Goal: Task Accomplishment & Management: Use online tool/utility

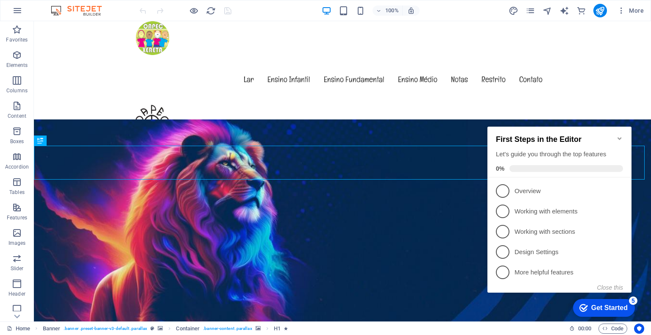
click at [619, 137] on icon "Minimize checklist" at bounding box center [619, 138] width 4 height 3
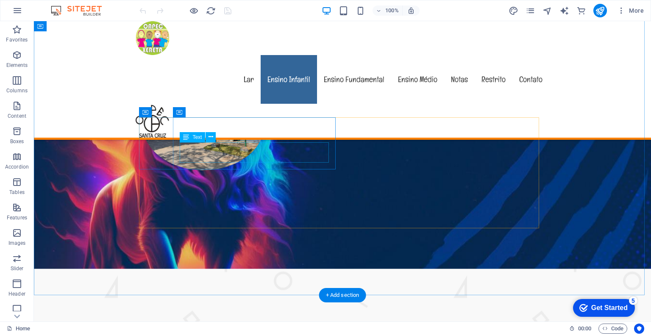
scroll to position [312, 0]
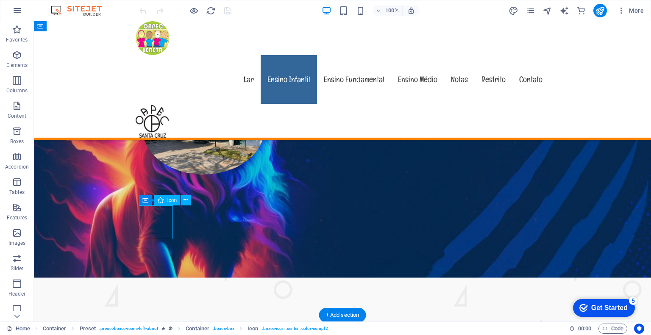
select select "xMidYMid"
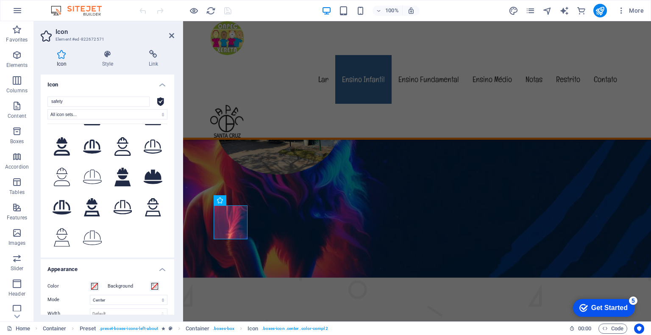
scroll to position [57, 0]
click at [109, 56] on icon at bounding box center [107, 54] width 43 height 8
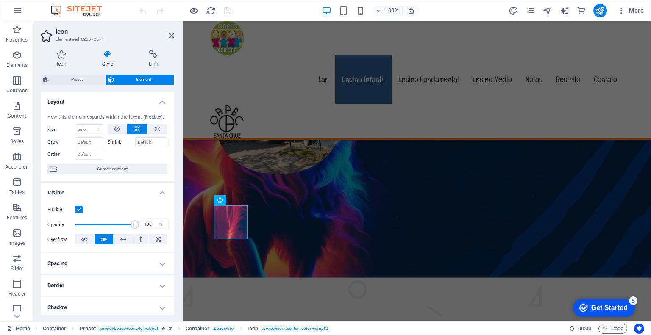
scroll to position [85, 0]
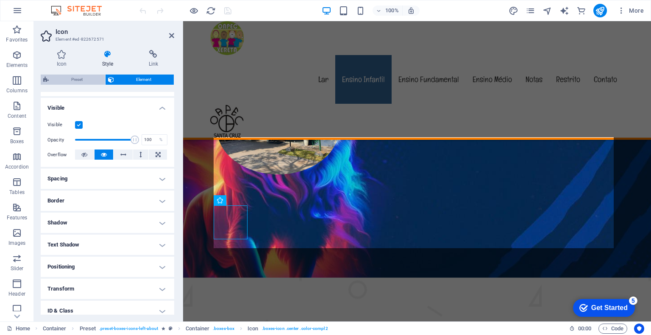
click at [80, 78] on span "Preset" at bounding box center [76, 80] width 51 height 10
select select "px"
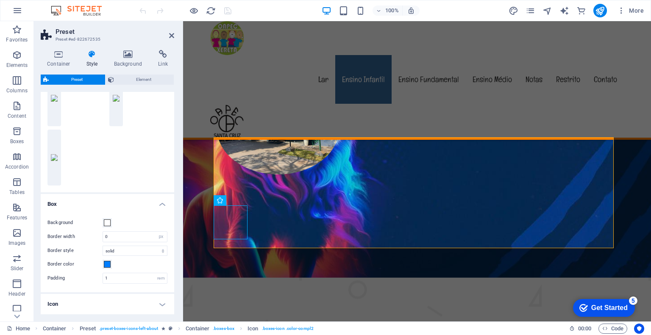
scroll to position [0, 0]
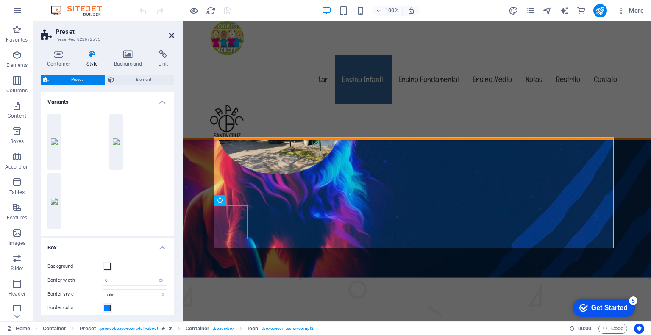
click at [172, 35] on icon at bounding box center [171, 35] width 5 height 7
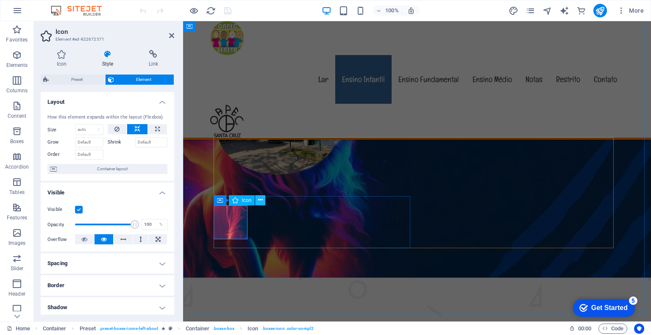
click at [259, 198] on icon at bounding box center [260, 200] width 5 height 9
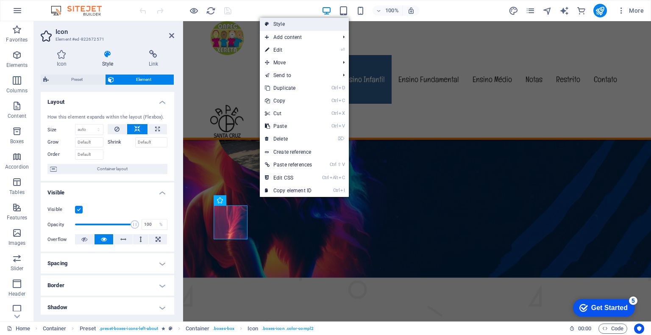
click at [297, 27] on link "Style" at bounding box center [304, 24] width 89 height 13
select select "px"
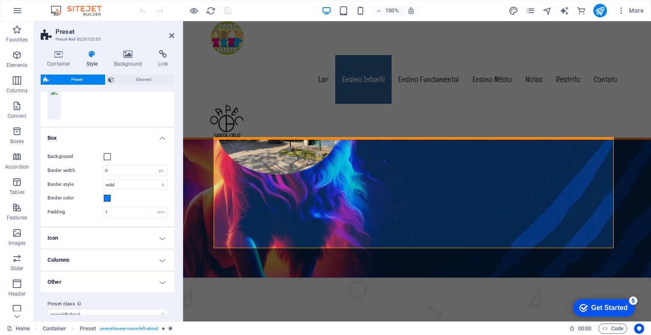
scroll to position [120, 0]
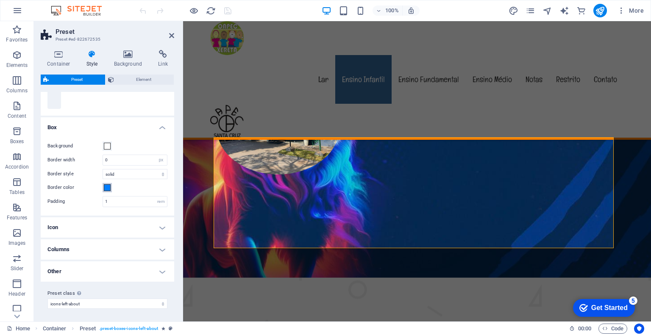
click at [107, 186] on span at bounding box center [107, 187] width 7 height 7
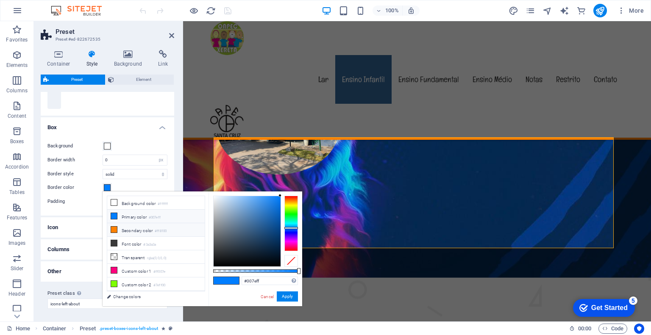
click at [115, 229] on icon at bounding box center [114, 230] width 6 height 6
type input "#ff8100"
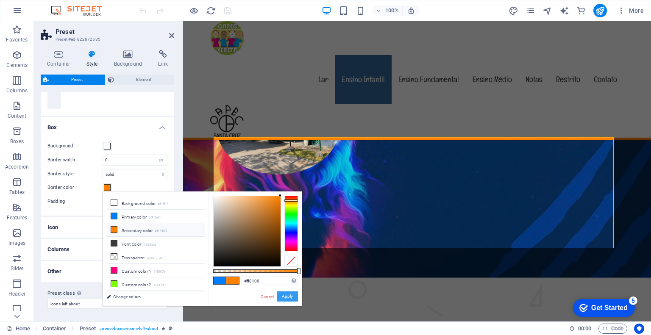
drag, startPoint x: 285, startPoint y: 299, endPoint x: 102, endPoint y: 281, distance: 183.8
click at [285, 299] on button "Apply" at bounding box center [287, 296] width 21 height 10
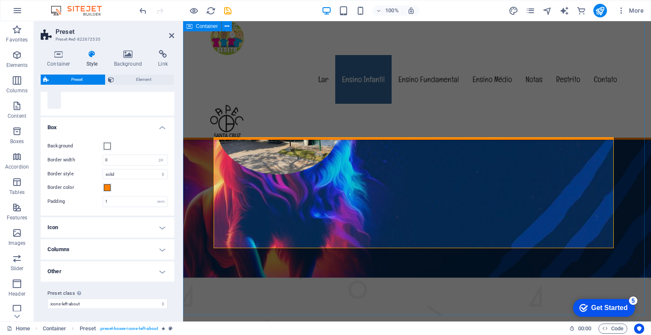
click at [363, 294] on div "Nossa História Lorem ipsum dolor sit amet, consectetur adipisicing elit. Repell…" at bounding box center [417, 255] width 468 height 627
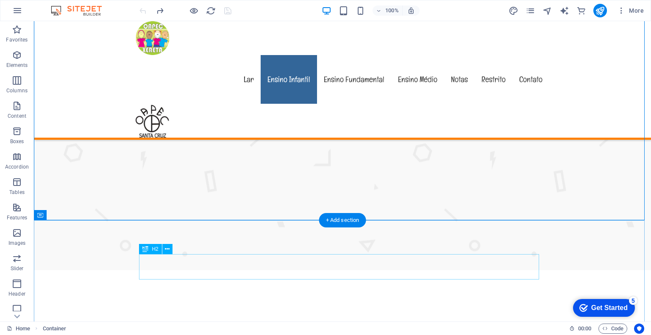
scroll to position [397, 0]
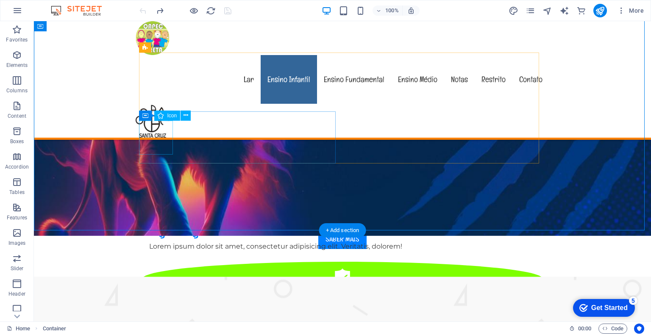
click at [146, 262] on figure at bounding box center [342, 279] width 400 height 34
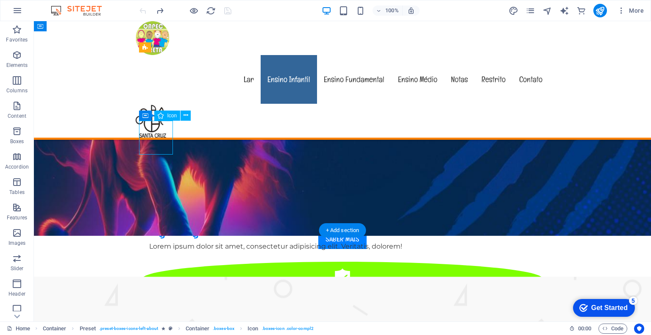
click at [146, 262] on figure at bounding box center [342, 279] width 400 height 34
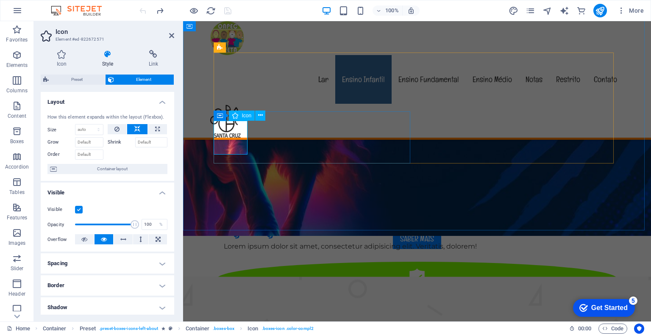
click at [236, 114] on icon at bounding box center [235, 116] width 6 height 10
click at [217, 113] on icon at bounding box center [220, 116] width 6 height 10
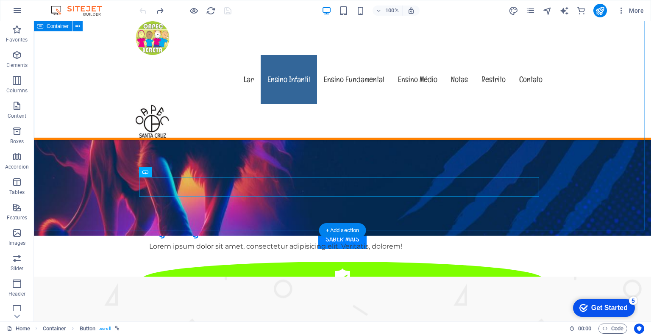
click at [613, 142] on div "Nossa História Lorem ipsum dolor sit amet, consectetur adipisicing elit. Repell…" at bounding box center [342, 171] width 617 height 627
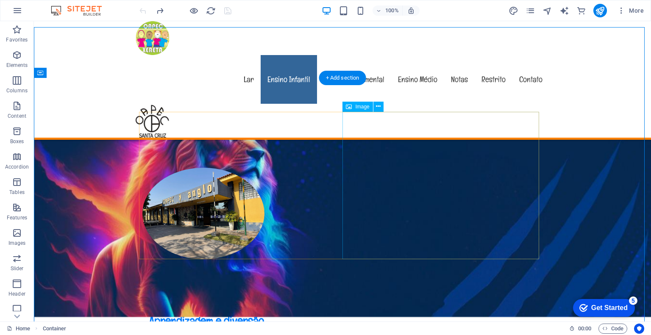
scroll to position [312, 0]
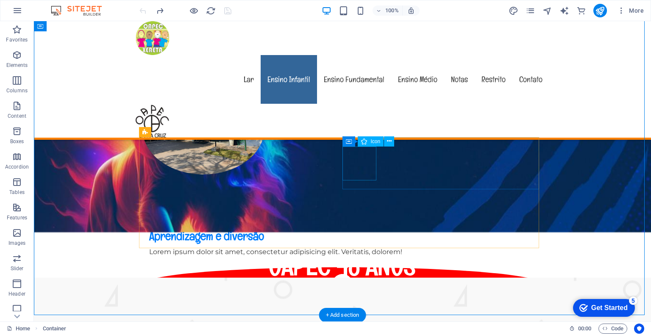
click at [372, 267] on figure at bounding box center [342, 284] width 400 height 34
click at [361, 267] on figure at bounding box center [342, 284] width 400 height 34
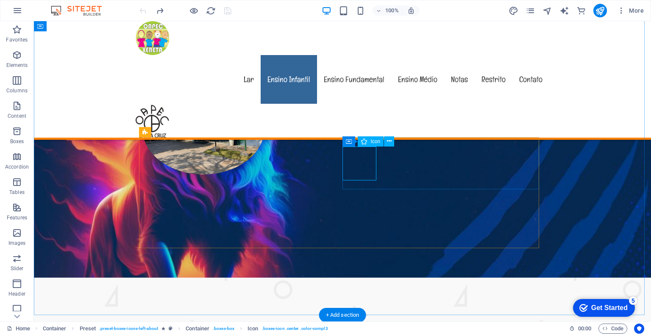
select select "xMidYMid"
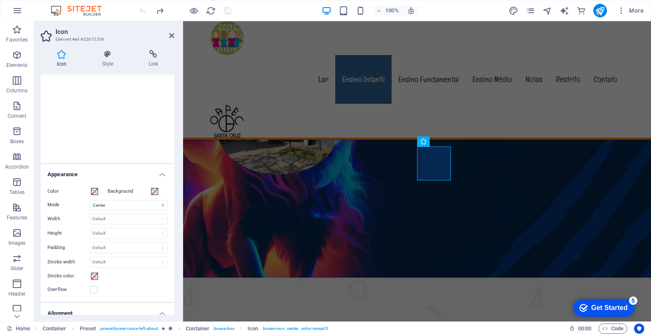
scroll to position [127, 0]
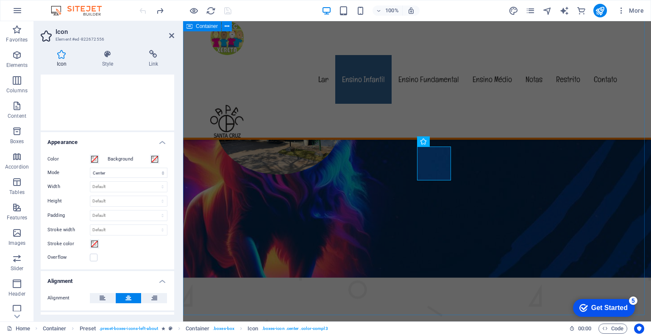
click at [370, 297] on div "Nossa História Lorem ipsum dolor sit amet, consectetur adipisicing elit. Repell…" at bounding box center [417, 255] width 468 height 627
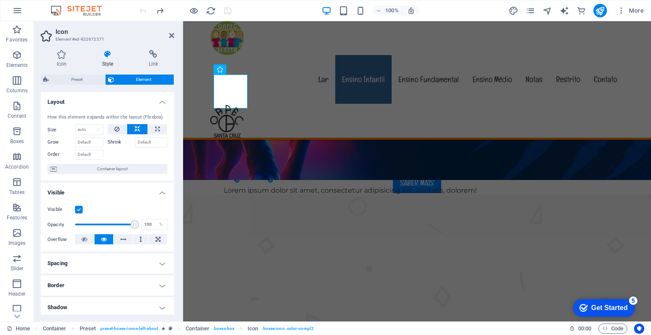
scroll to position [481, 0]
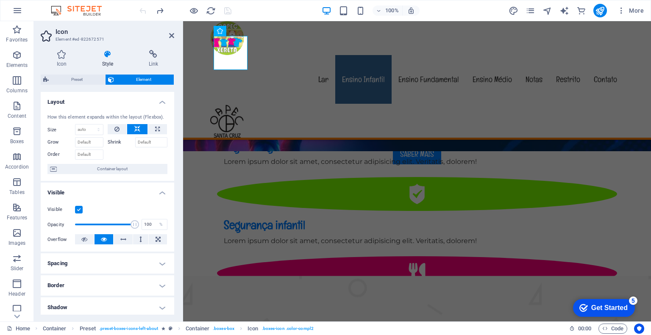
click at [110, 59] on h4 "Style" at bounding box center [109, 59] width 47 height 18
click at [62, 61] on h4 "Icon" at bounding box center [63, 59] width 45 height 18
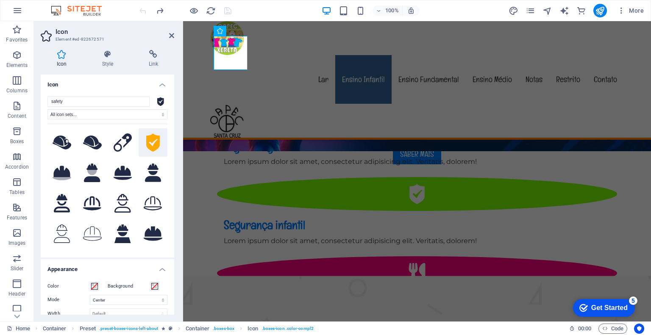
scroll to position [127, 0]
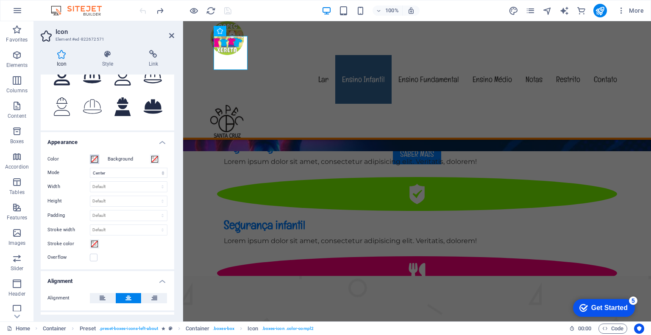
click at [95, 161] on span at bounding box center [94, 159] width 7 height 7
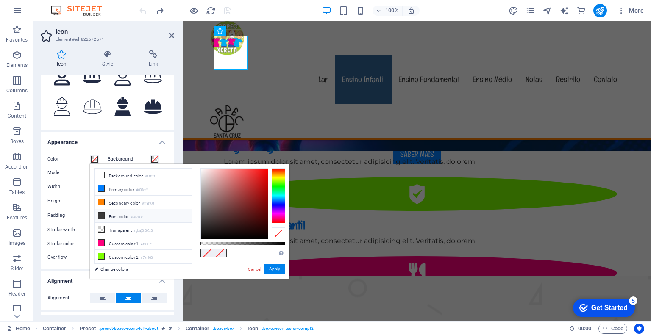
click at [104, 212] on li "Font color #3a3a3a" at bounding box center [142, 216] width 97 height 14
type input "#3a3a3a"
drag, startPoint x: 272, startPoint y: 268, endPoint x: 88, endPoint y: 247, distance: 185.1
click at [272, 268] on button "Apply" at bounding box center [274, 269] width 21 height 10
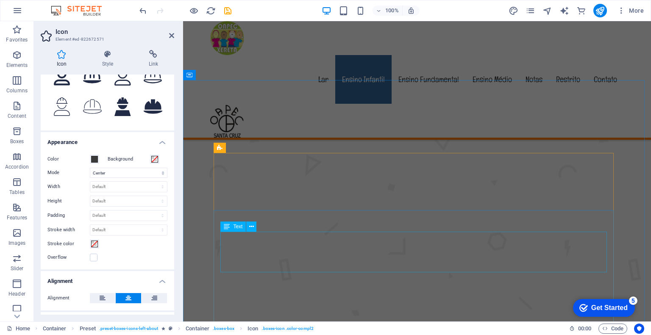
scroll to position [481, 0]
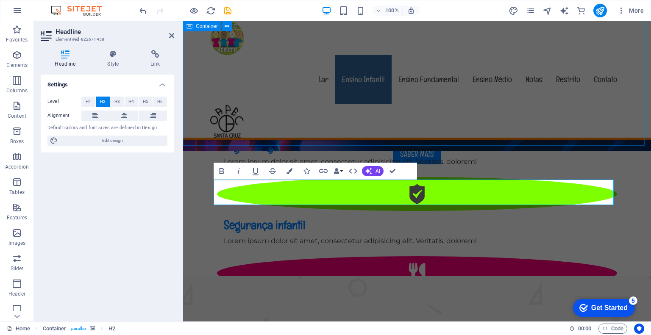
click at [491, 142] on div "Nossa História Lorem ipsum dolor sit amet, consectetur adipisicing elit. Repell…" at bounding box center [417, 86] width 468 height 627
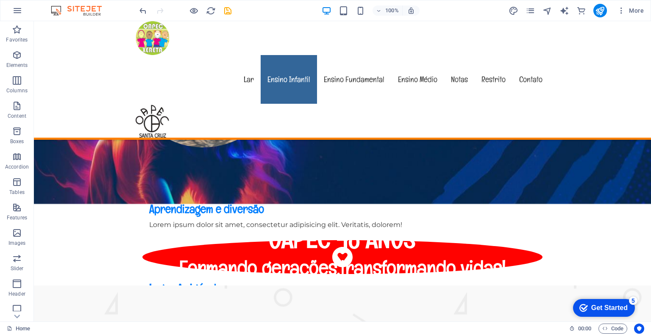
scroll to position [347, 0]
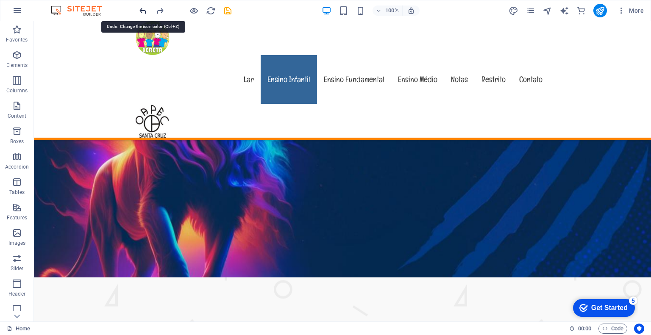
click at [141, 9] on icon "undo" at bounding box center [143, 11] width 10 height 10
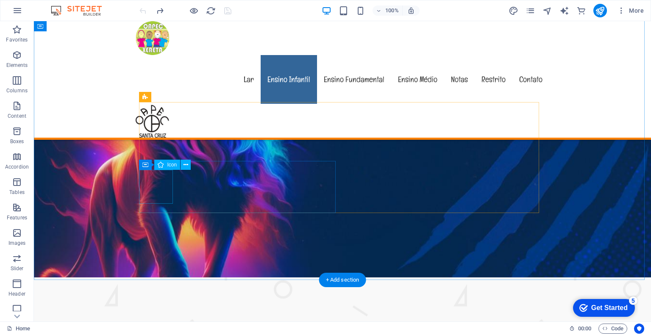
click at [168, 311] on figure at bounding box center [342, 328] width 400 height 34
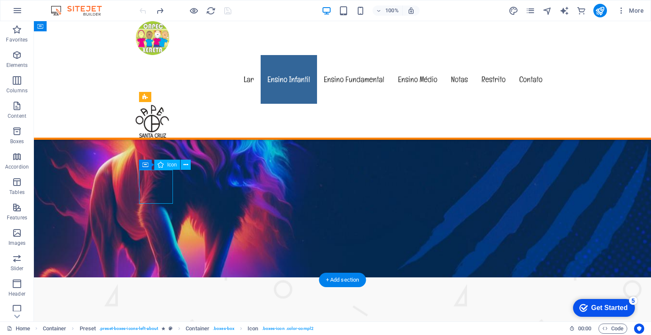
click at [168, 311] on figure at bounding box center [342, 328] width 400 height 34
select select "xMidYMid"
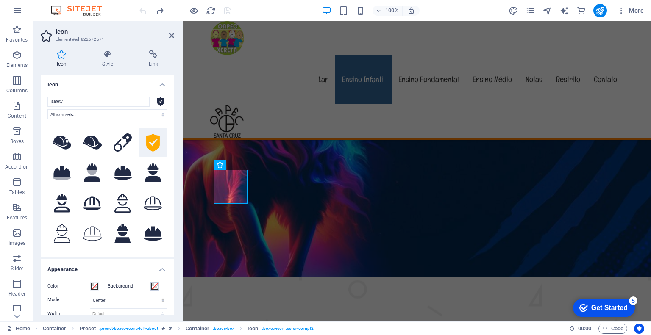
click at [158, 287] on button "Background" at bounding box center [154, 286] width 9 height 9
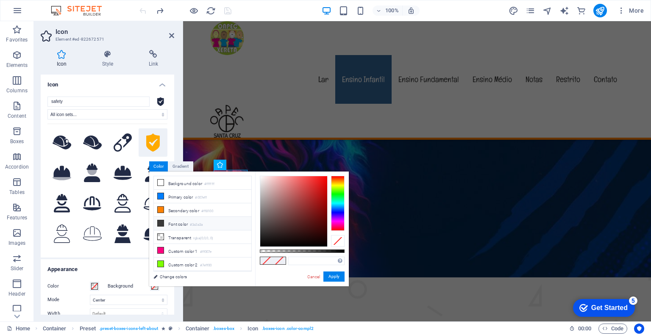
click at [161, 221] on icon at bounding box center [161, 223] width 6 height 6
type input "#3a3a3a"
click at [330, 276] on button "Apply" at bounding box center [333, 277] width 21 height 10
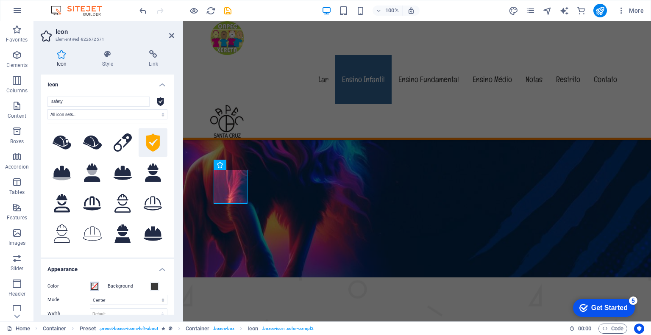
click at [94, 286] on span at bounding box center [94, 286] width 7 height 7
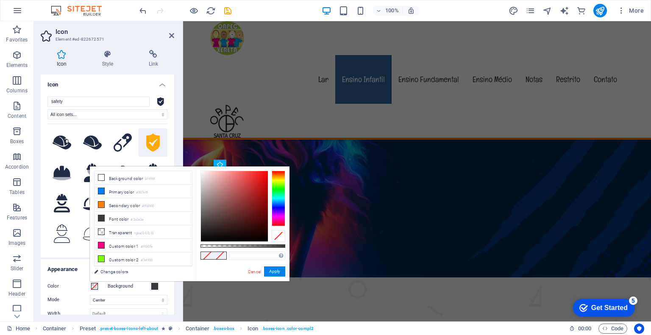
click at [94, 286] on span at bounding box center [94, 286] width 7 height 7
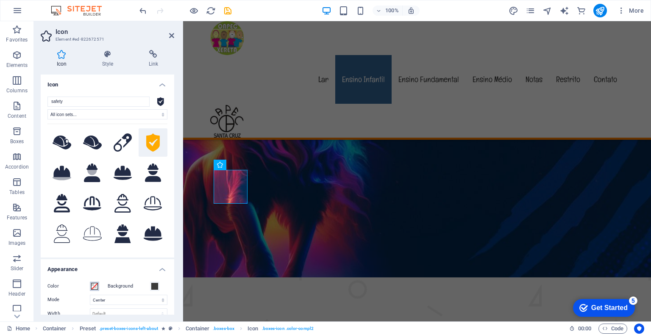
click at [94, 286] on span at bounding box center [94, 286] width 7 height 7
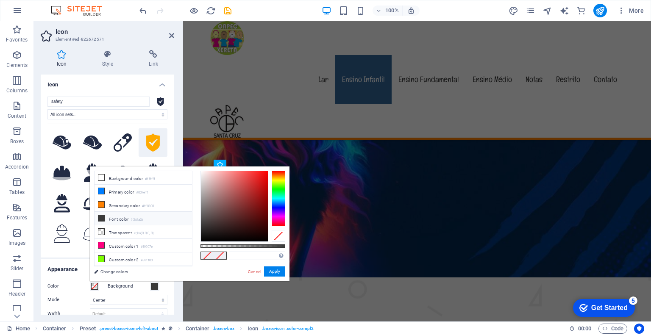
click at [125, 217] on li "Font color #3a3a3a" at bounding box center [142, 219] width 97 height 14
type input "#3a3a3a"
click at [276, 272] on button "Apply" at bounding box center [274, 271] width 21 height 10
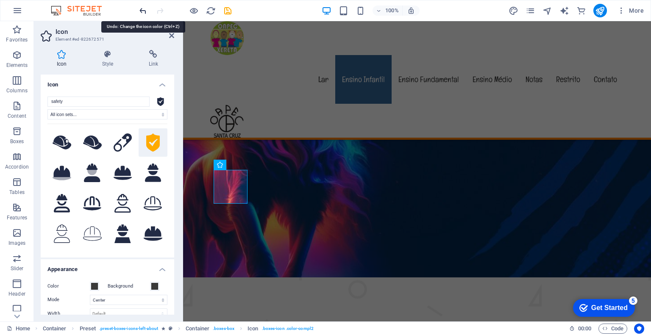
click at [141, 8] on icon "undo" at bounding box center [143, 11] width 10 height 10
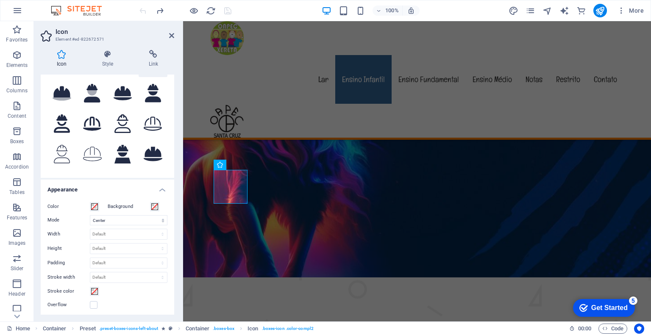
scroll to position [85, 0]
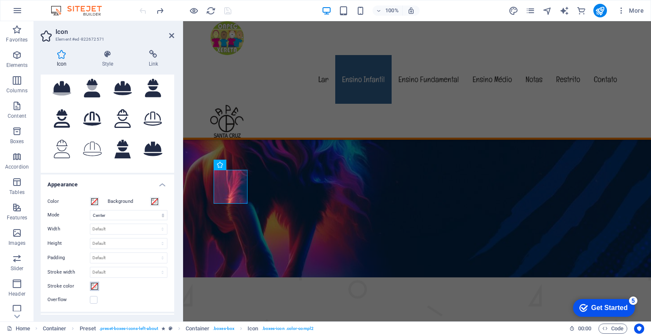
click at [93, 286] on span at bounding box center [94, 286] width 7 height 7
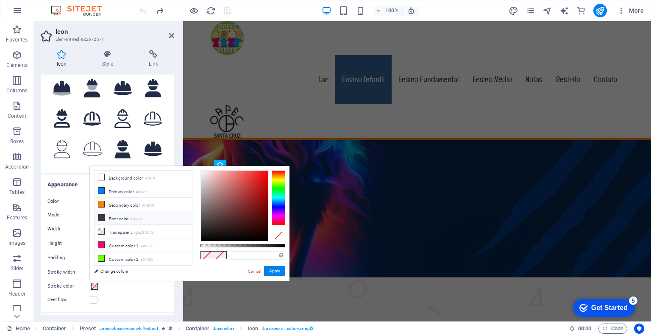
click at [117, 217] on li "Font color #3a3a3a" at bounding box center [142, 218] width 97 height 14
click at [278, 274] on button "Apply" at bounding box center [274, 271] width 21 height 10
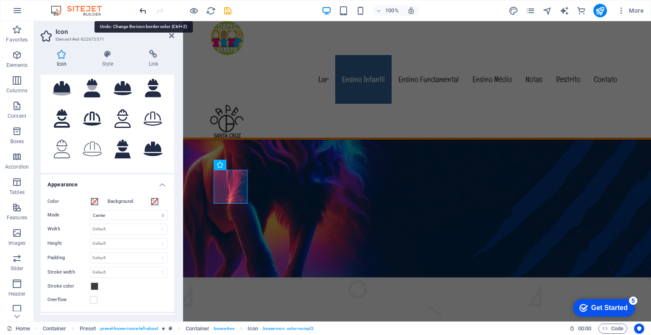
click at [142, 12] on icon "undo" at bounding box center [143, 11] width 10 height 10
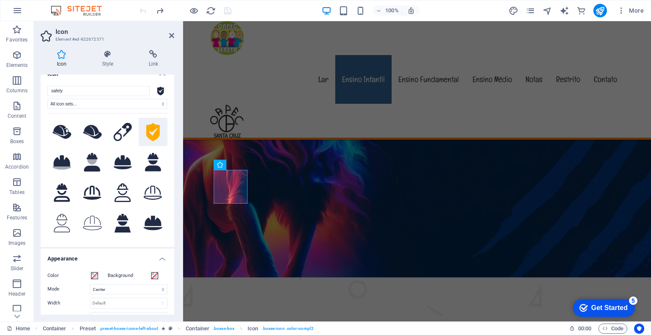
scroll to position [0, 0]
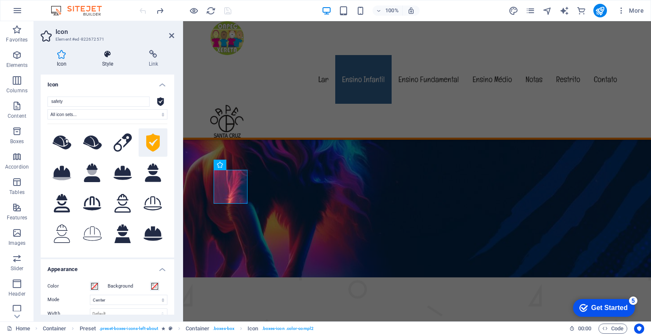
click at [106, 62] on h4 "Style" at bounding box center [109, 59] width 47 height 18
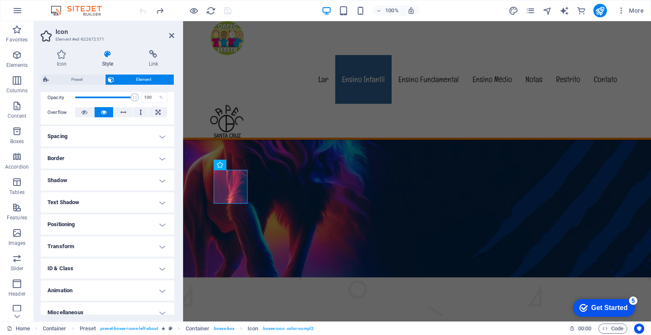
scroll to position [135, 0]
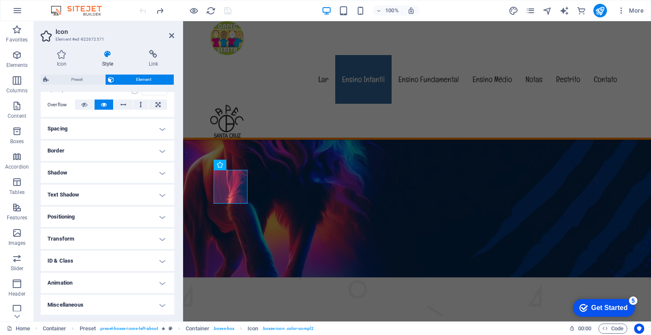
click at [158, 236] on h4 "Transform" at bounding box center [107, 239] width 133 height 20
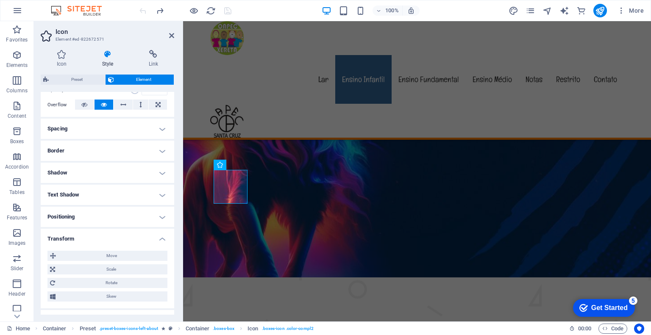
click at [158, 236] on h4 "Transform" at bounding box center [107, 236] width 133 height 15
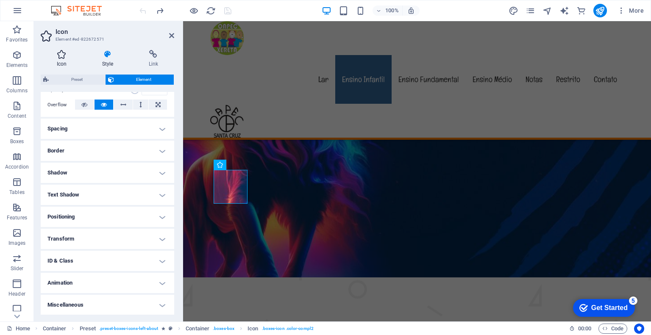
click at [63, 58] on icon at bounding box center [62, 54] width 42 height 8
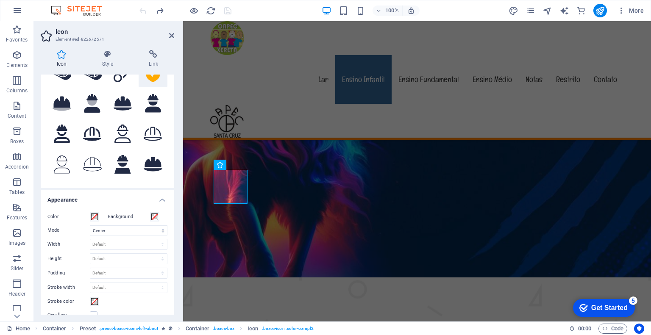
scroll to position [127, 0]
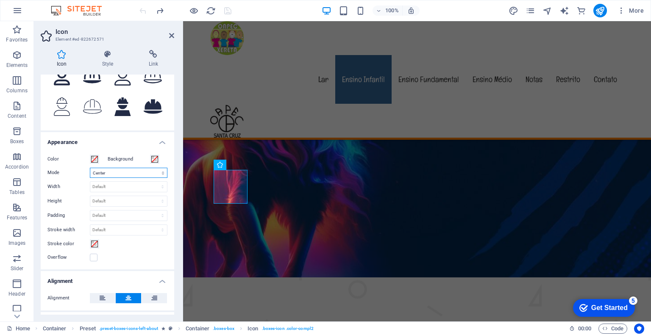
click at [156, 172] on select "Scale Left Center Right" at bounding box center [129, 173] width 78 height 10
click at [93, 245] on span at bounding box center [94, 244] width 7 height 7
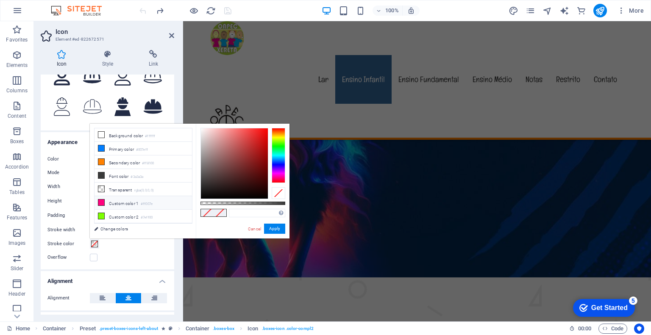
click at [101, 200] on icon at bounding box center [101, 203] width 6 height 6
type input "#ff007e"
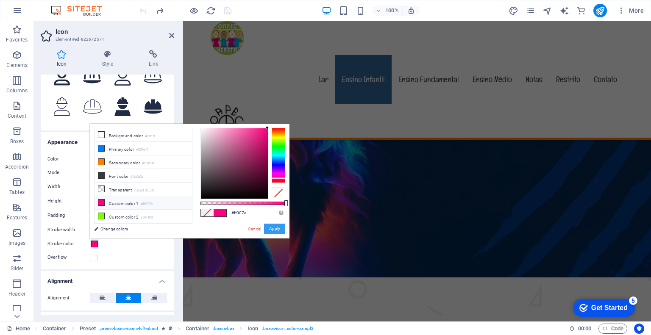
drag, startPoint x: 276, startPoint y: 230, endPoint x: 105, endPoint y: 258, distance: 173.8
click at [276, 230] on button "Apply" at bounding box center [274, 229] width 21 height 10
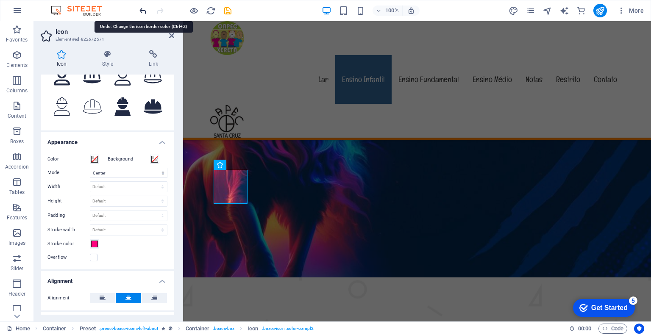
click at [143, 13] on icon "undo" at bounding box center [143, 11] width 10 height 10
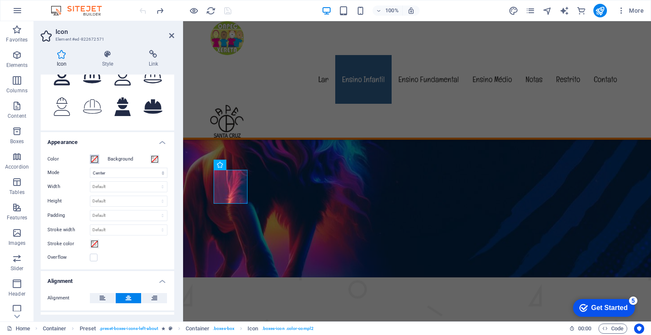
click at [94, 158] on span at bounding box center [94, 159] width 7 height 7
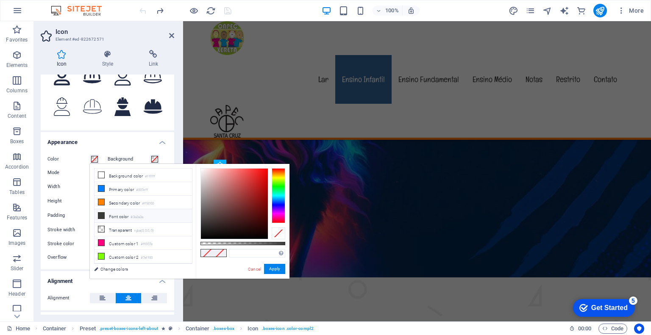
click at [101, 213] on icon at bounding box center [101, 216] width 6 height 6
type input "#3a3a3a"
click at [275, 266] on button "Apply" at bounding box center [274, 269] width 21 height 10
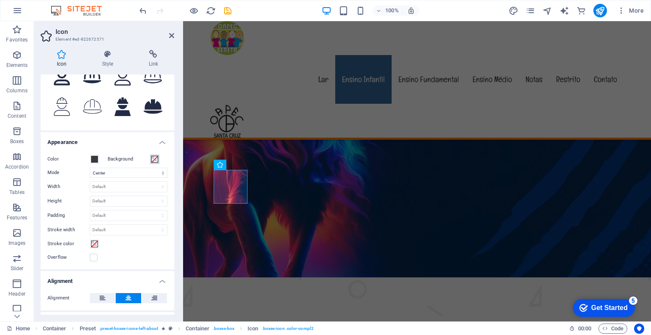
click at [154, 159] on span at bounding box center [154, 159] width 7 height 7
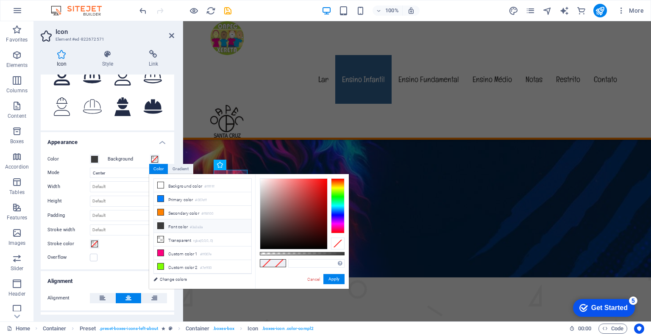
click at [159, 226] on icon at bounding box center [161, 226] width 6 height 6
click at [336, 279] on button "Apply" at bounding box center [333, 279] width 21 height 10
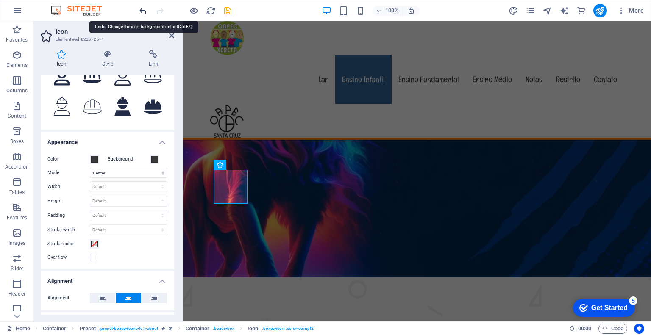
click at [145, 8] on icon "undo" at bounding box center [143, 11] width 10 height 10
click at [153, 159] on span at bounding box center [154, 159] width 7 height 7
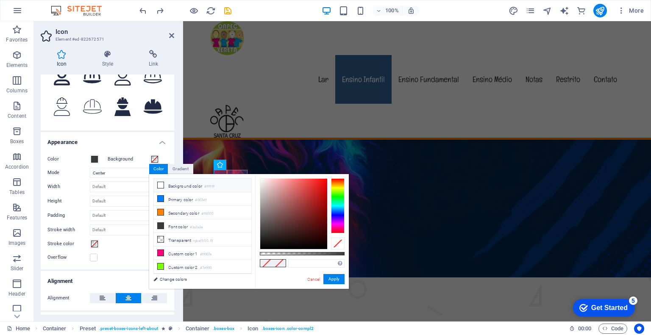
click at [162, 185] on icon at bounding box center [161, 185] width 6 height 6
type input "#ffffff"
click at [334, 278] on button "Apply" at bounding box center [333, 279] width 21 height 10
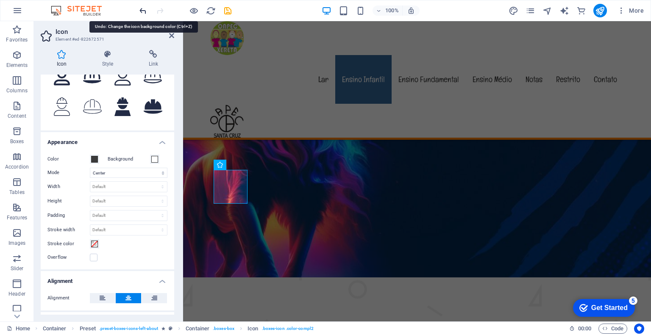
click at [143, 8] on icon "undo" at bounding box center [143, 11] width 10 height 10
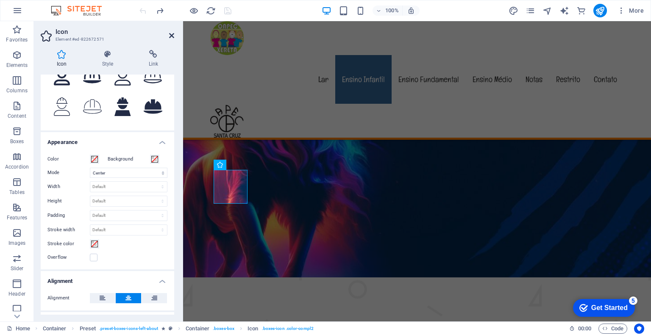
click at [171, 36] on icon at bounding box center [171, 35] width 5 height 7
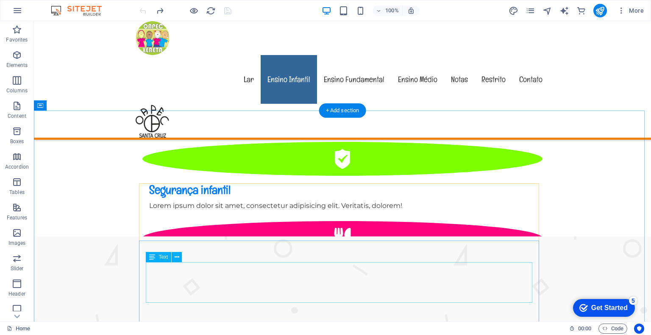
scroll to position [389, 0]
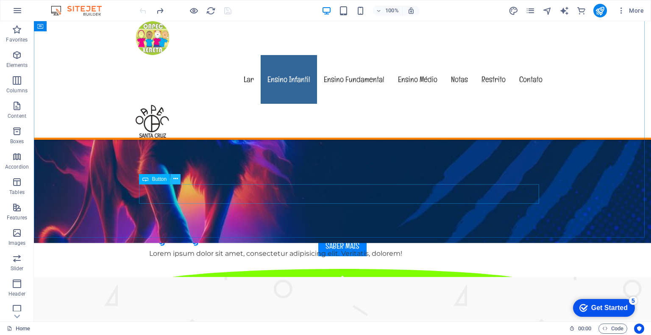
click at [174, 179] on icon at bounding box center [175, 179] width 5 height 9
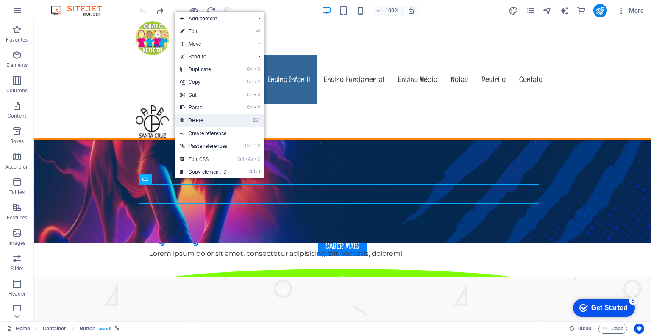
click at [197, 118] on link "⌦ Delete" at bounding box center [203, 120] width 57 height 13
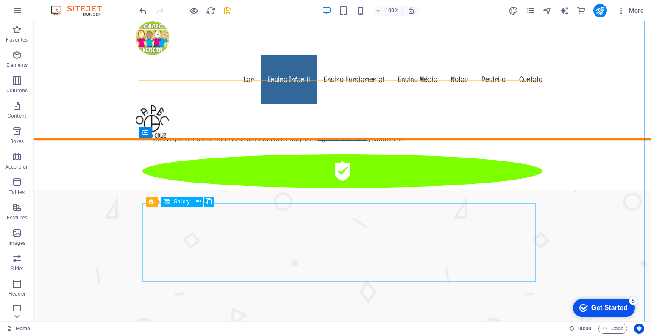
scroll to position [601, 0]
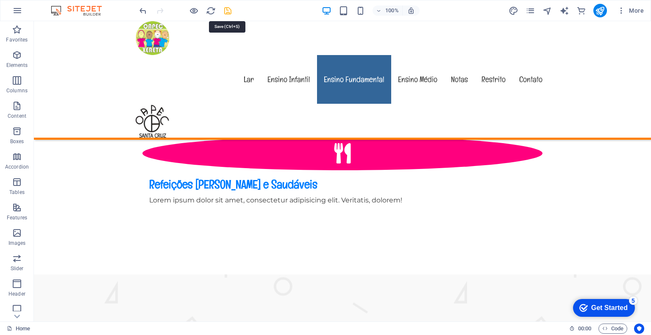
drag, startPoint x: 225, startPoint y: 9, endPoint x: 178, endPoint y: 8, distance: 47.0
click at [225, 9] on icon "save" at bounding box center [228, 11] width 10 height 10
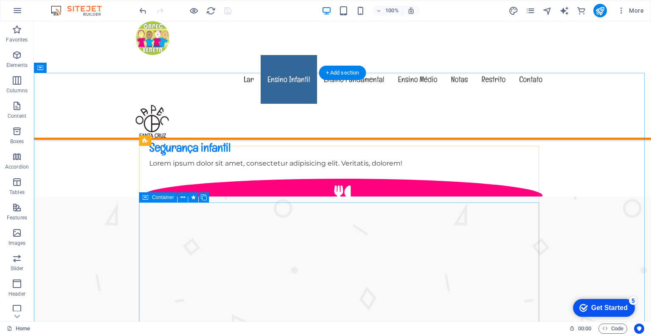
scroll to position [474, 0]
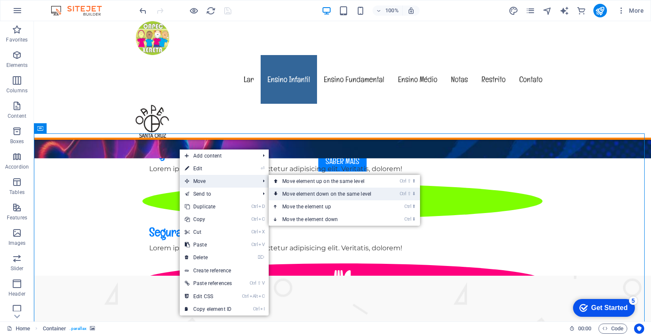
click at [298, 194] on link "Ctrl ⇧ ⬇ Move element down on the same level" at bounding box center [328, 194] width 119 height 13
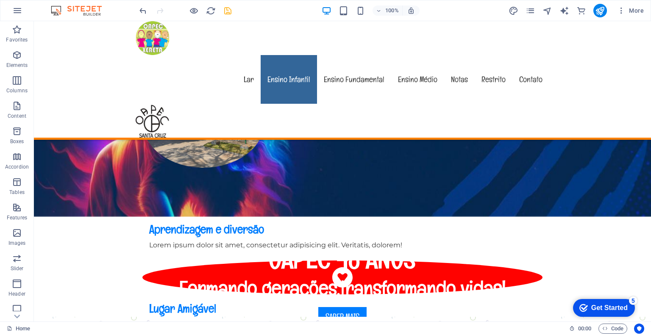
scroll to position [286, 0]
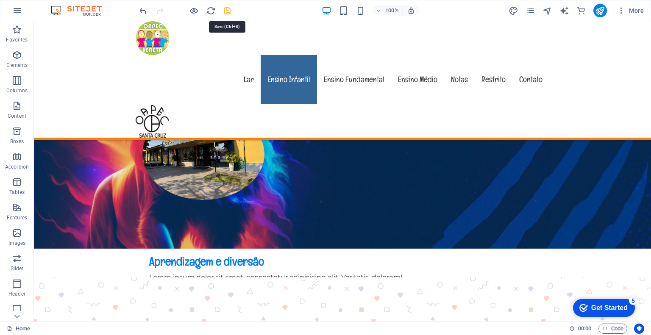
drag, startPoint x: 226, startPoint y: 7, endPoint x: 201, endPoint y: 4, distance: 24.8
click at [226, 7] on icon "save" at bounding box center [228, 11] width 10 height 10
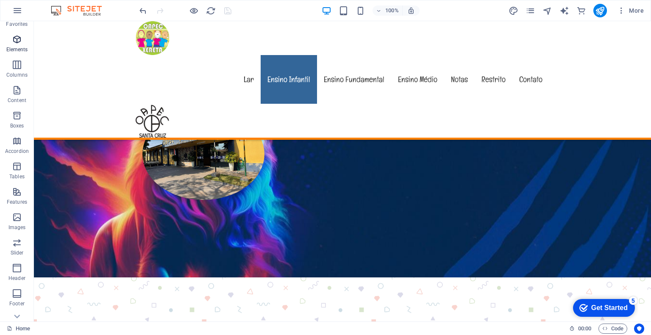
scroll to position [42, 0]
click at [175, 157] on icon at bounding box center [175, 157] width 5 height 9
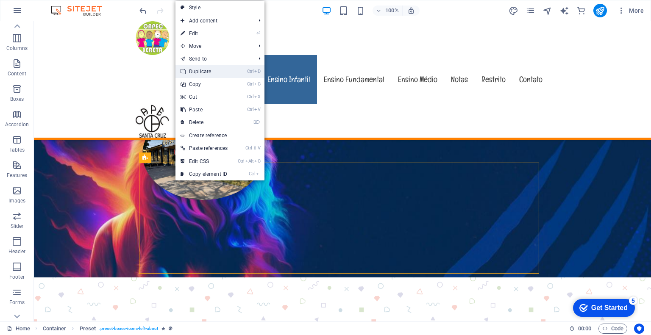
click at [202, 70] on link "Ctrl D Duplicate" at bounding box center [203, 71] width 57 height 13
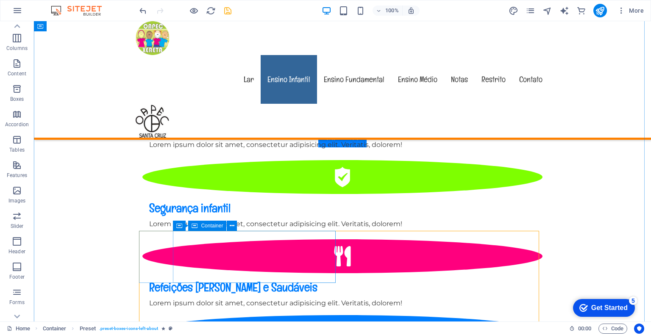
scroll to position [329, 0]
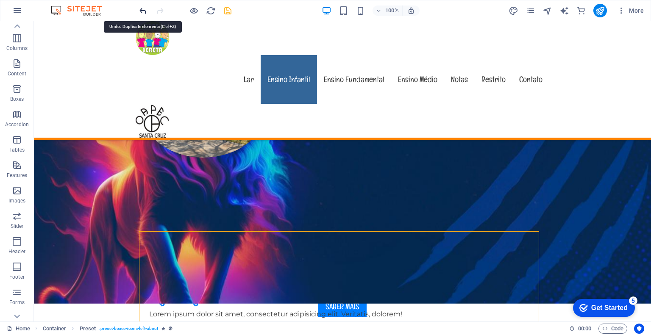
drag, startPoint x: 143, startPoint y: 11, endPoint x: 116, endPoint y: 18, distance: 27.9
click at [143, 11] on icon "undo" at bounding box center [143, 11] width 10 height 10
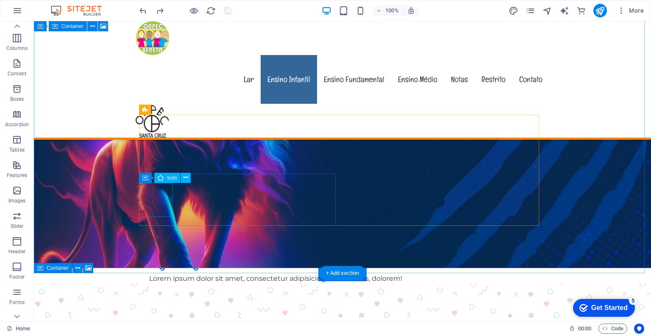
scroll to position [371, 0]
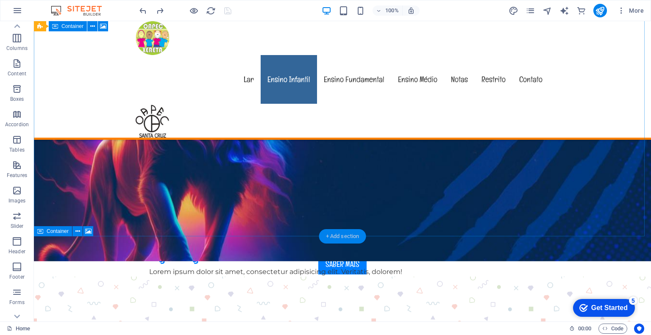
drag, startPoint x: 325, startPoint y: 235, endPoint x: 145, endPoint y: 214, distance: 181.7
click at [325, 235] on div "+ Add section" at bounding box center [342, 236] width 47 height 14
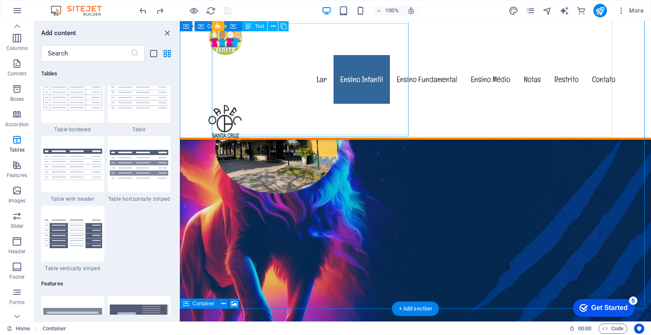
scroll to position [286, 0]
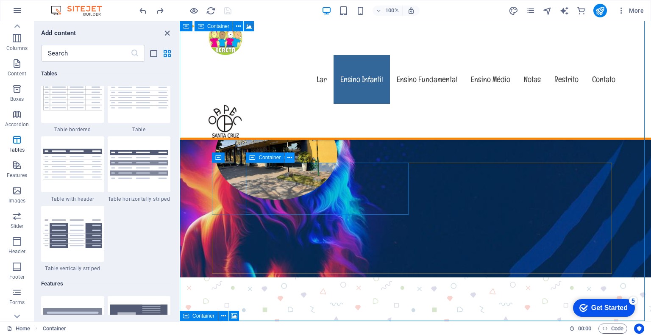
click at [291, 157] on icon at bounding box center [289, 157] width 5 height 9
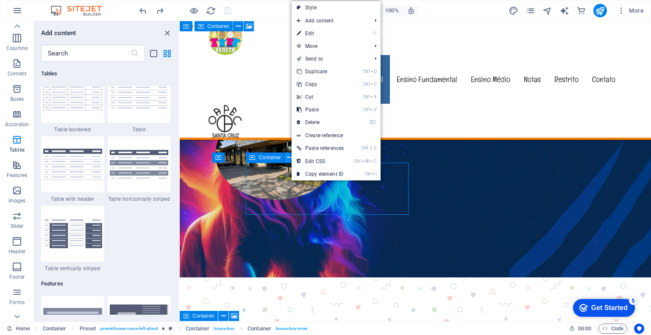
click at [291, 157] on icon at bounding box center [289, 157] width 5 height 9
click at [264, 159] on span "Container" at bounding box center [269, 157] width 22 height 5
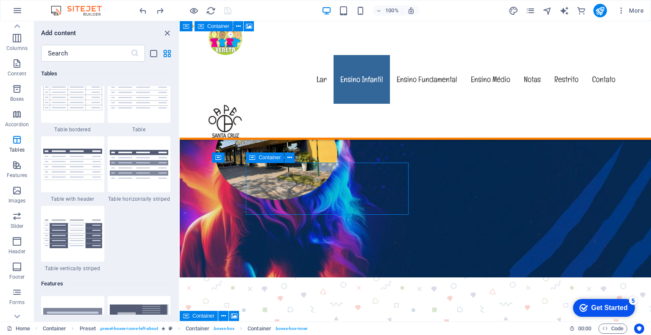
click at [264, 159] on span "Container" at bounding box center [269, 157] width 22 height 5
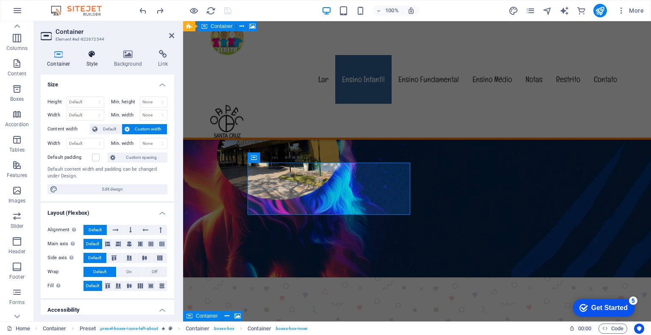
click at [94, 61] on h4 "Style" at bounding box center [94, 59] width 28 height 18
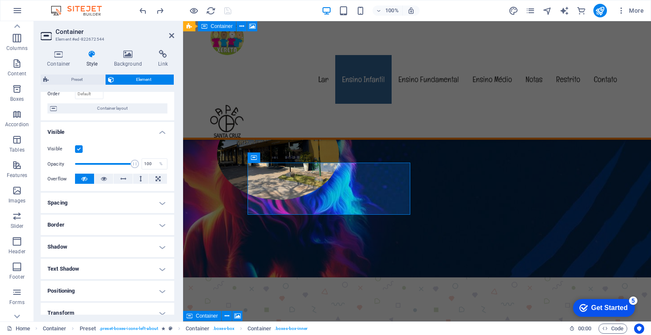
scroll to position [0, 0]
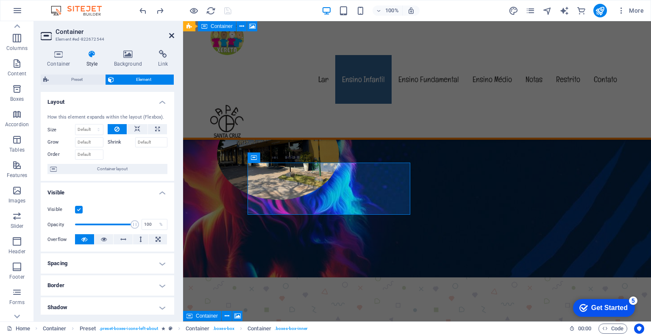
click at [172, 35] on icon at bounding box center [171, 35] width 5 height 7
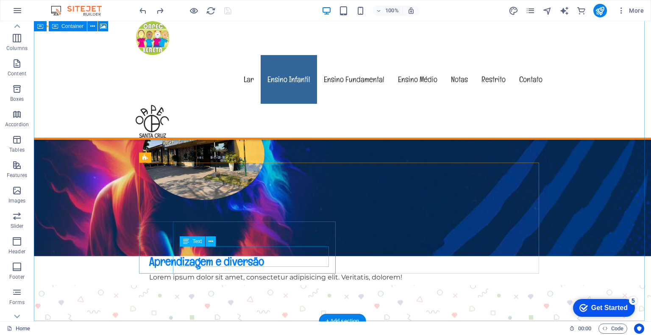
scroll to position [371, 0]
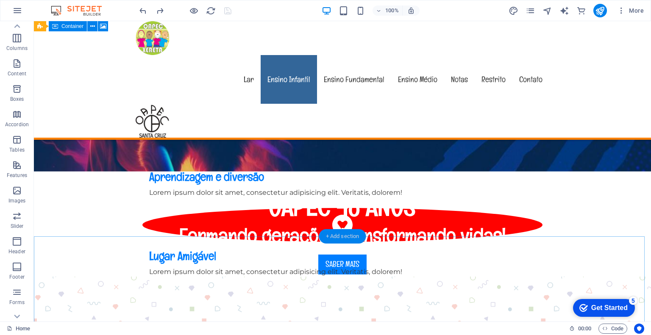
click at [332, 237] on div "+ Add section" at bounding box center [342, 236] width 47 height 14
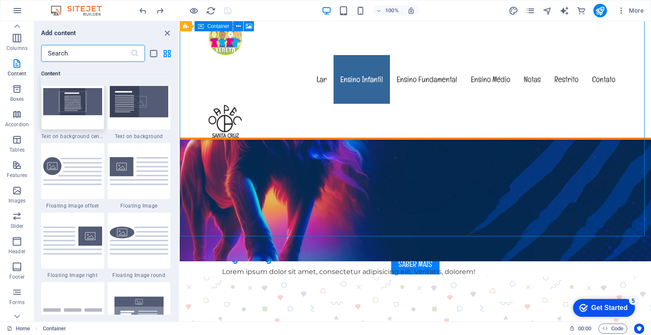
scroll to position [1821, 0]
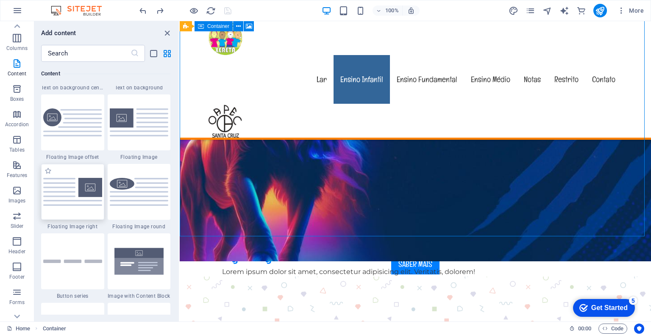
click at [54, 178] on img at bounding box center [72, 192] width 59 height 28
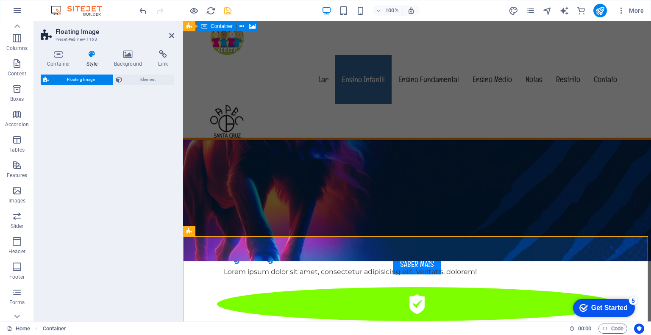
select select "%"
select select "rem"
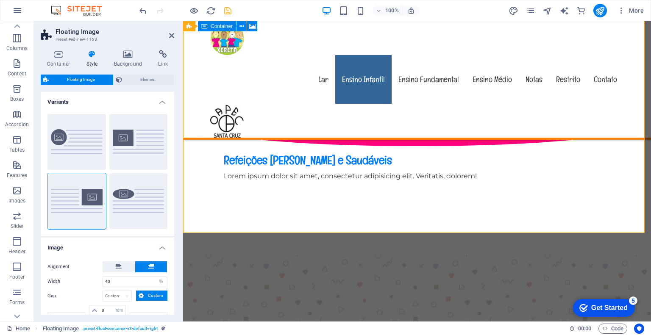
scroll to position [414, 0]
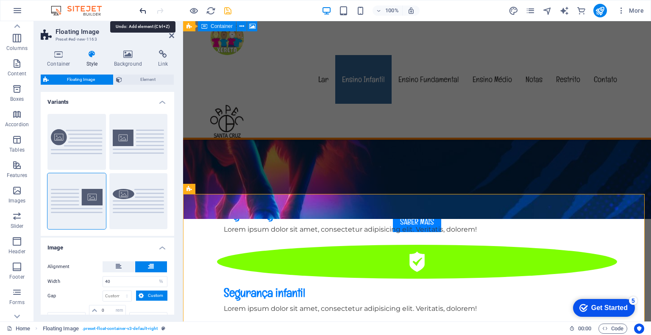
click at [139, 9] on icon "undo" at bounding box center [143, 11] width 10 height 10
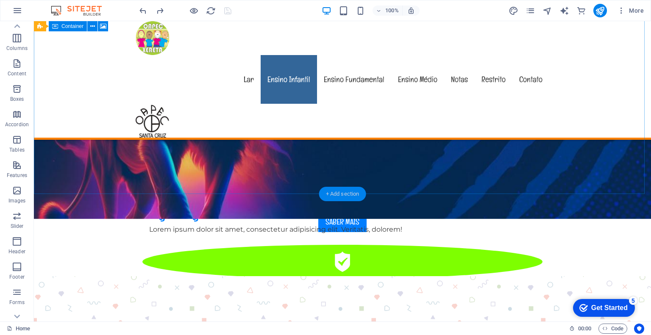
click at [339, 197] on div "+ Add section" at bounding box center [342, 194] width 47 height 14
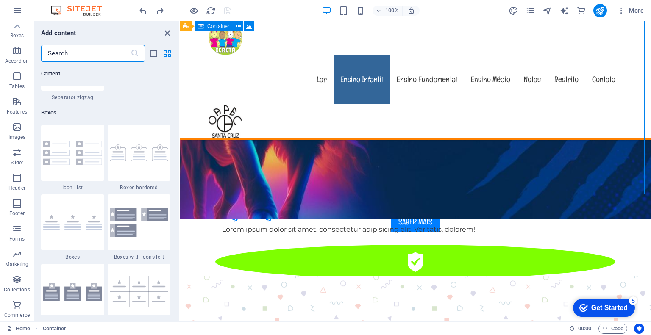
scroll to position [2287, 0]
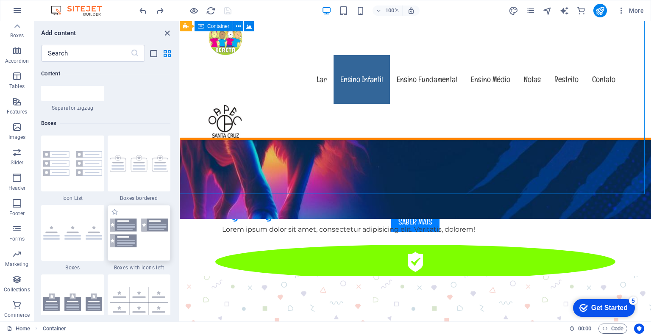
click at [128, 224] on img at bounding box center [139, 233] width 59 height 28
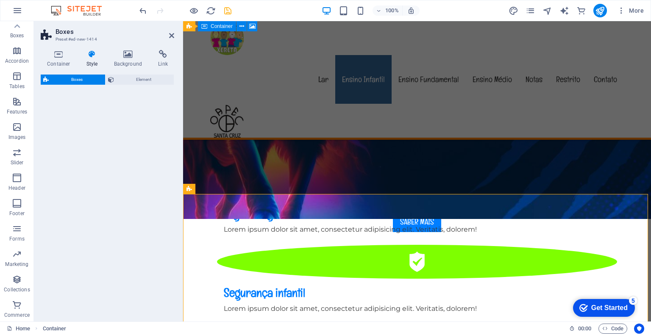
select select "rem"
select select "preset-boxes-v3-icons-left"
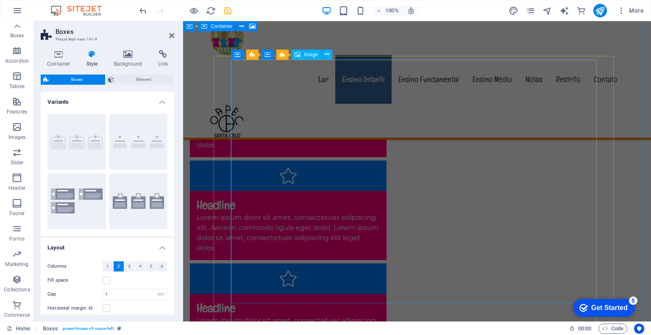
scroll to position [541, 0]
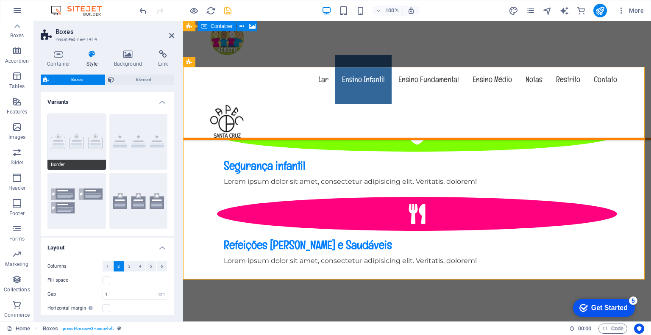
click at [71, 144] on button "Border" at bounding box center [76, 142] width 58 height 56
type input "2"
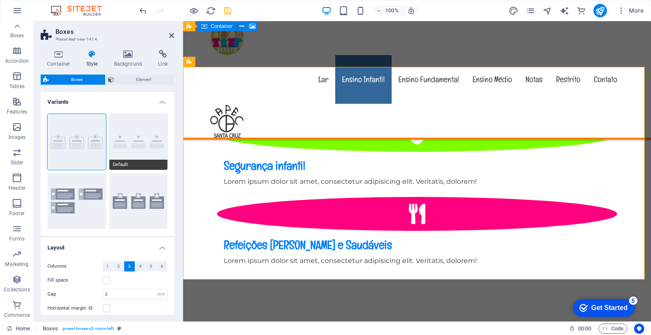
click at [125, 139] on button "Default" at bounding box center [138, 142] width 58 height 56
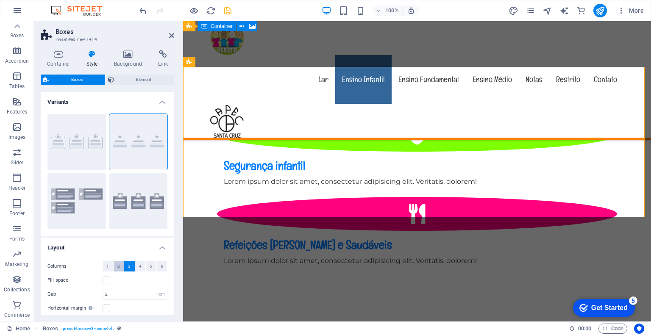
click at [118, 266] on span "2" at bounding box center [118, 266] width 3 height 10
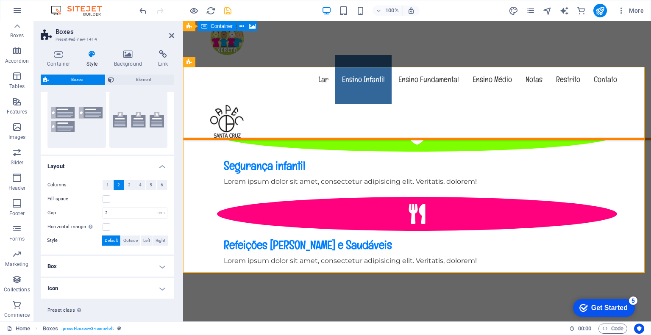
scroll to position [85, 0]
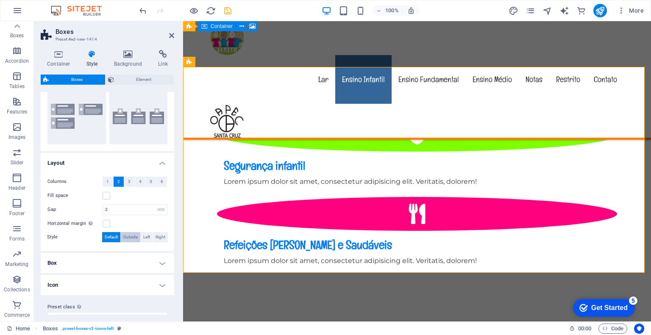
click at [130, 235] on span "Outside" at bounding box center [130, 237] width 14 height 10
click at [147, 234] on span "Left" at bounding box center [146, 237] width 7 height 10
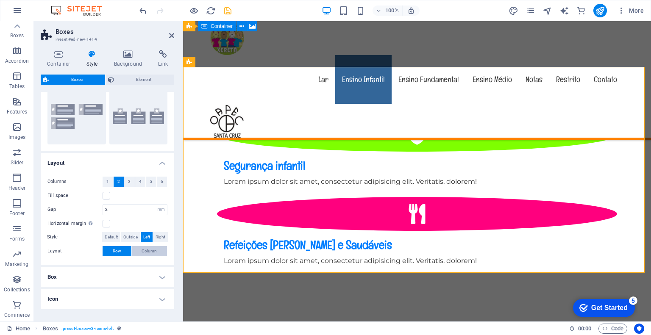
click at [144, 250] on span "Column" at bounding box center [149, 251] width 15 height 10
click at [161, 239] on span "Right" at bounding box center [160, 237] width 10 height 10
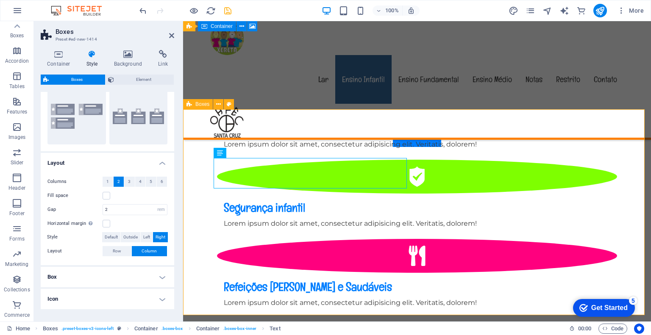
scroll to position [498, 0]
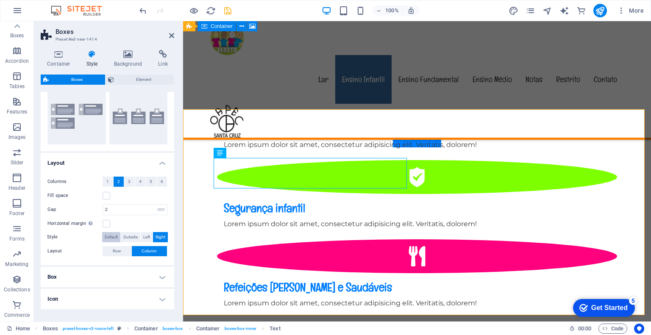
click at [109, 233] on span "Default" at bounding box center [111, 237] width 13 height 10
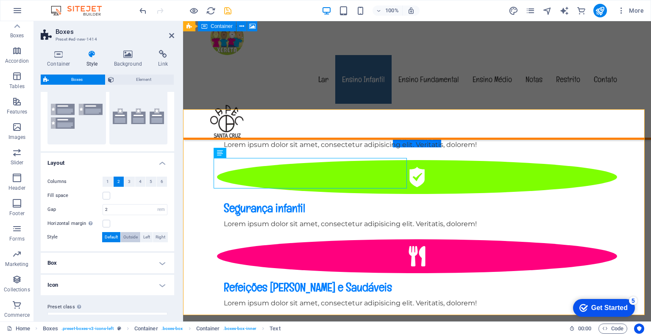
click at [130, 236] on span "Outside" at bounding box center [130, 237] width 14 height 10
click at [147, 235] on span "Left" at bounding box center [146, 237] width 7 height 10
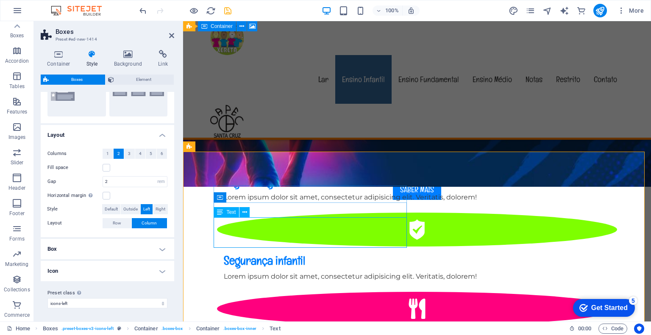
scroll to position [456, 0]
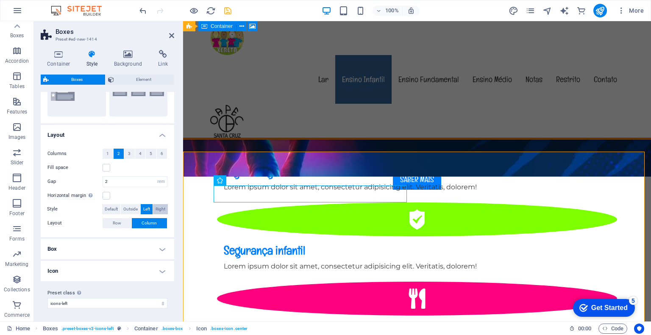
click at [161, 208] on span "Right" at bounding box center [160, 209] width 10 height 10
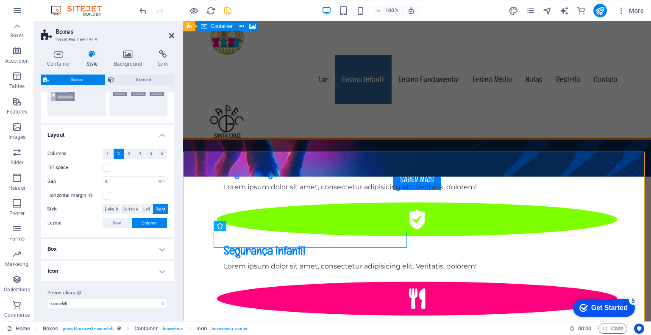
click at [172, 36] on icon at bounding box center [171, 35] width 5 height 7
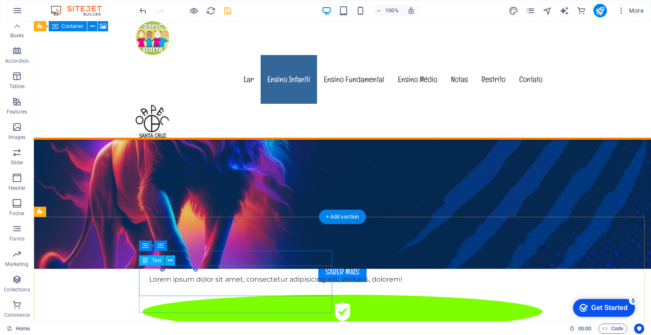
scroll to position [414, 0]
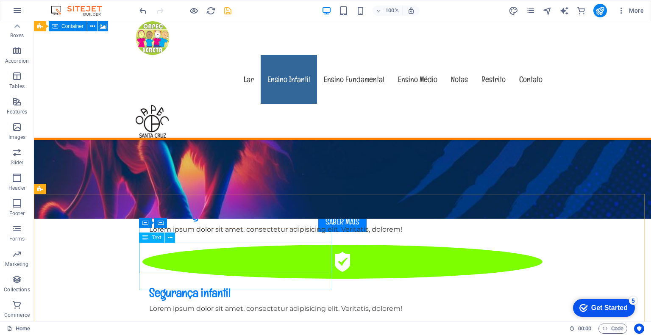
click at [176, 238] on div "Text" at bounding box center [160, 238] width 42 height 11
click at [176, 237] on div "Text" at bounding box center [160, 238] width 42 height 11
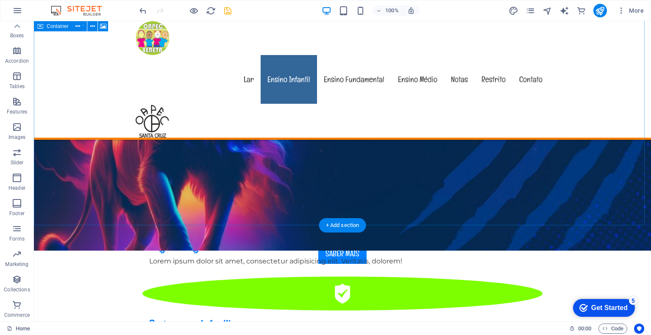
scroll to position [371, 0]
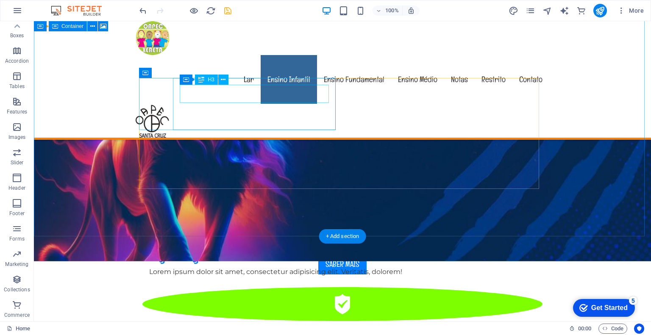
click at [267, 169] on div "Aprendizagem e diversão" at bounding box center [342, 176] width 386 height 15
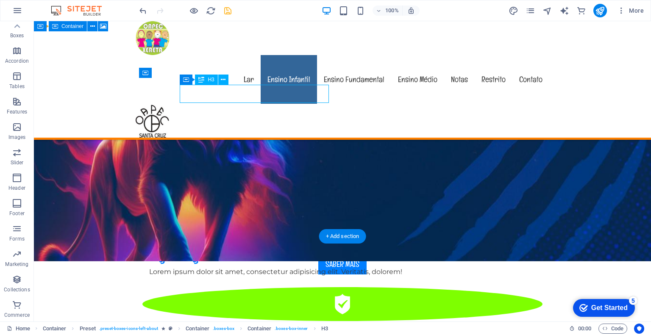
click at [267, 169] on div "Aprendizagem e diversão" at bounding box center [342, 176] width 386 height 15
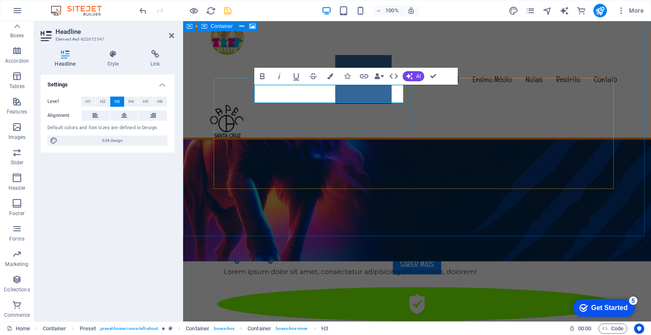
click at [372, 169] on h3 "Aprendizagem e diversão" at bounding box center [417, 176] width 386 height 15
drag, startPoint x: 375, startPoint y: 94, endPoint x: 253, endPoint y: 102, distance: 123.1
click at [253, 163] on div "Aprendizagem e diversão Lorem ipsum dolor sit amet, consectetur adipisicing eli…" at bounding box center [417, 184] width 400 height 42
copy h3 "Aprendizagem e diversão"
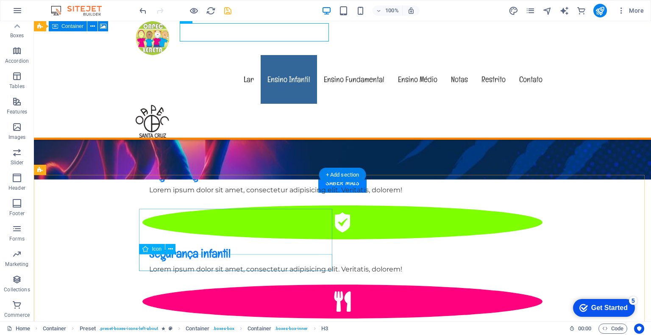
scroll to position [456, 0]
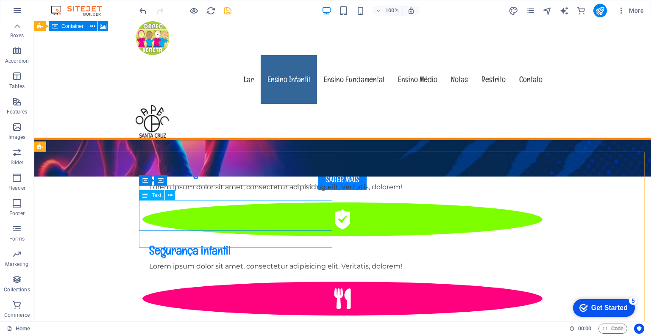
click at [175, 193] on div "Text" at bounding box center [160, 195] width 42 height 11
click at [180, 192] on div "Text" at bounding box center [160, 195] width 42 height 11
click at [159, 195] on span "Text" at bounding box center [156, 195] width 9 height 5
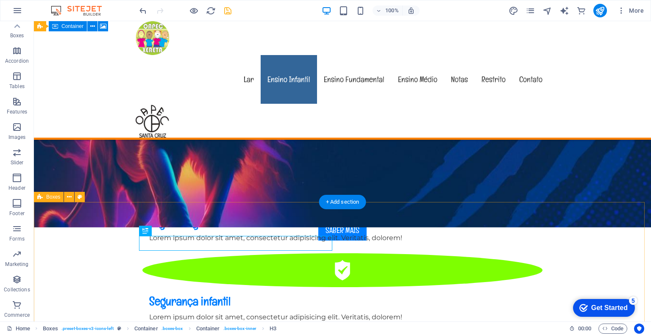
scroll to position [414, 0]
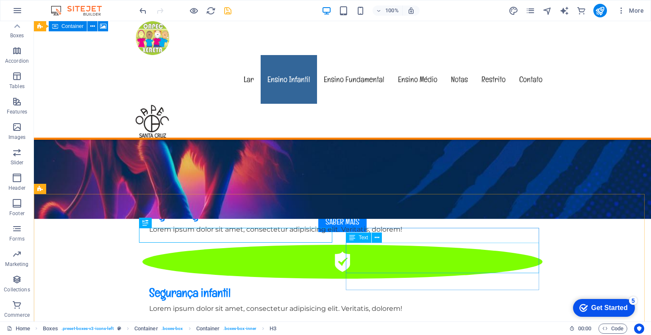
click at [383, 235] on div "Text" at bounding box center [367, 238] width 42 height 11
click at [383, 236] on div "Text" at bounding box center [367, 238] width 42 height 11
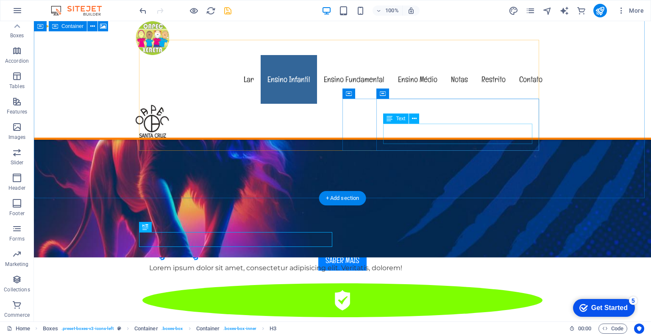
scroll to position [371, 0]
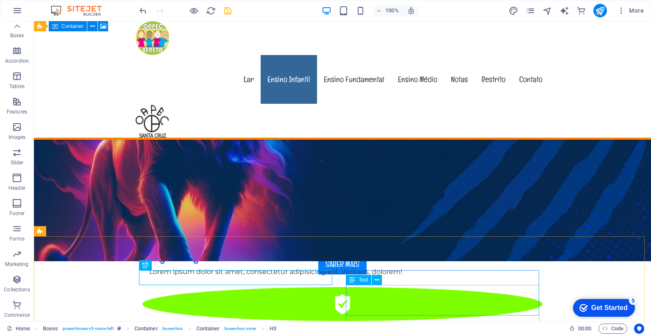
click at [364, 279] on span "Text" at bounding box center [362, 280] width 9 height 5
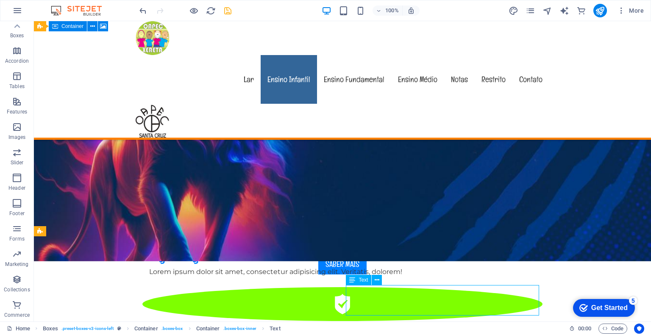
click at [364, 279] on span "Text" at bounding box center [362, 280] width 9 height 5
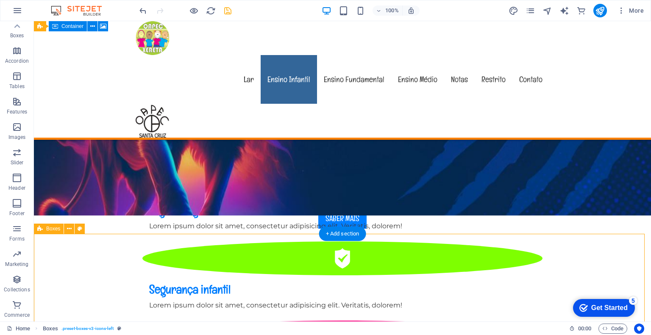
scroll to position [456, 0]
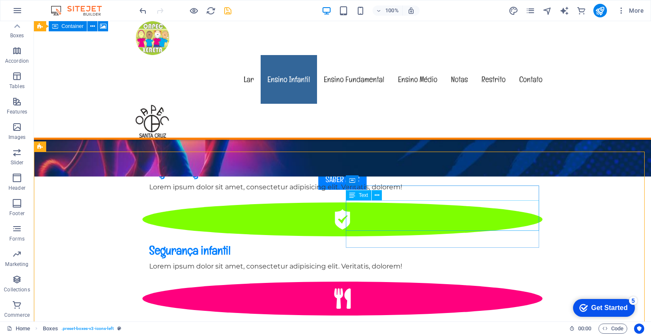
click at [384, 191] on div "Text" at bounding box center [367, 195] width 42 height 11
click at [364, 194] on span "Text" at bounding box center [362, 195] width 9 height 5
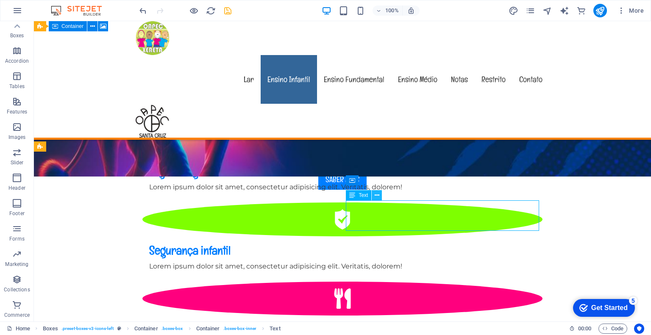
click at [378, 194] on icon at bounding box center [377, 195] width 5 height 9
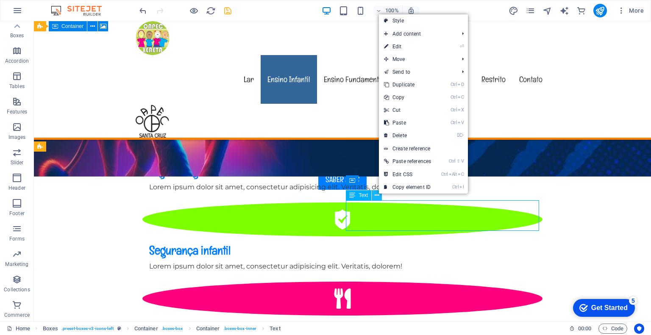
click at [378, 194] on icon at bounding box center [377, 195] width 5 height 9
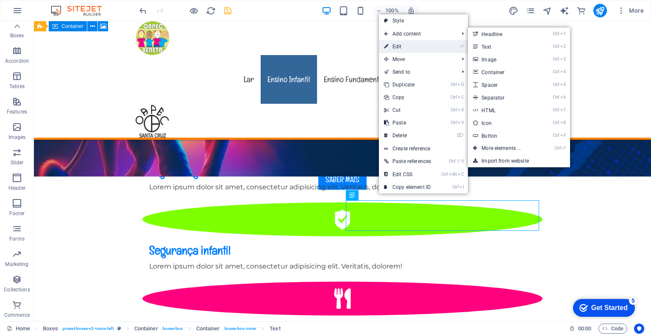
click at [414, 44] on link "⏎ Edit" at bounding box center [407, 46] width 57 height 13
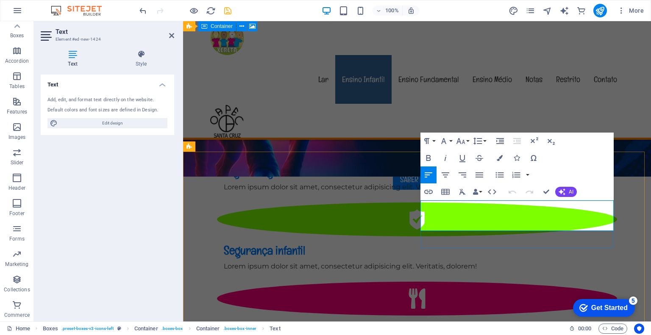
scroll to position [498, 0]
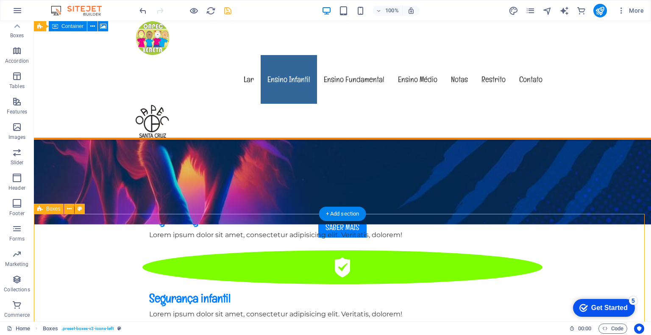
scroll to position [414, 0]
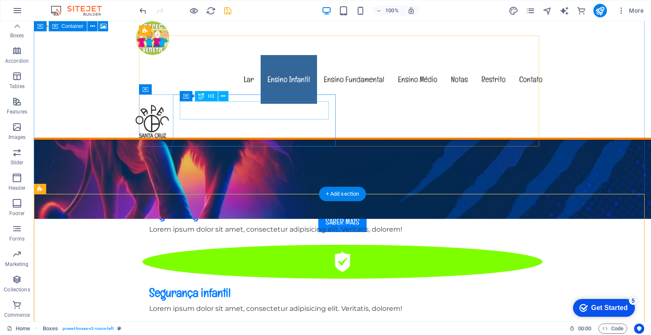
click at [241, 286] on div "Segurança infantil" at bounding box center [342, 293] width 386 height 15
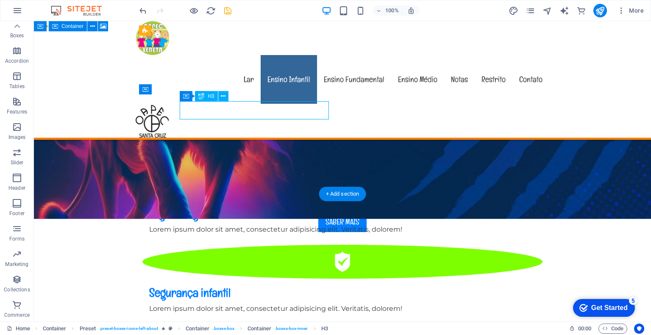
click at [241, 286] on div "Segurança infantil" at bounding box center [342, 293] width 386 height 15
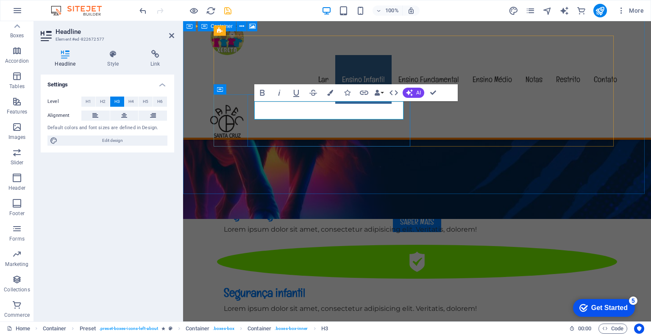
click at [346, 286] on h3 "Segurança infantil" at bounding box center [417, 293] width 386 height 15
drag, startPoint x: 350, startPoint y: 107, endPoint x: 236, endPoint y: 110, distance: 114.4
click at [236, 245] on div "Segurança infantil Lorem ipsum dolor sit amet, consectetur adipisicing elit. Ve…" at bounding box center [417, 283] width 400 height 76
copy h3 "Segurança infantil"
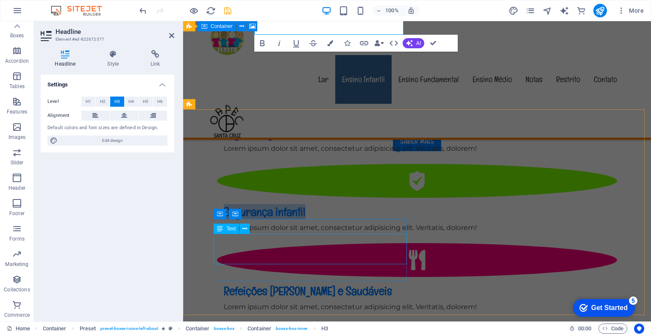
scroll to position [498, 0]
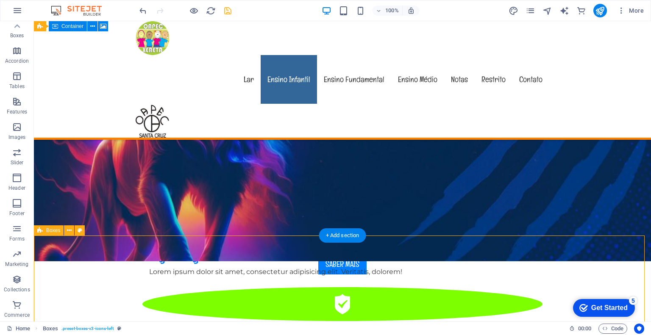
scroll to position [541, 0]
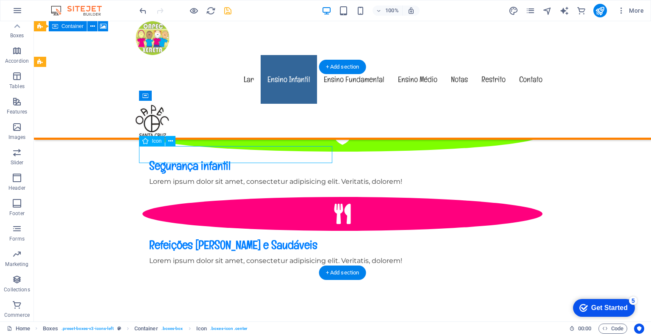
select select "xMidYMid"
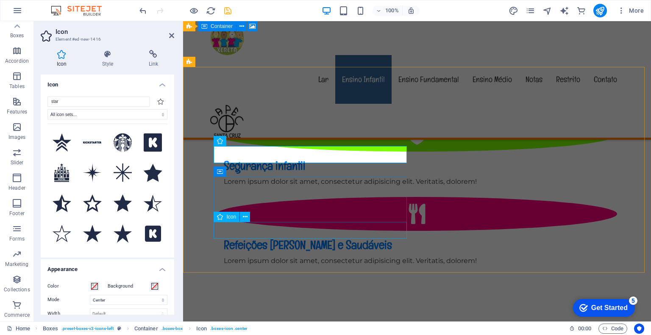
select select "xMidYMid"
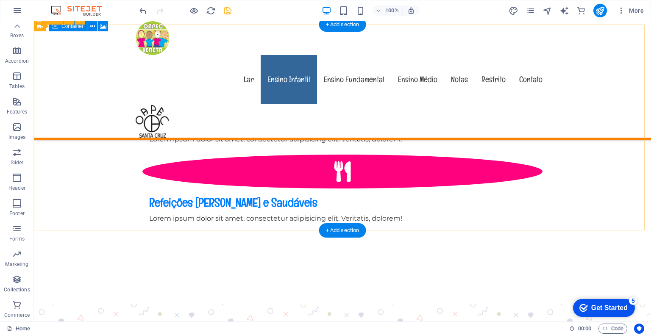
scroll to position [456, 0]
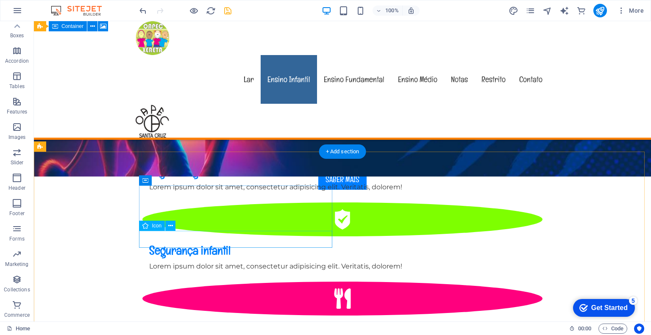
select select "xMidYMid"
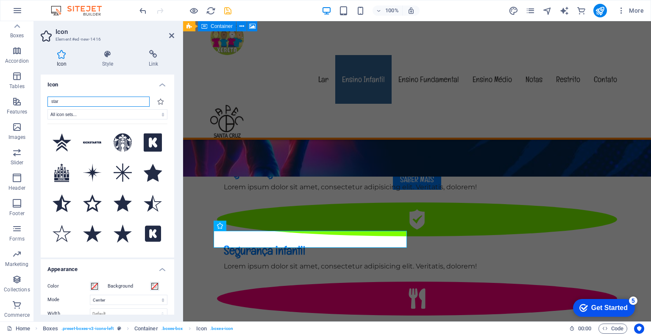
click at [88, 103] on input "star" at bounding box center [98, 102] width 102 height 10
drag, startPoint x: 88, startPoint y: 103, endPoint x: 10, endPoint y: 99, distance: 77.6
click at [10, 99] on section "Favorites Elements Columns Content Boxes Accordion Tables Features Images Slide…" at bounding box center [325, 171] width 651 height 300
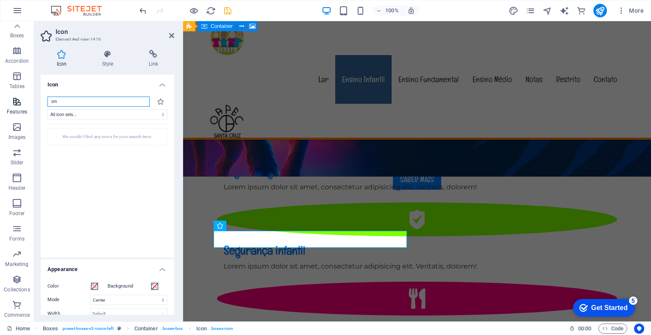
type input "s"
click at [402, 132] on div "Nossa História Lorem ipsum dolor sit amet, consectetur adipisicing elit. Repell…" at bounding box center [417, 101] width 468 height 607
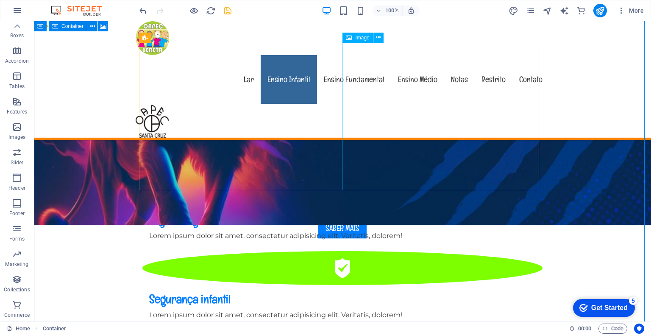
scroll to position [244, 0]
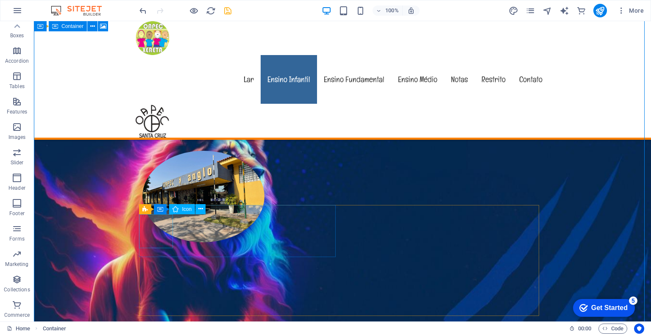
click at [161, 256] on figure at bounding box center [342, 273] width 400 height 34
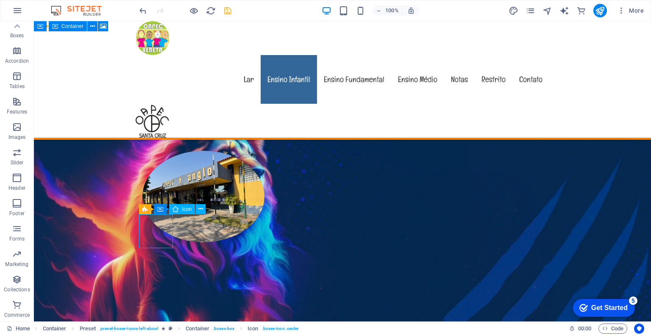
click at [161, 256] on figure at bounding box center [342, 273] width 400 height 34
select select "xMidYMid"
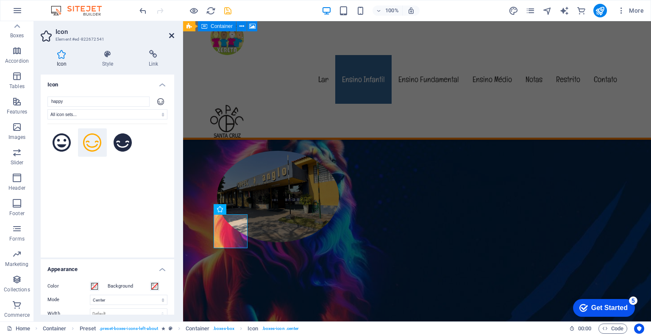
click at [172, 35] on icon at bounding box center [171, 35] width 5 height 7
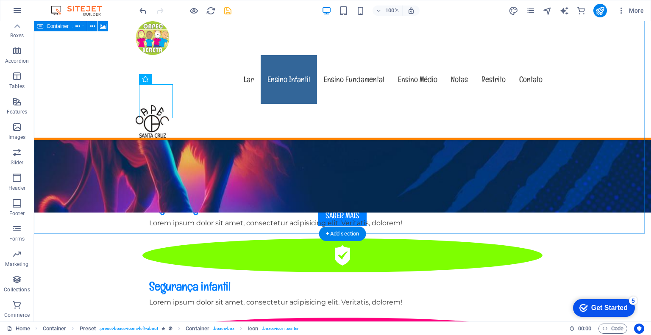
scroll to position [456, 0]
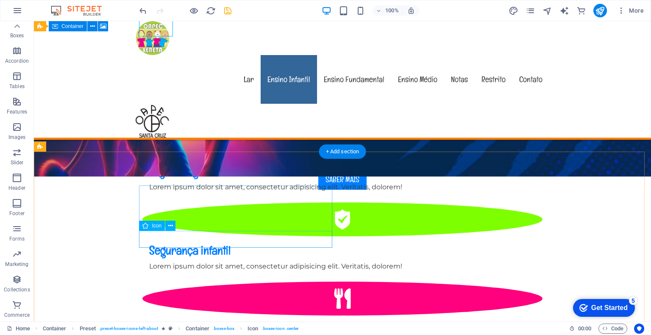
select select "xMidYMid"
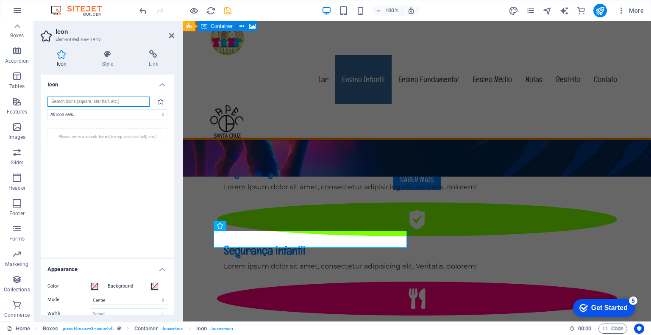
click at [130, 101] on input "search" at bounding box center [98, 102] width 102 height 10
type input "happy"
click at [89, 143] on icon at bounding box center [92, 142] width 19 height 19
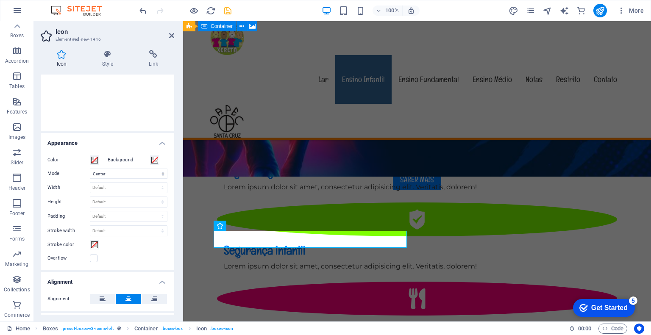
scroll to position [127, 0]
click at [110, 56] on icon at bounding box center [107, 54] width 43 height 8
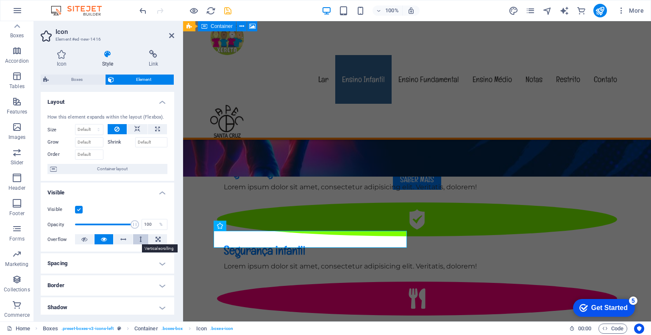
click at [139, 239] on icon at bounding box center [140, 239] width 3 height 10
click at [60, 55] on icon at bounding box center [62, 54] width 42 height 8
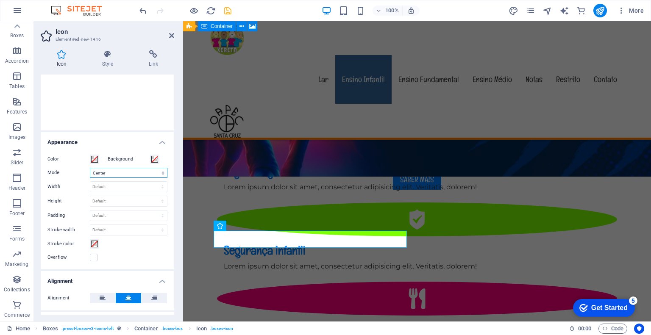
click at [164, 172] on select "Scale Left Center Right" at bounding box center [129, 173] width 78 height 10
click at [90, 168] on select "Scale Left Center Right" at bounding box center [129, 173] width 78 height 10
click at [159, 172] on select "Scale Left Center Right" at bounding box center [129, 173] width 78 height 10
click at [90, 168] on select "Scale Left Center Right" at bounding box center [129, 173] width 78 height 10
click at [159, 174] on select "Scale Left Center Right" at bounding box center [129, 173] width 78 height 10
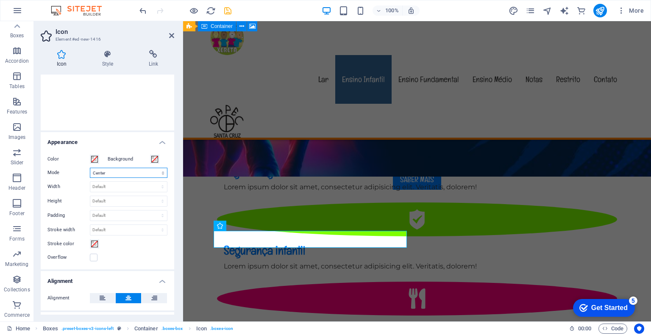
select select "xMaxYMid"
click at [90, 168] on select "Scale Left Center Right" at bounding box center [129, 173] width 78 height 10
click at [162, 171] on select "Scale Left Center Right" at bounding box center [129, 173] width 78 height 10
click at [139, 255] on div "Overflow" at bounding box center [107, 258] width 120 height 10
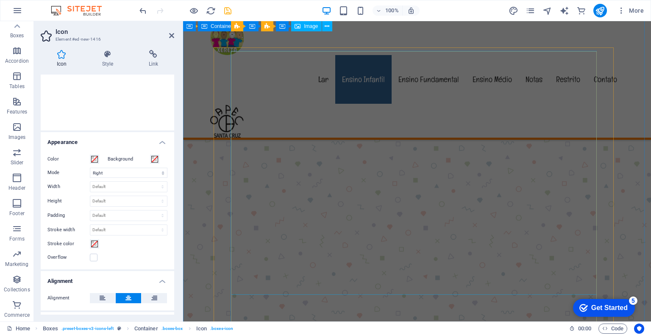
scroll to position [583, 0]
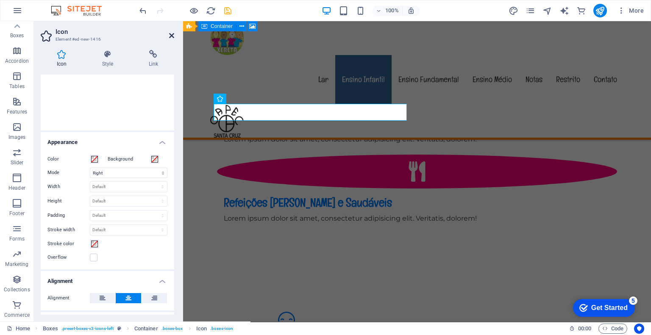
click at [173, 35] on icon at bounding box center [171, 35] width 5 height 7
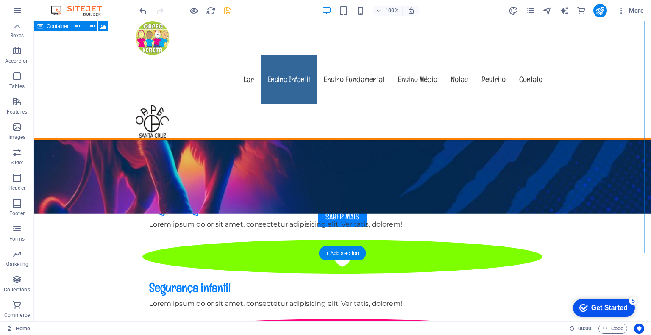
scroll to position [498, 0]
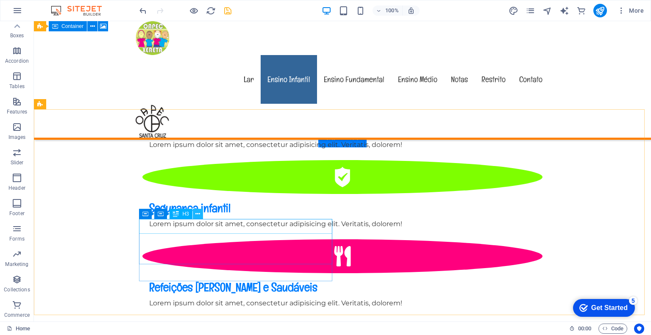
click at [197, 211] on icon at bounding box center [197, 214] width 5 height 9
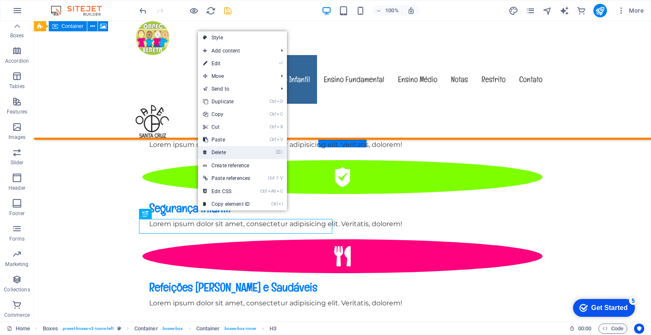
click at [220, 153] on link "⌦ Delete" at bounding box center [226, 152] width 57 height 13
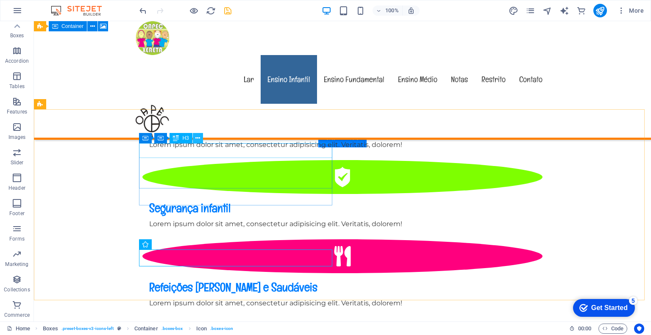
click at [200, 136] on icon at bounding box center [197, 138] width 5 height 9
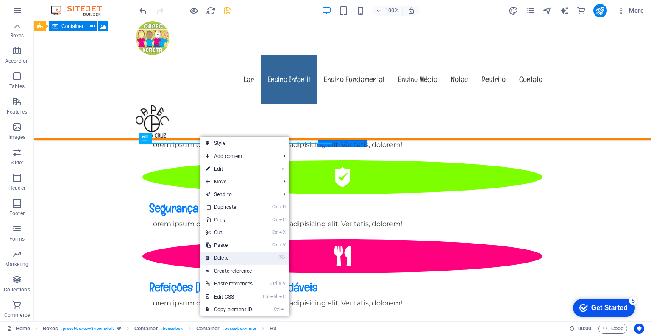
click at [228, 256] on link "⌦ Delete" at bounding box center [228, 258] width 57 height 13
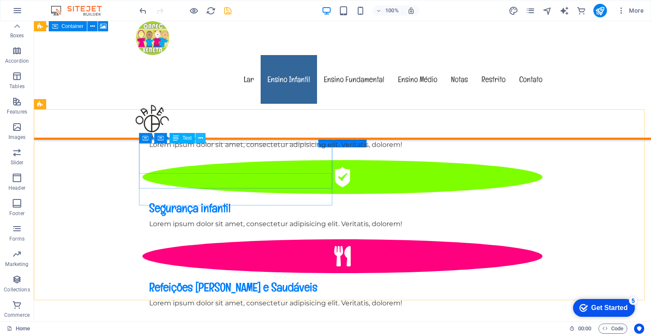
click at [202, 139] on icon at bounding box center [200, 138] width 5 height 9
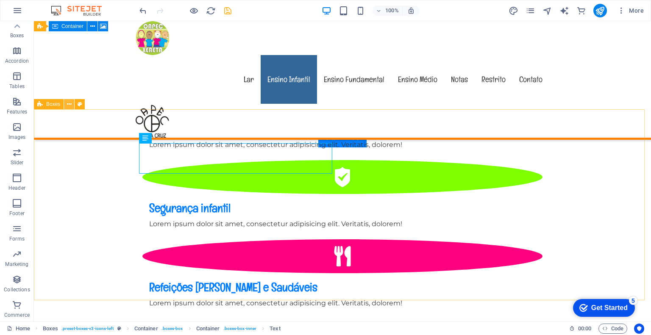
click at [69, 101] on icon at bounding box center [69, 104] width 5 height 9
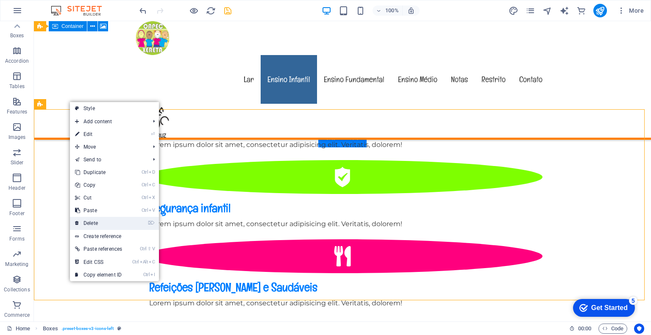
click at [93, 225] on link "⌦ Delete" at bounding box center [98, 223] width 57 height 13
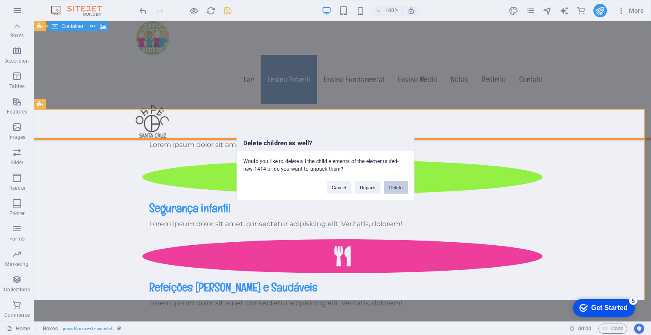
click at [400, 187] on button "Delete" at bounding box center [396, 187] width 24 height 13
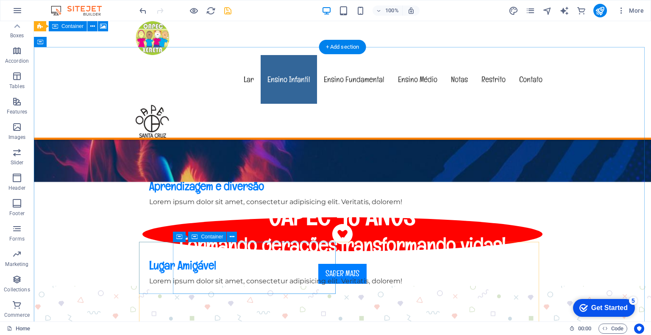
scroll to position [371, 0]
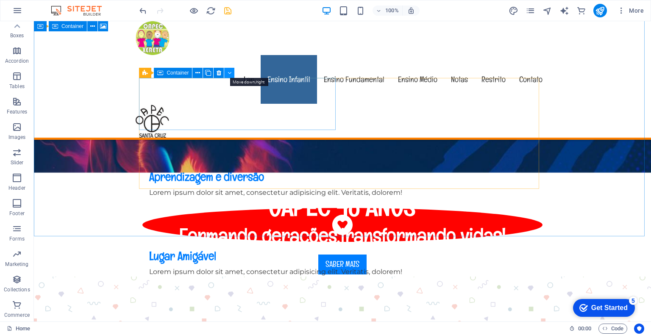
click at [230, 74] on icon at bounding box center [230, 73] width 4 height 9
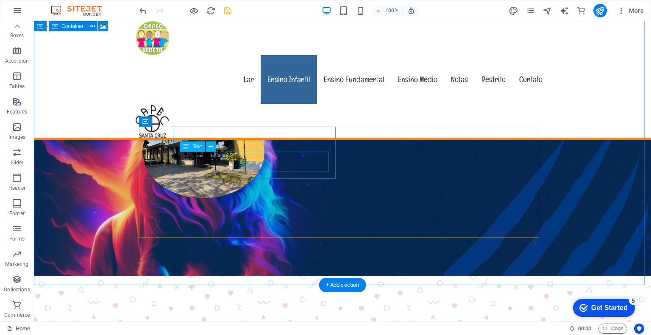
scroll to position [286, 0]
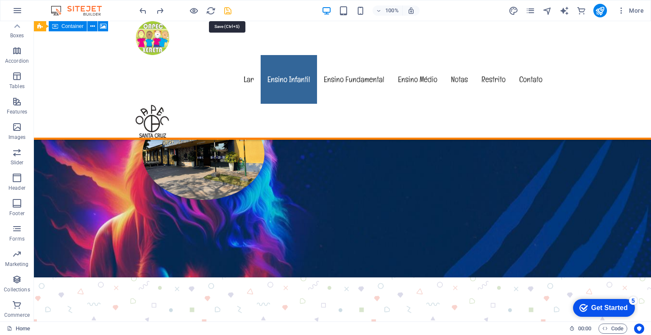
click at [226, 10] on icon "save" at bounding box center [228, 11] width 10 height 10
click at [185, 225] on icon at bounding box center [185, 225] width 5 height 9
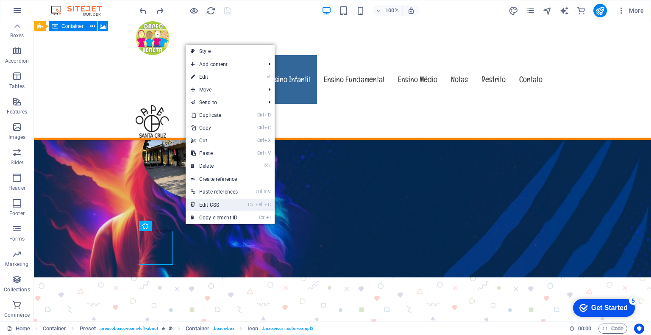
click at [200, 206] on link "Ctrl Alt C Edit CSS" at bounding box center [214, 205] width 57 height 13
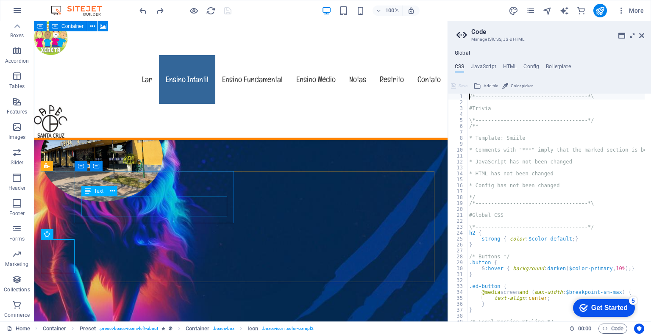
scroll to position [595, 0]
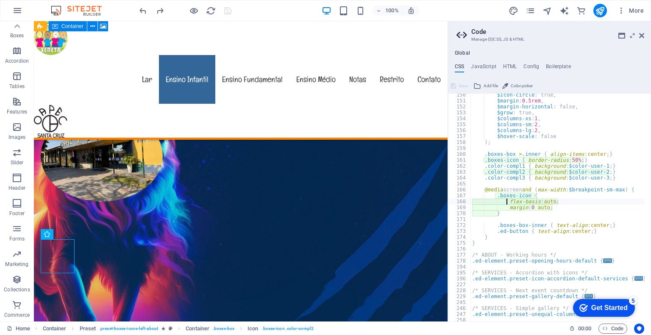
click at [595, 164] on div "$icon-circle : true, $margin : 0.5rem , $margin-horizontal : false, $grow : tru…" at bounding box center [607, 208] width 275 height 233
type textarea ".color-compl1 { background: $color-user-1; }"
click at [561, 66] on h4 "Boilerplate" at bounding box center [558, 68] width 25 height 9
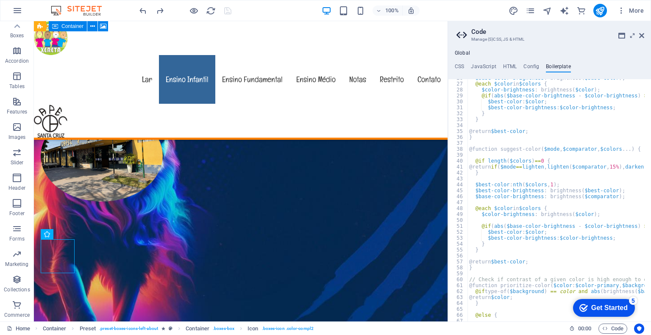
scroll to position [0, 0]
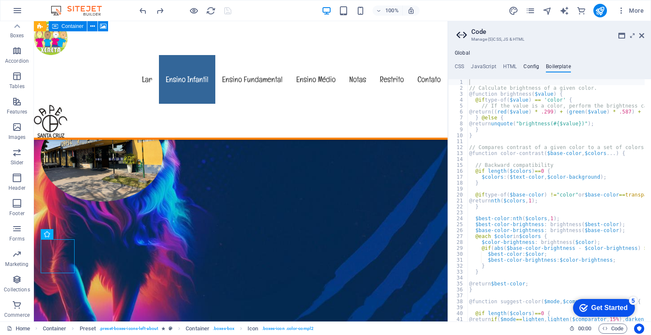
click at [531, 66] on h4 "Config" at bounding box center [531, 68] width 16 height 9
type textarea "$color-background: #ffffff;"
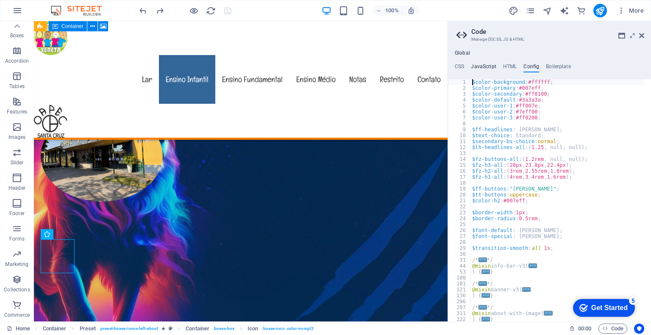
click at [481, 67] on h4 "JavaScript" at bounding box center [483, 68] width 25 height 9
type textarea "/* JS for preset "Content Slider" */"
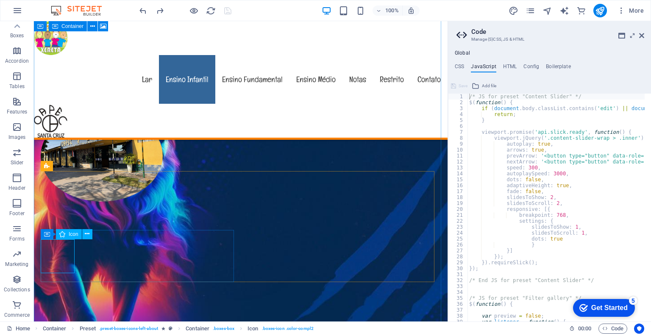
click at [457, 65] on h4 "CSS" at bounding box center [459, 68] width 9 height 9
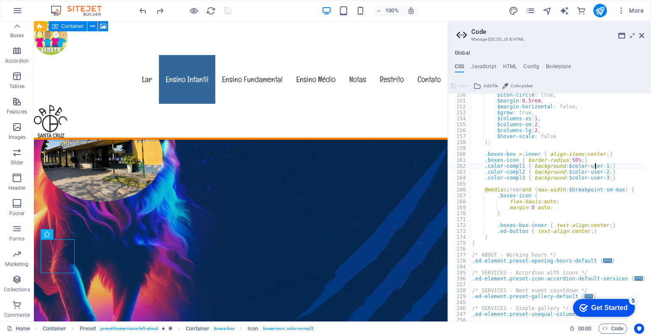
click at [515, 84] on span "Color picker" at bounding box center [522, 86] width 22 height 10
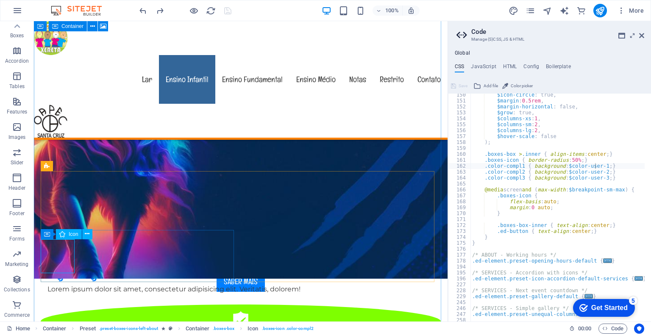
select select "xMidYMid"
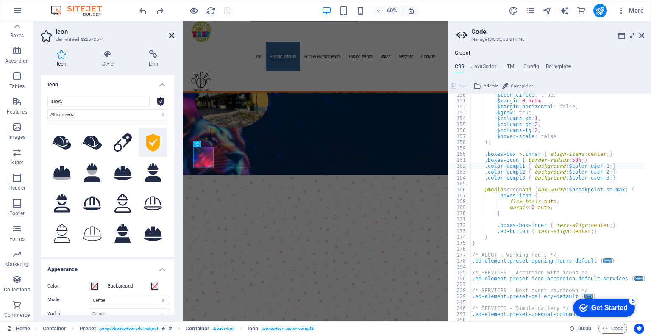
click at [173, 35] on icon at bounding box center [171, 35] width 5 height 7
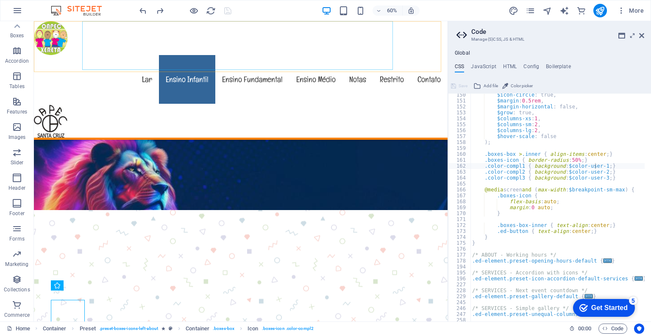
scroll to position [285, 0]
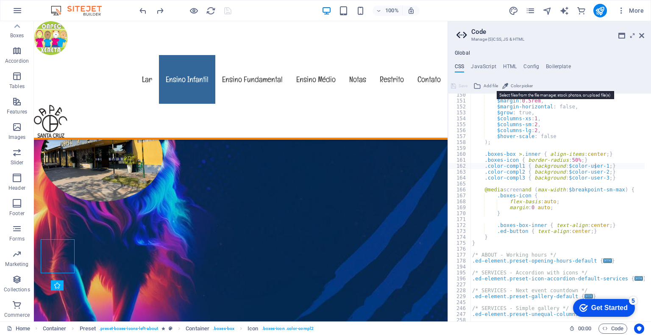
click at [479, 83] on icon at bounding box center [477, 86] width 8 height 10
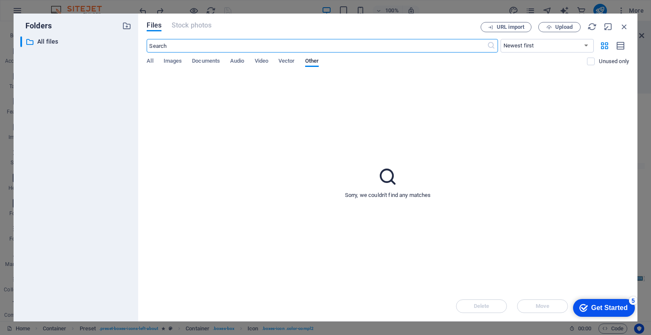
scroll to position [454, 0]
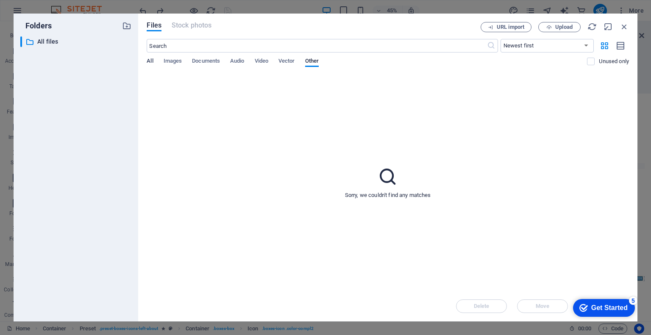
click at [149, 59] on span "All" at bounding box center [150, 62] width 6 height 12
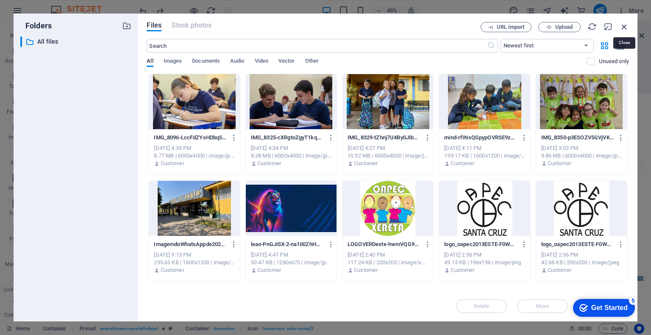
click at [620, 27] on icon "button" at bounding box center [623, 26] width 9 height 9
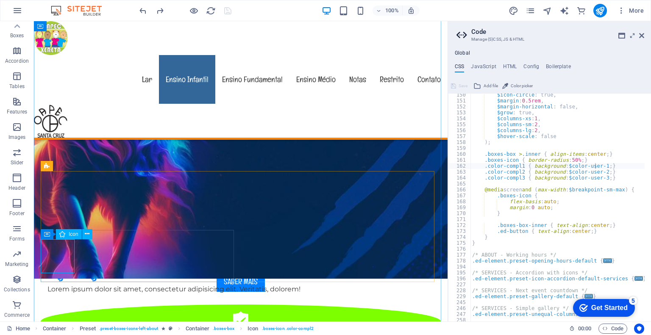
select select "xMidYMid"
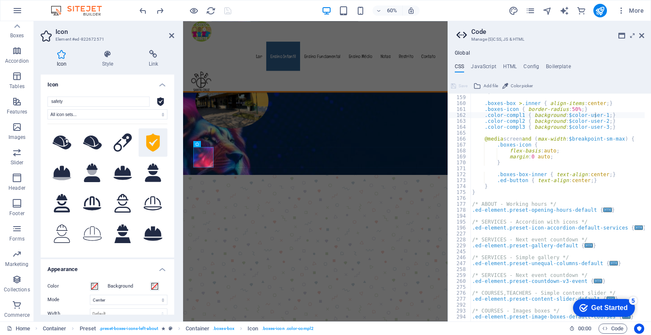
scroll to position [595, 0]
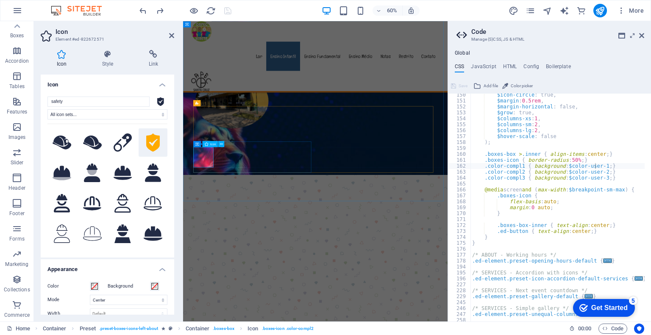
click at [171, 34] on icon at bounding box center [171, 35] width 5 height 7
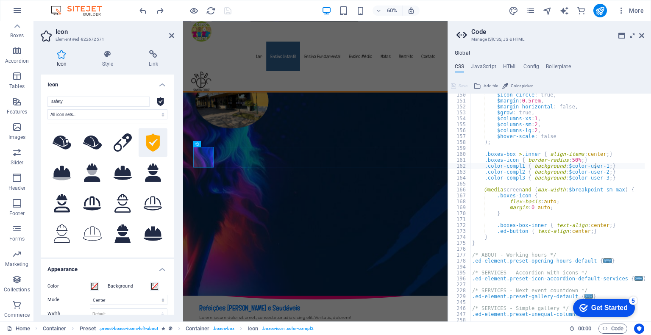
scroll to position [285, 0]
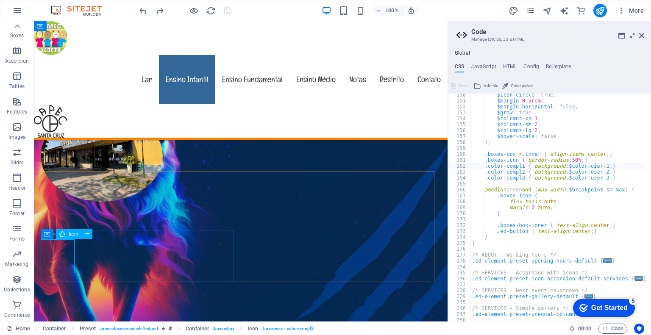
click at [600, 166] on div "$icon-circle : true, $margin : 0.5rem , $margin-horizontal : false, $grow : tru…" at bounding box center [607, 208] width 275 height 233
click at [525, 153] on div "$icon-circle : true, $margin : 0.5rem , $margin-horizontal : false, $grow : tru…" at bounding box center [607, 208] width 275 height 233
click at [504, 153] on div "$icon-circle : true, $margin : 0.5rem , $margin-horizontal : false, $grow : tru…" at bounding box center [607, 208] width 275 height 233
click at [530, 154] on div "$icon-circle : true, $margin : 0.5rem , $margin-horizontal : false, $grow : tru…" at bounding box center [607, 208] width 275 height 233
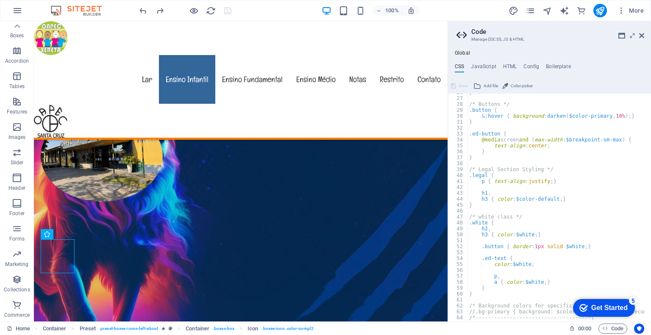
scroll to position [178, 0]
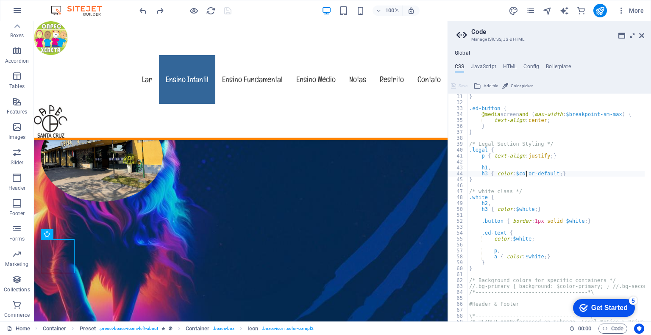
click at [527, 174] on div "} .ed-button { @media screen and ( max-width : $breakpoint-[PERSON_NAME] ) { te…" at bounding box center [604, 210] width 275 height 233
click at [547, 178] on div "} .ed-button { @media screen and ( max-width : $breakpoint-[PERSON_NAME] ) { te…" at bounding box center [604, 210] width 275 height 233
type textarea "}"
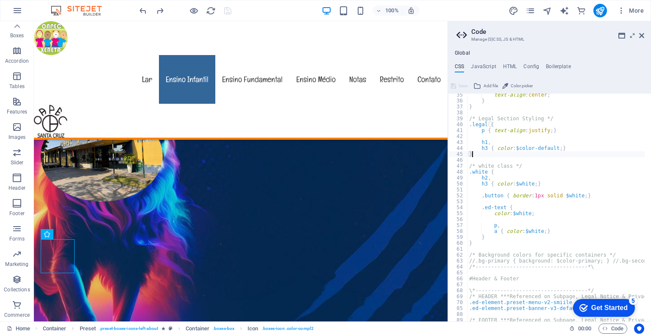
scroll to position [203, 0]
click at [160, 303] on div "Nossa História Lorem ipsum dolor sit amet, consectetur adipisicing elit. Repell…" at bounding box center [241, 272] width 414 height 607
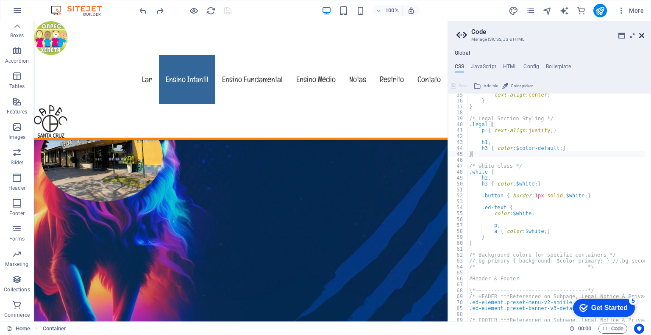
click at [643, 36] on icon at bounding box center [641, 35] width 5 height 7
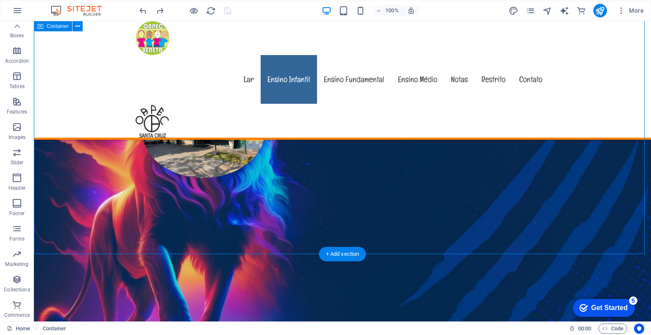
scroll to position [371, 0]
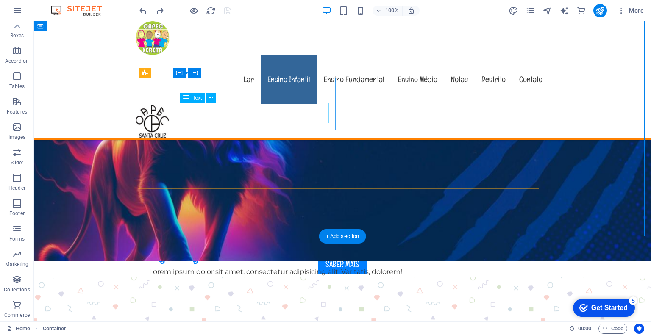
click at [292, 188] on div "Lorem ipsum dolor sit amet, consectetur adipisicing elit. Veritatis, dolorem!" at bounding box center [342, 193] width 386 height 10
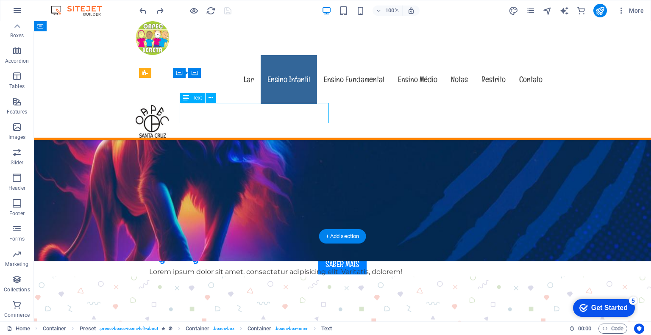
click at [292, 188] on div "Lorem ipsum dolor sit amet, consectetur adipisicing elit. Veritatis, dolorem!" at bounding box center [342, 193] width 386 height 10
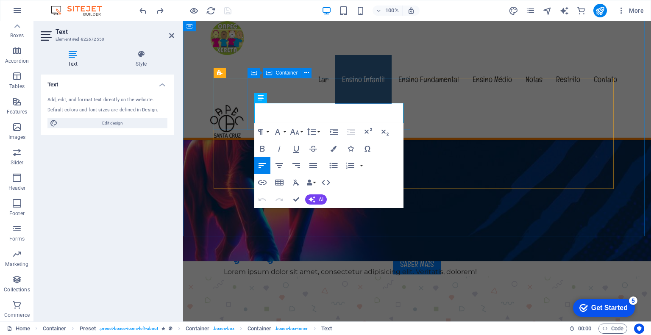
drag, startPoint x: 371, startPoint y: 118, endPoint x: 253, endPoint y: 108, distance: 118.6
click at [253, 163] on div "Aprendizagem e diversão Lorem ipsum dolor sit amet, consectetur adipisicing eli…" at bounding box center [417, 184] width 400 height 42
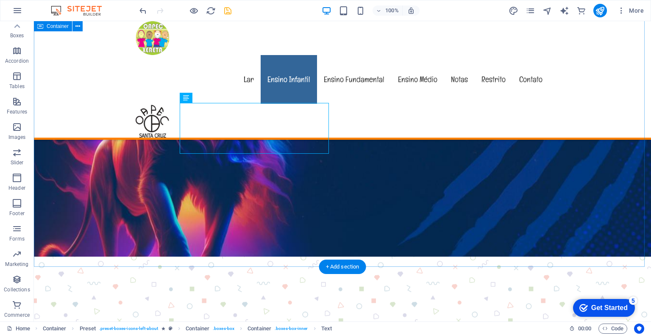
click at [253, 247] on div "Nossa História Lorem ipsum dolor sit amet, consectetur adipisicing elit. Repell…" at bounding box center [342, 191] width 617 height 617
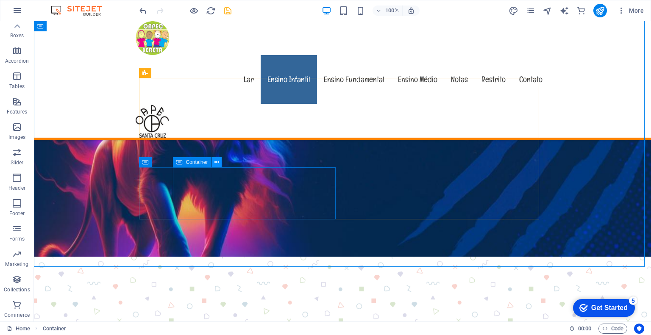
click at [216, 162] on icon at bounding box center [216, 162] width 5 height 9
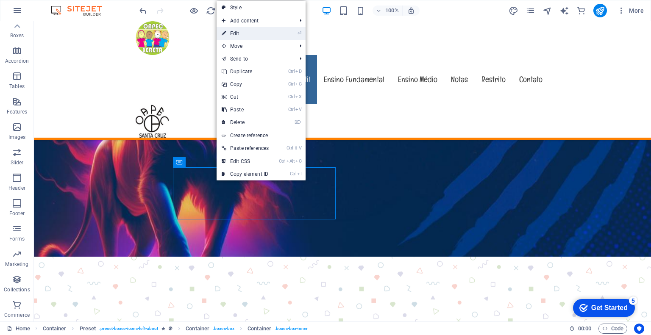
click at [249, 32] on link "⏎ Edit" at bounding box center [244, 33] width 57 height 13
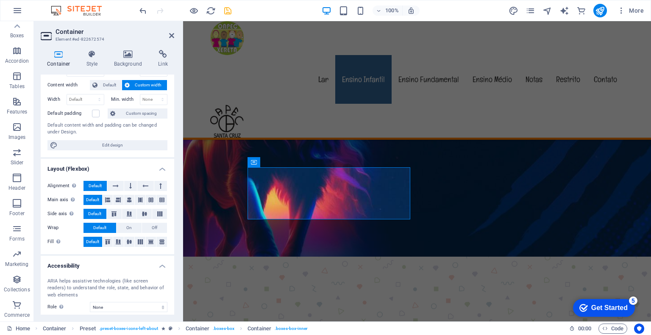
scroll to position [0, 0]
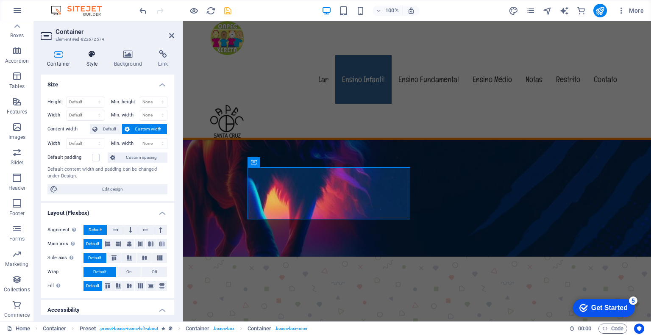
click at [94, 56] on icon at bounding box center [92, 54] width 24 height 8
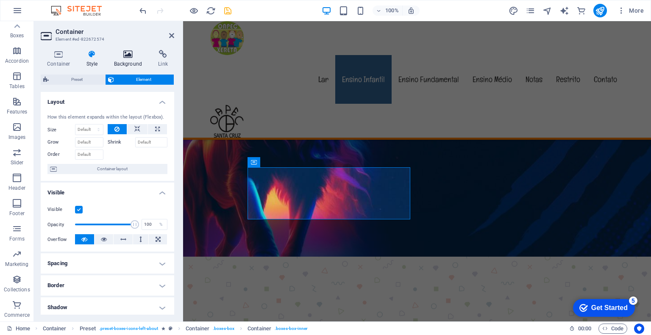
click at [125, 56] on icon at bounding box center [128, 54] width 41 height 8
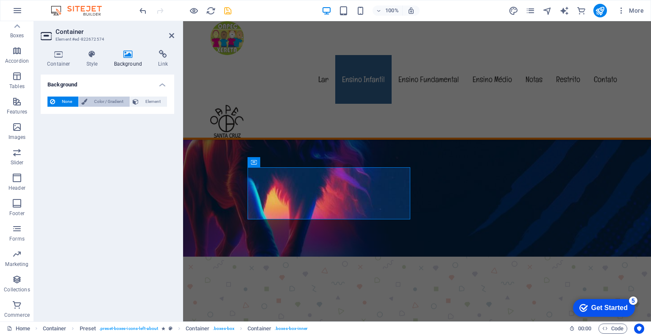
click at [107, 100] on span "Color / Gradient" at bounding box center [108, 102] width 37 height 10
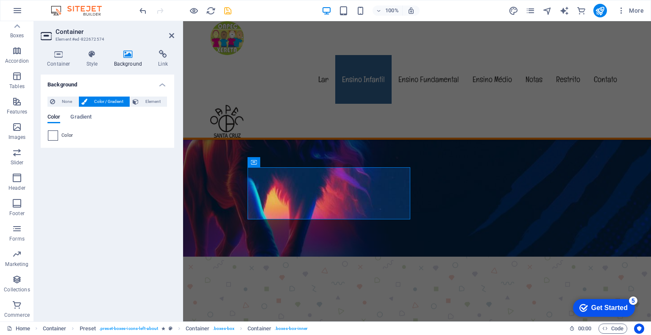
click at [53, 138] on span at bounding box center [52, 135] width 9 height 9
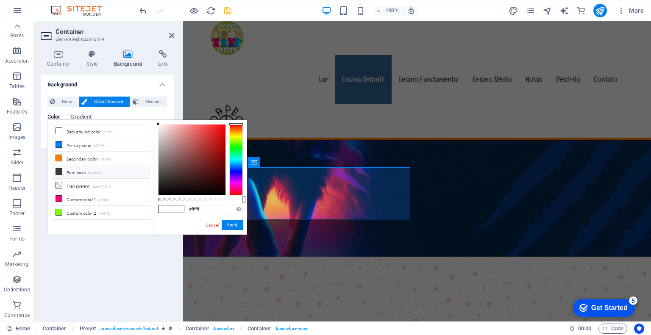
click at [59, 171] on icon at bounding box center [59, 172] width 6 height 6
type input "#3a3a3a"
click at [229, 226] on button "Apply" at bounding box center [232, 225] width 21 height 10
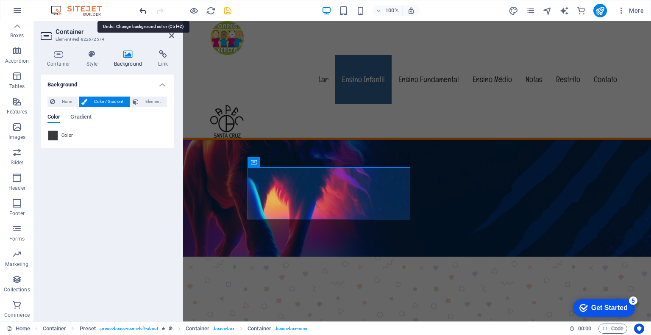
click at [143, 11] on icon "undo" at bounding box center [143, 11] width 10 height 10
click at [102, 192] on div "Background None Color / Gradient Element Stretch background to full-width Color…" at bounding box center [107, 195] width 133 height 240
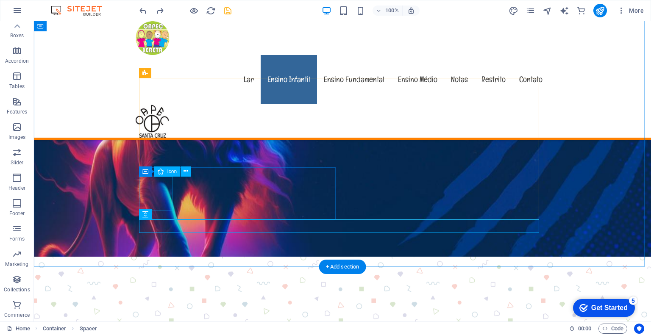
click at [157, 297] on figure at bounding box center [342, 314] width 400 height 34
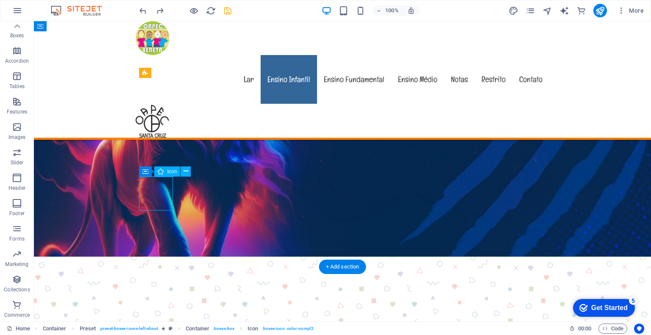
click at [157, 297] on figure at bounding box center [342, 314] width 400 height 34
select select "xMidYMid"
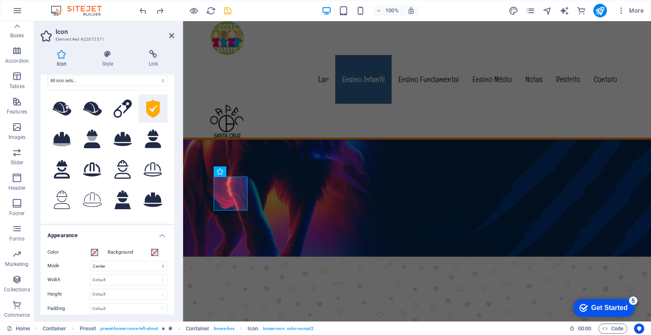
scroll to position [85, 0]
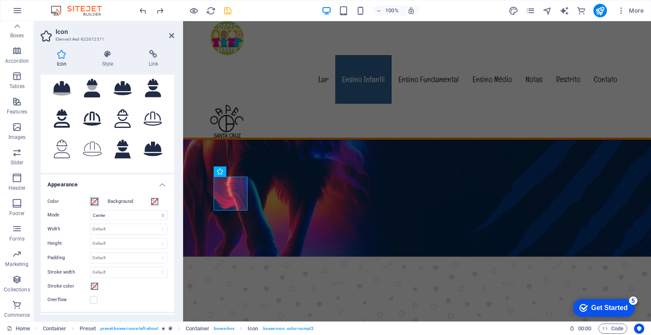
click at [92, 203] on span at bounding box center [94, 201] width 7 height 7
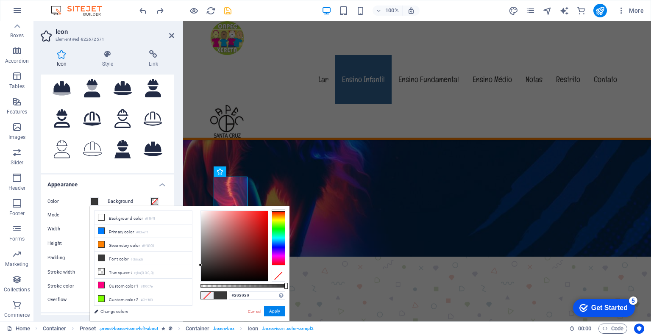
drag, startPoint x: 204, startPoint y: 269, endPoint x: 190, endPoint y: 265, distance: 14.5
click at [190, 265] on div "less Background color #ffffff Primary color #007eff Secondary color #ff8100 Fon…" at bounding box center [190, 263] width 200 height 115
click at [102, 244] on icon at bounding box center [101, 244] width 6 height 6
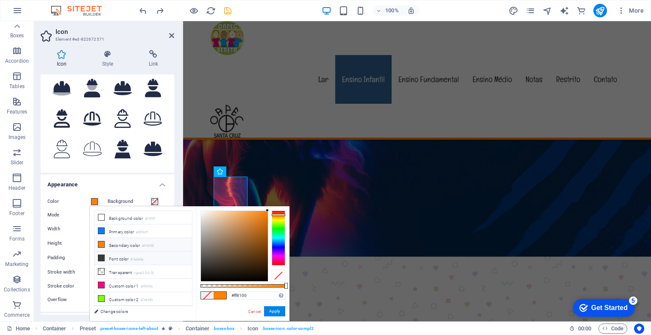
click at [95, 256] on li "Font color #3a3a3a" at bounding box center [142, 259] width 97 height 14
type input "#3a3a3a"
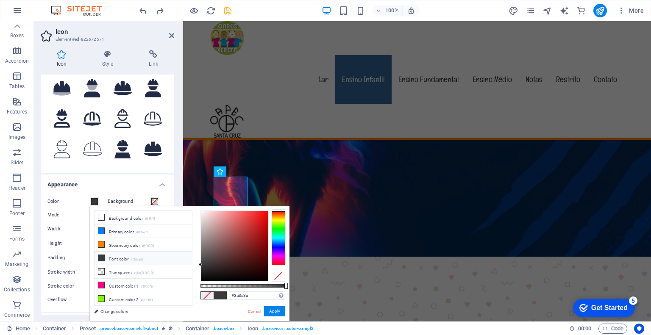
click at [206, 295] on span at bounding box center [207, 295] width 13 height 7
click at [228, 294] on div "#3a3a3a Supported formats #0852ed rgb(8, 82, 237) rgba(8, 82, 237, 90%) hsv(221…" at bounding box center [243, 325] width 94 height 238
click at [258, 311] on link "Cancel" at bounding box center [254, 311] width 15 height 6
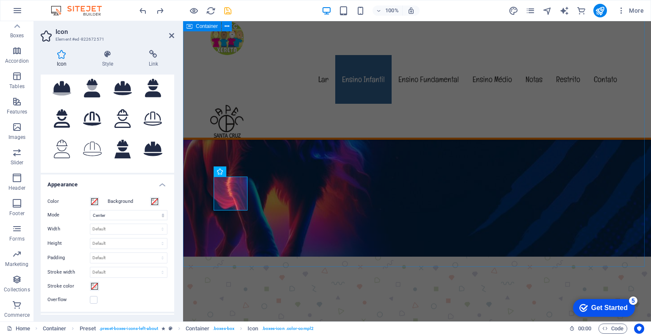
click at [331, 247] on div "Nossa História Lorem ipsum dolor sit amet, consectetur adipisicing elit. Repell…" at bounding box center [417, 191] width 468 height 617
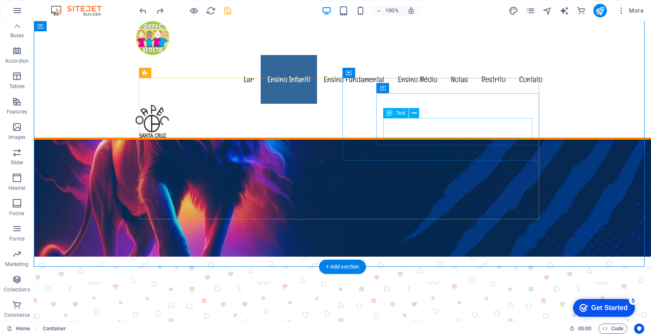
click at [415, 277] on div "Lorem ipsum dolor sit amet, consectetur adipisicing elit. Veritatis, dolorem!" at bounding box center [342, 282] width 386 height 10
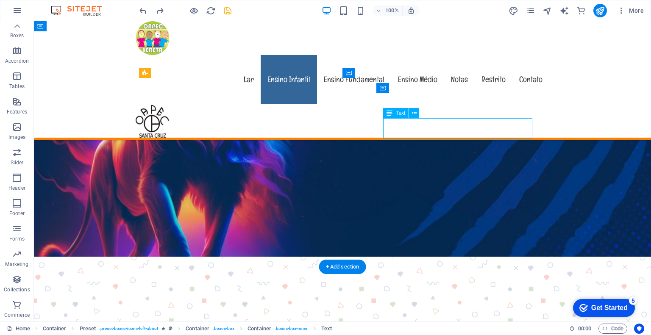
click at [415, 277] on div "Lorem ipsum dolor sit amet, consectetur adipisicing elit. Veritatis, dolorem!" at bounding box center [342, 282] width 386 height 10
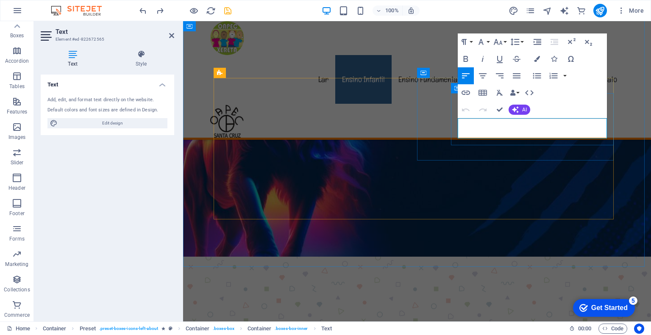
drag, startPoint x: 575, startPoint y: 133, endPoint x: 456, endPoint y: 122, distance: 119.5
click at [456, 252] on div "Lugar Amigável Lorem ipsum dolor sit amet, consectetur adipisicing elit. Verita…" at bounding box center [417, 273] width 400 height 42
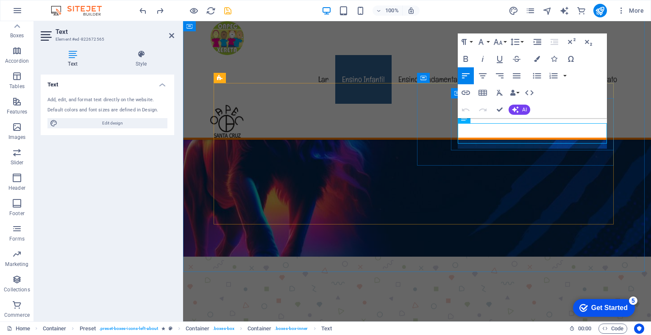
scroll to position [366, 0]
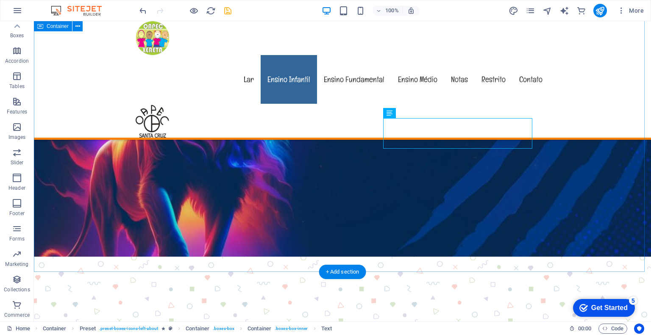
click at [607, 148] on div "Nossa História Lorem ipsum dolor sit amet, consectetur adipisicing elit. Repell…" at bounding box center [342, 196] width 617 height 617
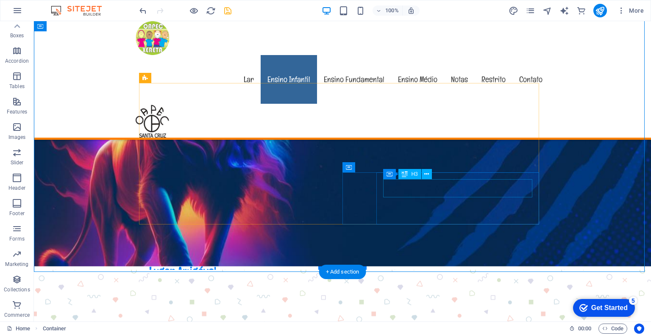
scroll to position [408, 0]
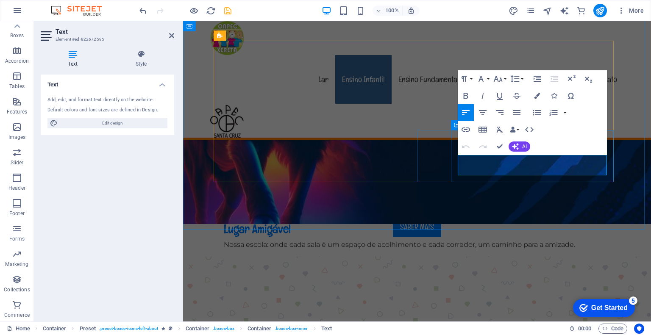
drag, startPoint x: 577, startPoint y: 171, endPoint x: 457, endPoint y: 158, distance: 120.2
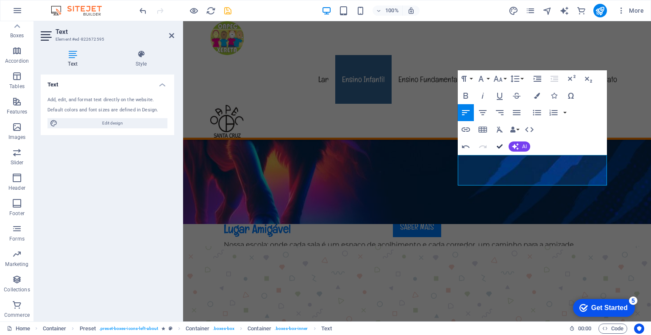
drag, startPoint x: 500, startPoint y: 148, endPoint x: 466, endPoint y: 132, distance: 37.3
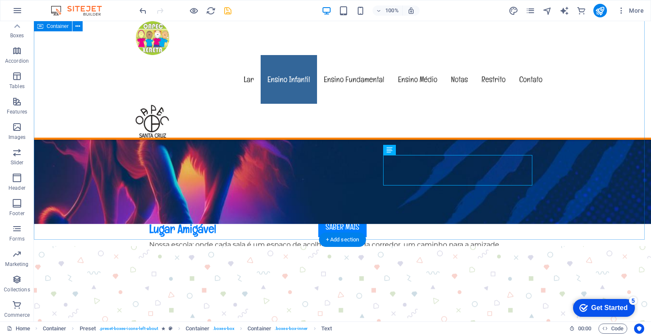
click at [442, 213] on div "Nossa História Lorem ipsum dolor sit amet, consectetur adipisicing elit. Repell…" at bounding box center [342, 154] width 617 height 617
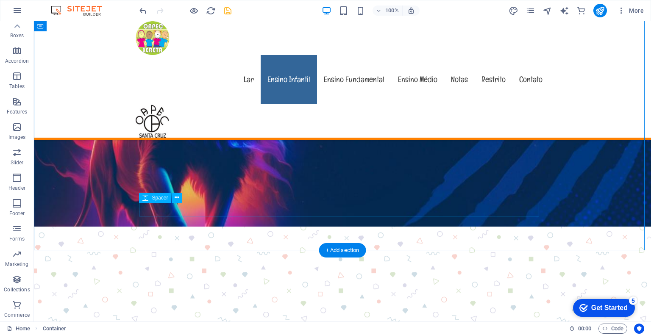
scroll to position [366, 0]
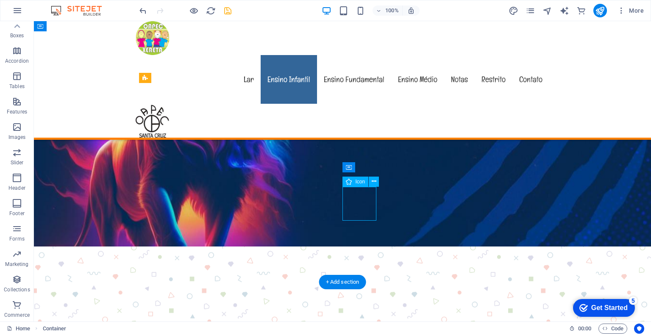
select select "xMidYMid"
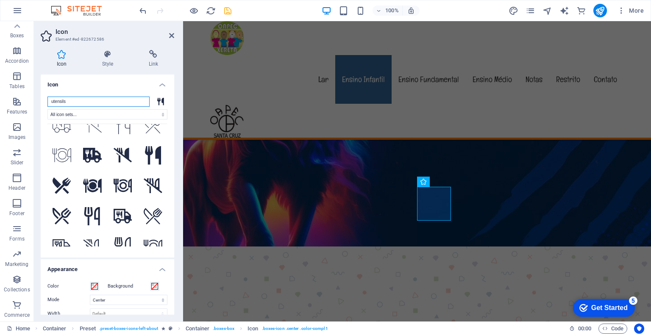
scroll to position [203, 0]
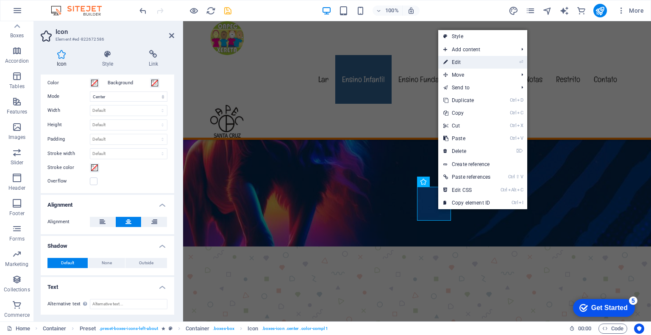
click at [454, 64] on link "⏎ Edit" at bounding box center [466, 62] width 57 height 13
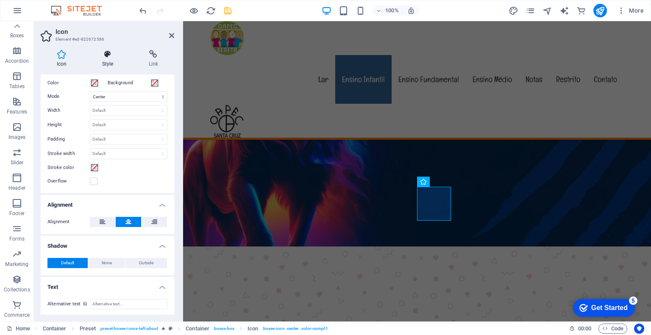
click at [108, 61] on h4 "Style" at bounding box center [109, 59] width 47 height 18
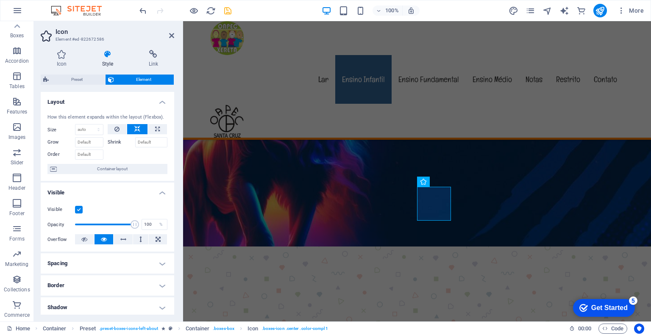
click at [78, 208] on label at bounding box center [79, 210] width 8 height 8
click at [0, 0] on input "Visible" at bounding box center [0, 0] width 0 height 0
click at [78, 208] on label at bounding box center [79, 210] width 8 height 8
click at [0, 0] on input "Visible" at bounding box center [0, 0] width 0 height 0
drag, startPoint x: 131, startPoint y: 224, endPoint x: 85, endPoint y: 225, distance: 46.6
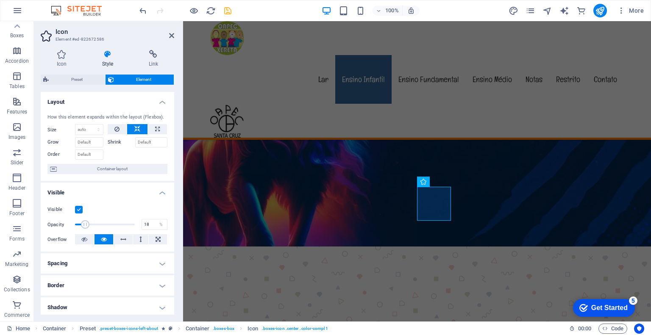
click at [85, 225] on span at bounding box center [85, 224] width 8 height 8
drag, startPoint x: 88, startPoint y: 223, endPoint x: 112, endPoint y: 226, distance: 24.3
click at [112, 226] on span at bounding box center [113, 224] width 8 height 8
type input "88"
drag, startPoint x: 112, startPoint y: 226, endPoint x: 126, endPoint y: 226, distance: 14.0
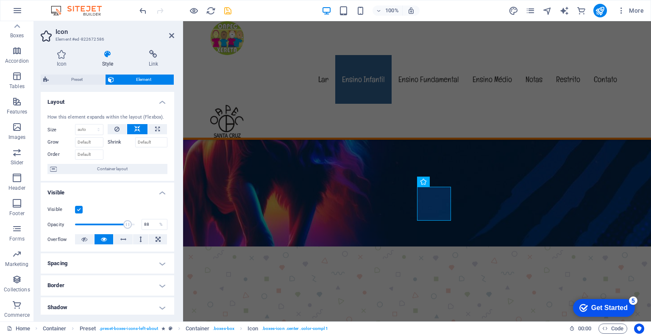
click at [126, 226] on span at bounding box center [127, 224] width 8 height 8
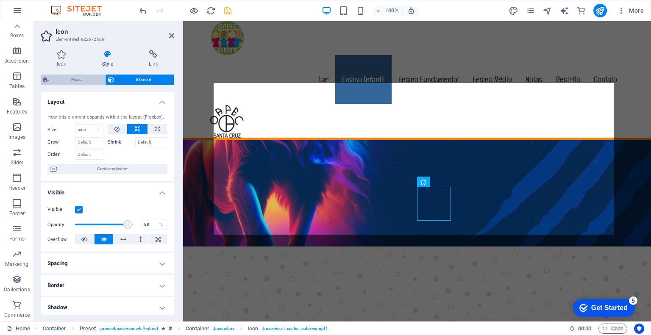
click at [80, 79] on span "Preset" at bounding box center [76, 80] width 51 height 10
select select "px"
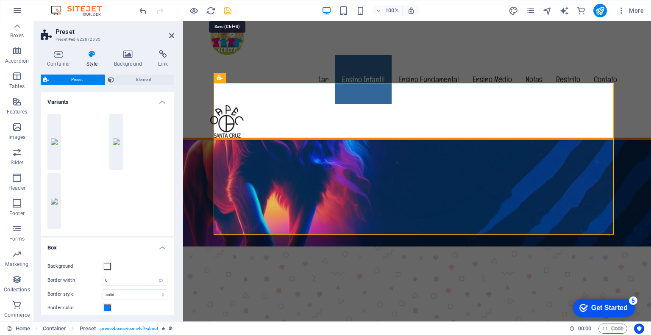
click at [228, 11] on icon "save" at bounding box center [228, 11] width 10 height 10
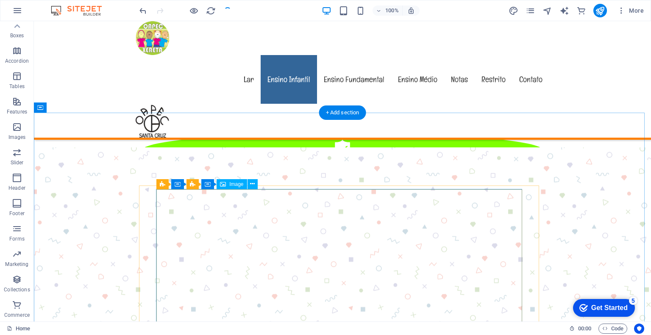
scroll to position [324, 0]
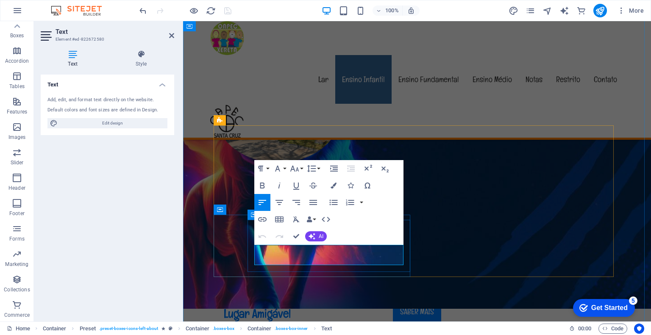
drag, startPoint x: 370, startPoint y: 261, endPoint x: 248, endPoint y: 250, distance: 122.9
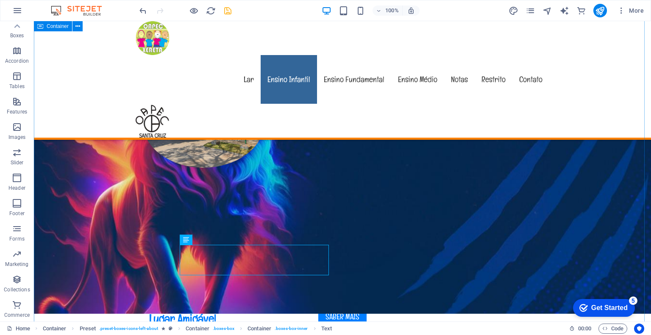
click at [319, 303] on div "Nossa História Lorem ipsum dolor sit amet, consectetur adipisicing elit. Repell…" at bounding box center [342, 244] width 617 height 617
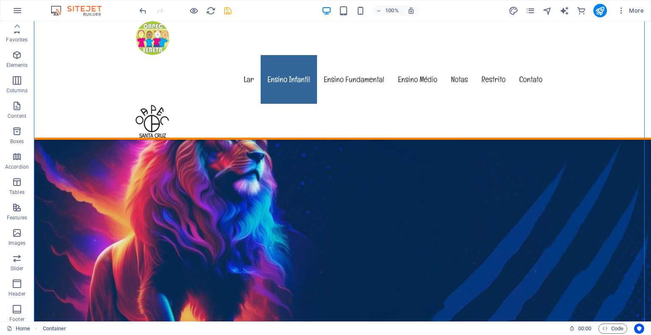
click at [226, 11] on icon "save" at bounding box center [228, 11] width 10 height 10
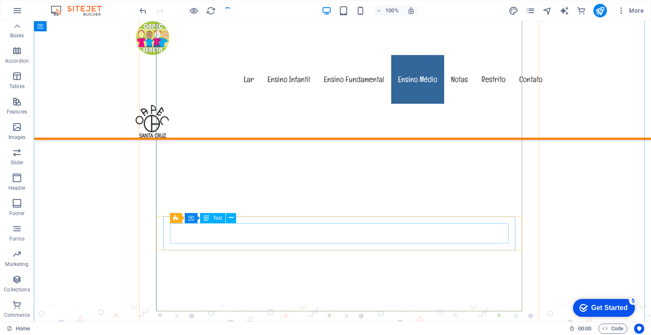
scroll to position [785, 0]
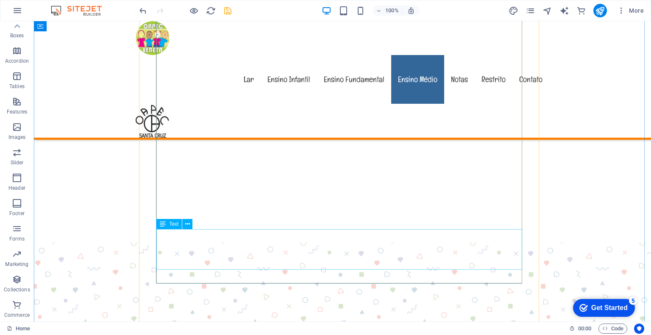
scroll to position [869, 0]
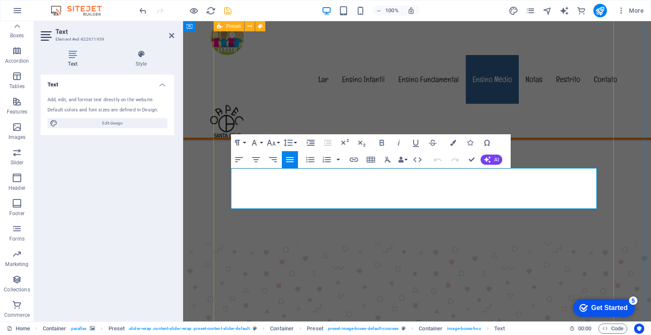
drag, startPoint x: 517, startPoint y: 206, endPoint x: 224, endPoint y: 172, distance: 295.6
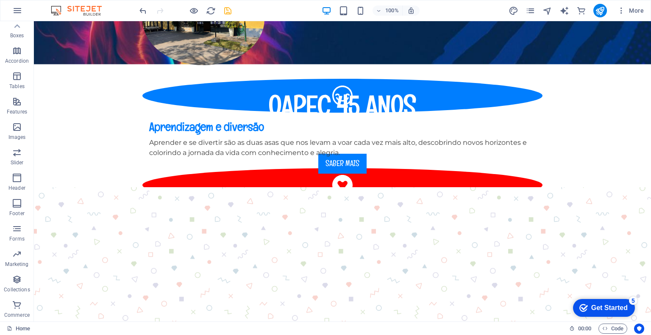
scroll to position [0, 0]
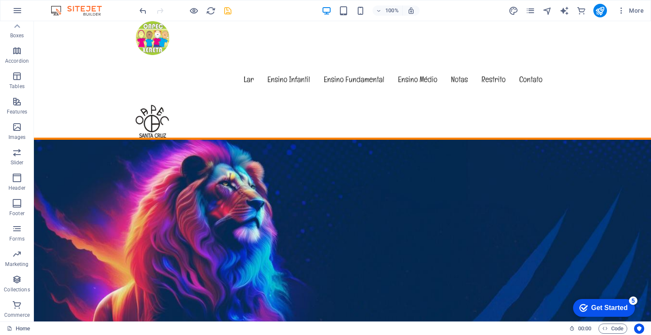
drag, startPoint x: 646, startPoint y: 166, endPoint x: 593, endPoint y: 21, distance: 153.7
click at [226, 9] on icon "save" at bounding box center [228, 11] width 10 height 10
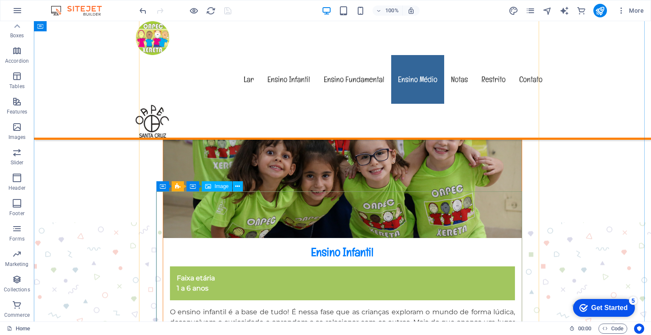
scroll to position [1313, 0]
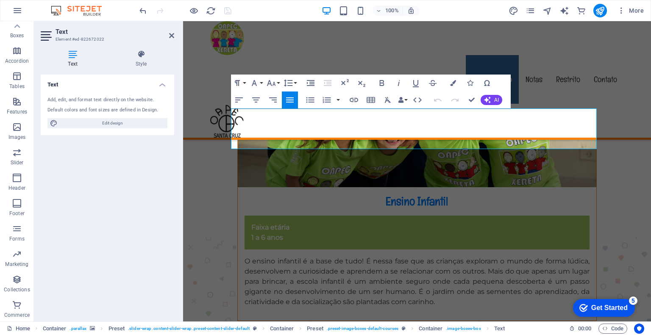
drag, startPoint x: 511, startPoint y: 144, endPoint x: 212, endPoint y: 111, distance: 300.1
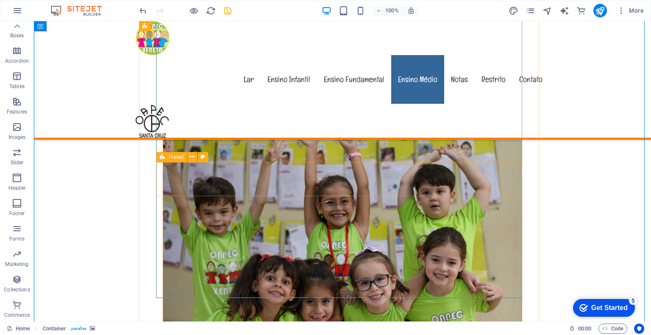
scroll to position [1229, 0]
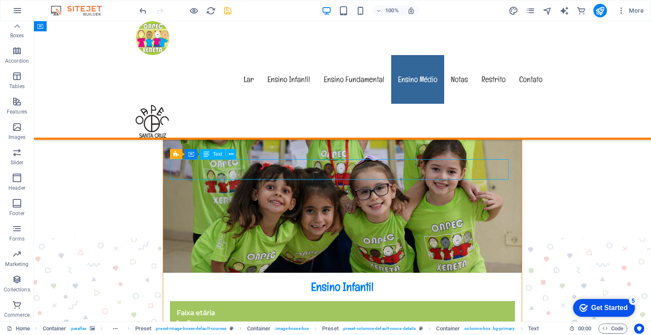
drag, startPoint x: 172, startPoint y: 176, endPoint x: 205, endPoint y: 197, distance: 39.6
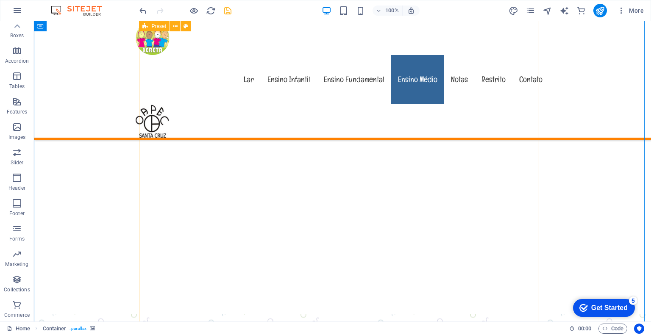
scroll to position [847, 0]
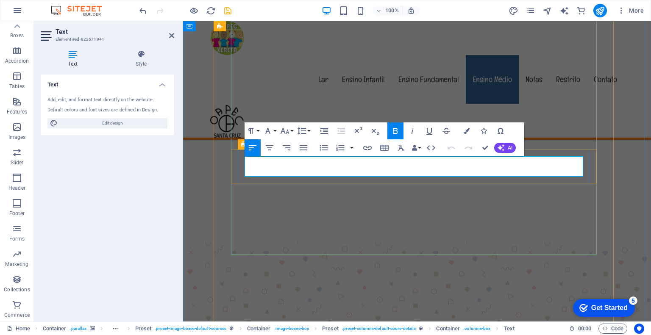
drag, startPoint x: 279, startPoint y: 172, endPoint x: 242, endPoint y: 157, distance: 40.1
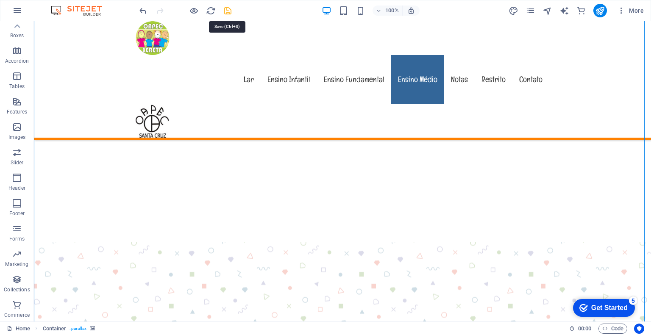
click at [231, 8] on icon "save" at bounding box center [228, 11] width 10 height 10
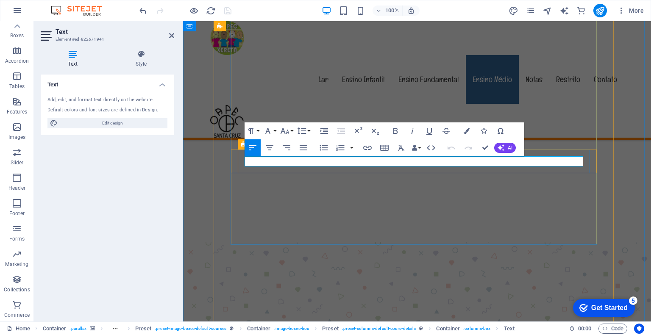
drag, startPoint x: 338, startPoint y: 159, endPoint x: 244, endPoint y: 161, distance: 94.1
click at [394, 129] on icon "button" at bounding box center [395, 131] width 5 height 6
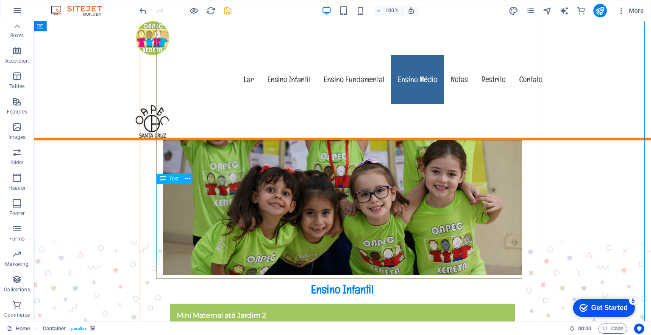
scroll to position [1229, 0]
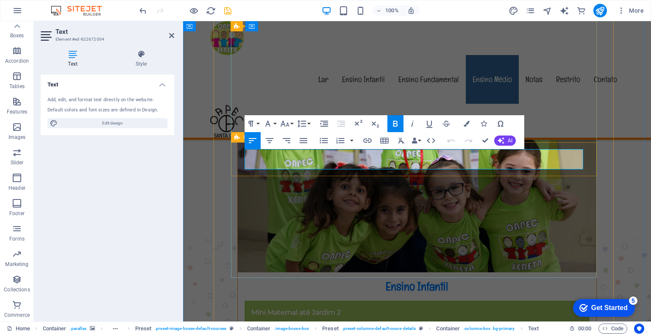
drag, startPoint x: 277, startPoint y: 166, endPoint x: 233, endPoint y: 150, distance: 46.9
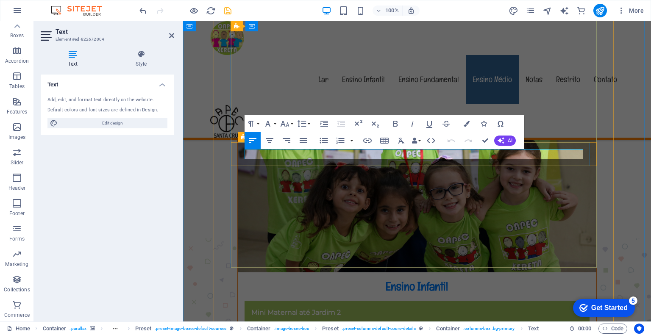
drag, startPoint x: 303, startPoint y: 155, endPoint x: 239, endPoint y: 159, distance: 65.0
click at [396, 124] on icon "button" at bounding box center [395, 124] width 5 height 6
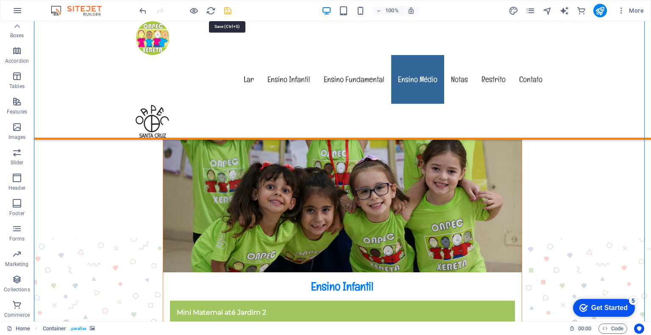
click at [225, 9] on icon "save" at bounding box center [228, 11] width 10 height 10
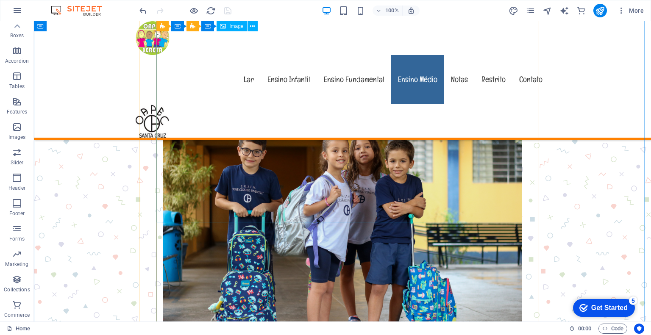
scroll to position [1525, 0]
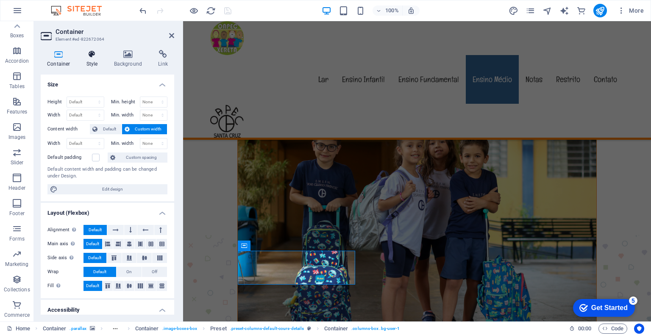
click at [88, 55] on icon at bounding box center [92, 54] width 24 height 8
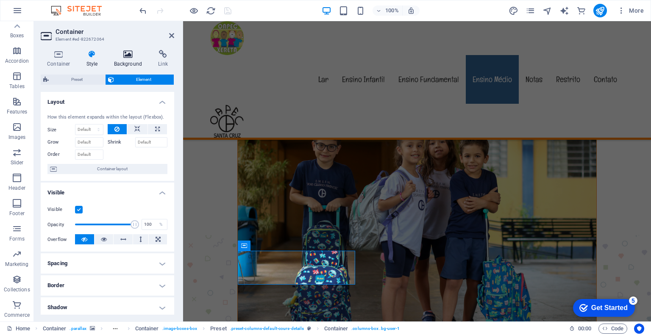
click at [126, 59] on h4 "Background" at bounding box center [130, 59] width 44 height 18
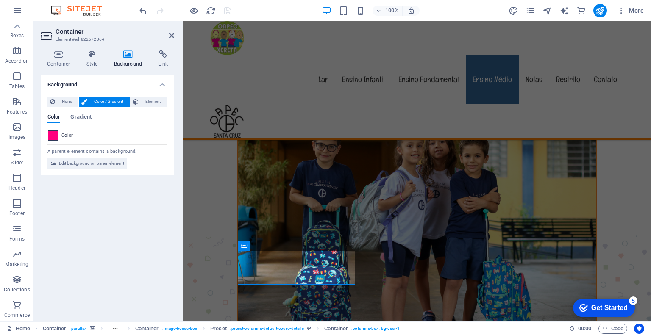
click at [55, 137] on span at bounding box center [52, 135] width 9 height 9
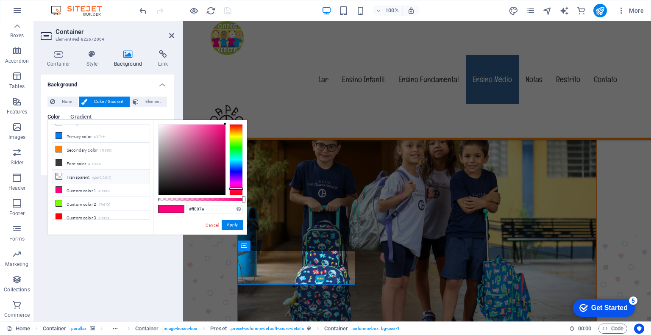
scroll to position [0, 0]
click at [58, 144] on icon at bounding box center [59, 145] width 6 height 6
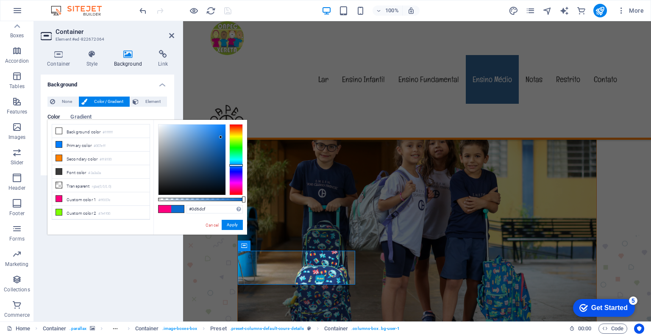
drag, startPoint x: 224, startPoint y: 124, endPoint x: 221, endPoint y: 137, distance: 13.6
click at [221, 137] on div at bounding box center [220, 137] width 3 height 3
drag, startPoint x: 216, startPoint y: 206, endPoint x: 178, endPoint y: 206, distance: 39.0
click at [178, 206] on div "#0d6dcf Supported formats #0852ed rgb(8, 82, 237) rgba(8, 82, 237, 90%) hsv(221…" at bounding box center [200, 239] width 94 height 238
click at [213, 222] on link "Cancel" at bounding box center [212, 225] width 15 height 6
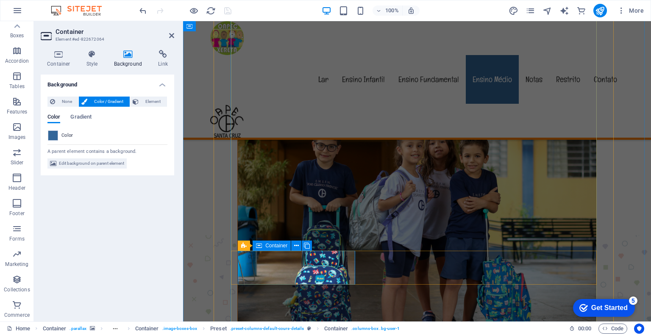
click at [56, 132] on span at bounding box center [52, 135] width 9 height 9
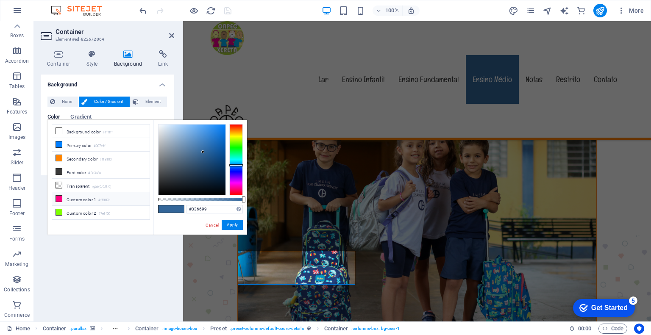
click at [56, 132] on icon at bounding box center [59, 131] width 6 height 6
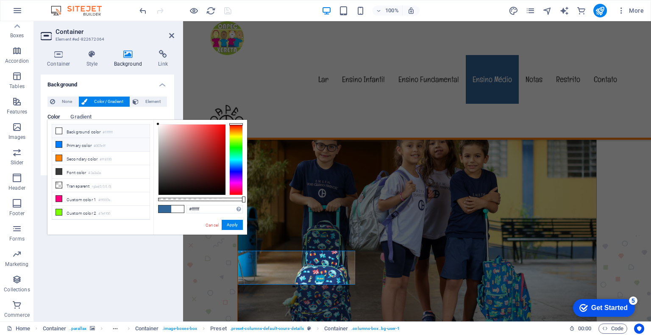
click at [59, 144] on icon at bounding box center [59, 145] width 6 height 6
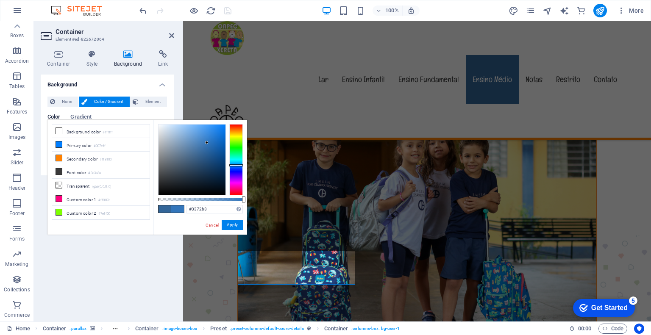
type input "#3372b2"
drag, startPoint x: 223, startPoint y: 123, endPoint x: 206, endPoint y: 145, distance: 28.1
click at [206, 145] on div at bounding box center [205, 145] width 3 height 3
drag, startPoint x: 224, startPoint y: 210, endPoint x: 150, endPoint y: 200, distance: 74.3
click at [150, 200] on div "less Background color #ffffff Primary color #007eff Secondary color #ff8100 Fon…" at bounding box center [147, 177] width 200 height 115
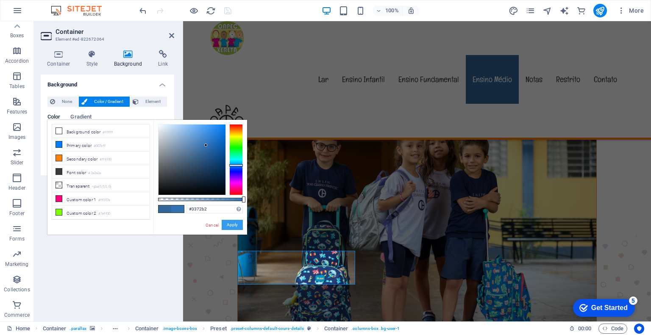
click at [230, 226] on button "Apply" at bounding box center [232, 225] width 21 height 10
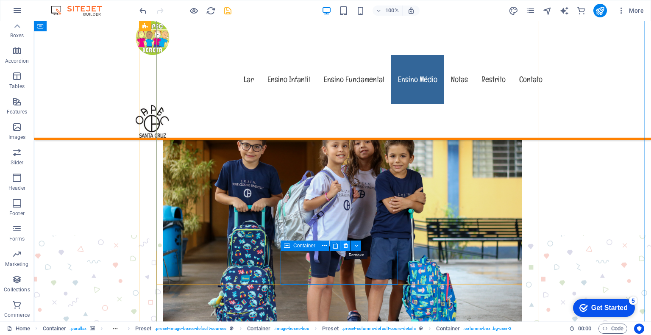
click at [345, 246] on icon at bounding box center [345, 245] width 5 height 9
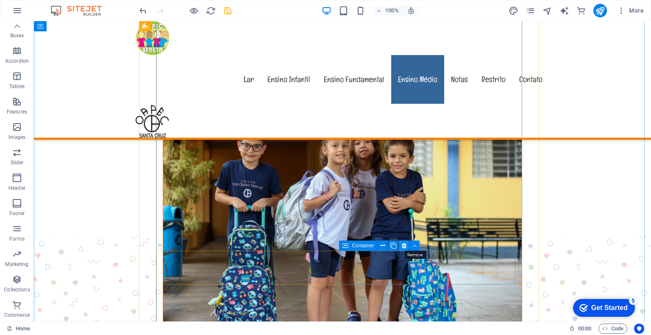
click at [402, 245] on icon at bounding box center [404, 245] width 5 height 9
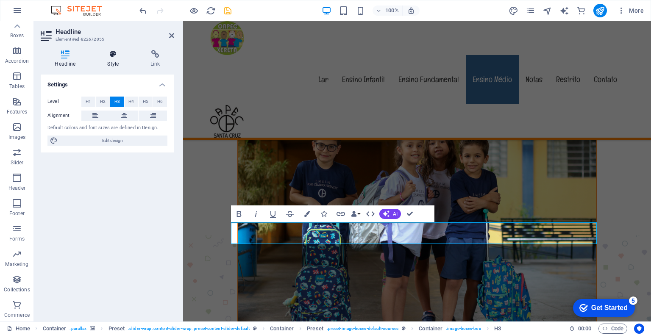
click at [111, 59] on h4 "Style" at bounding box center [114, 59] width 43 height 18
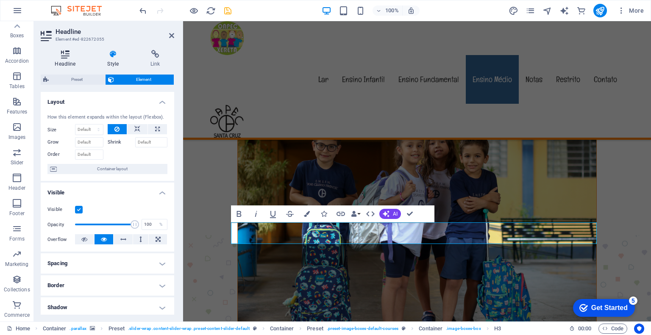
click at [67, 57] on icon at bounding box center [65, 54] width 49 height 8
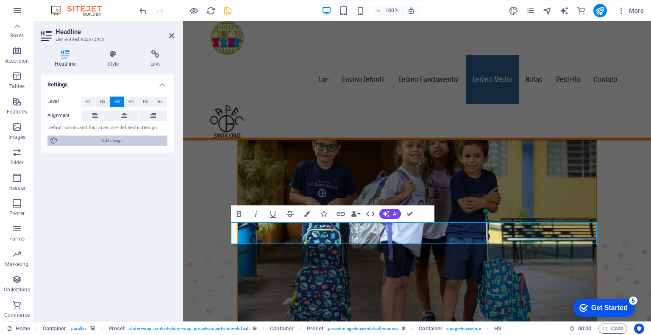
click at [110, 139] on span "Edit design" at bounding box center [112, 141] width 105 height 10
select select "px"
select select "400"
select select "px"
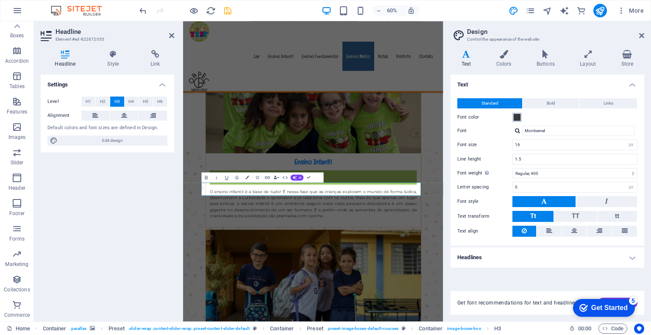
click at [519, 115] on span at bounding box center [516, 117] width 7 height 7
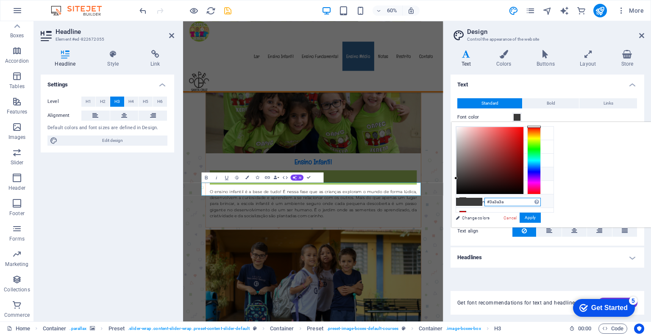
drag, startPoint x: 619, startPoint y: 201, endPoint x: 546, endPoint y: 203, distance: 72.9
click at [546, 203] on div "less Background color #ffffff Primary color #007eff Secondary color #ff8100 Fon…" at bounding box center [551, 174] width 200 height 105
paste input "372b2"
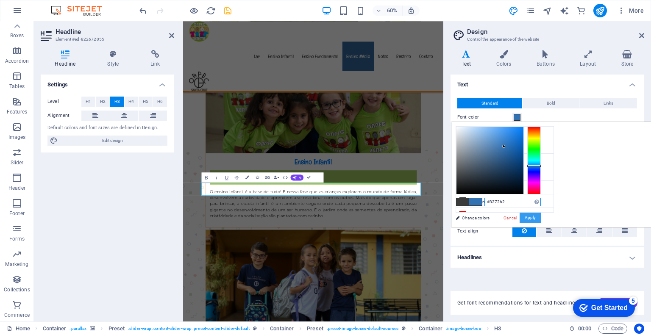
type input "#3372b2"
click at [541, 216] on button "Apply" at bounding box center [529, 218] width 21 height 10
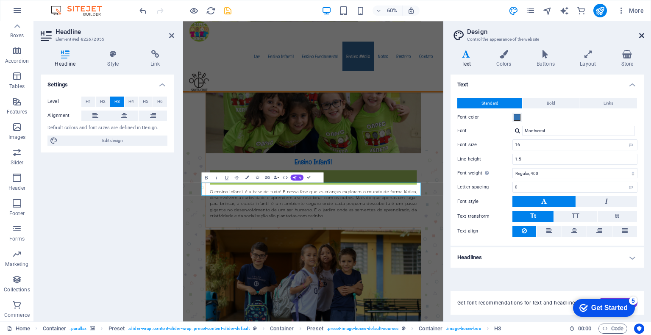
click at [643, 32] on icon at bounding box center [641, 35] width 5 height 7
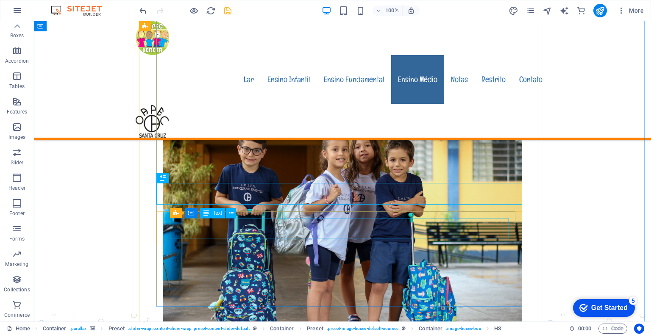
scroll to position [1627, 0]
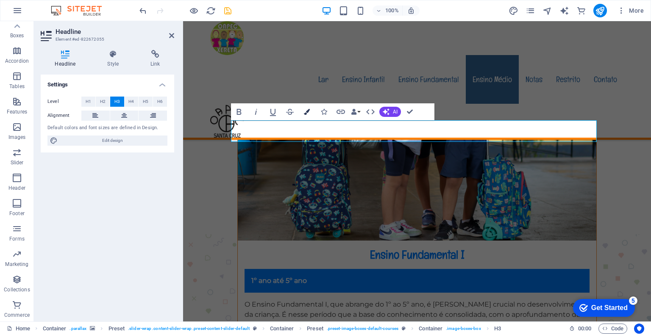
click at [308, 112] on icon "button" at bounding box center [307, 112] width 6 height 6
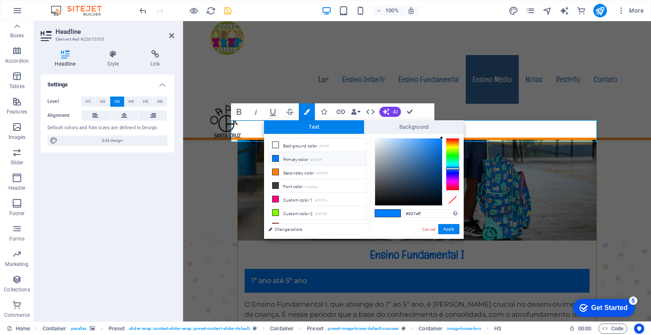
drag, startPoint x: 426, startPoint y: 212, endPoint x: 371, endPoint y: 216, distance: 54.8
click at [371, 216] on div "#007eff Supported formats #0852ed rgb(8, 82, 237) rgba(8, 82, 237, 90%) hsv(221…" at bounding box center [417, 248] width 94 height 228
type input "#3372b2"
click at [449, 228] on button "Apply" at bounding box center [448, 229] width 21 height 10
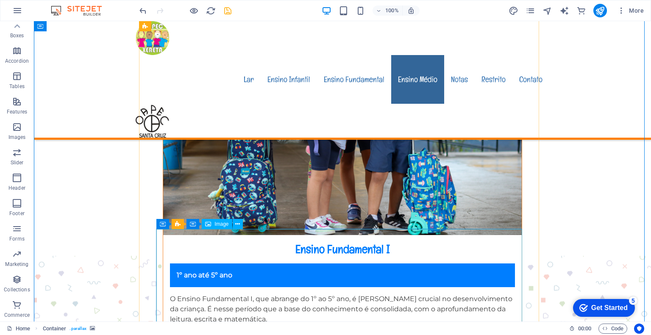
scroll to position [1669, 0]
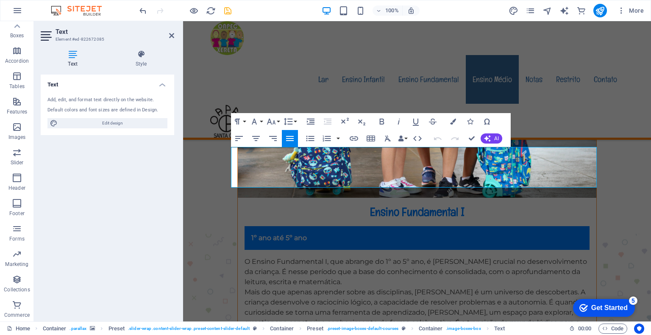
drag, startPoint x: 504, startPoint y: 182, endPoint x: 364, endPoint y: 161, distance: 142.2
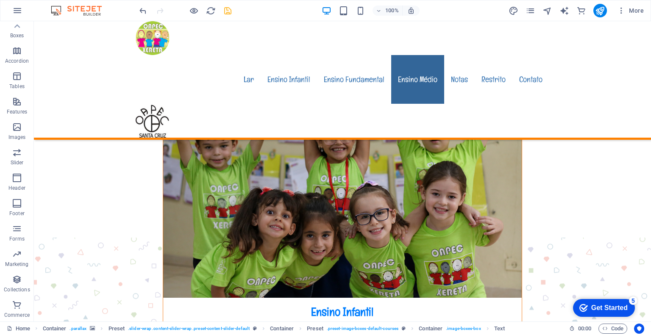
scroll to position [1203, 0]
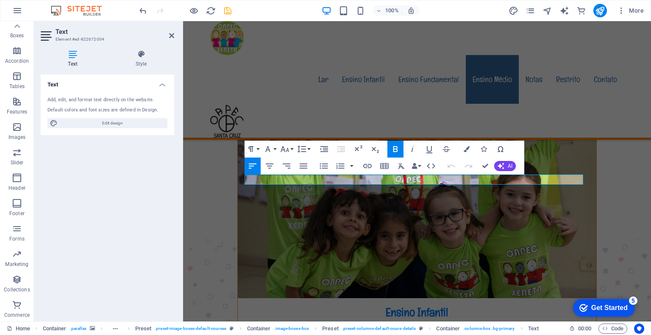
drag, startPoint x: 302, startPoint y: 181, endPoint x: 212, endPoint y: 181, distance: 90.2
copy strong "1º ano até 5º ano"
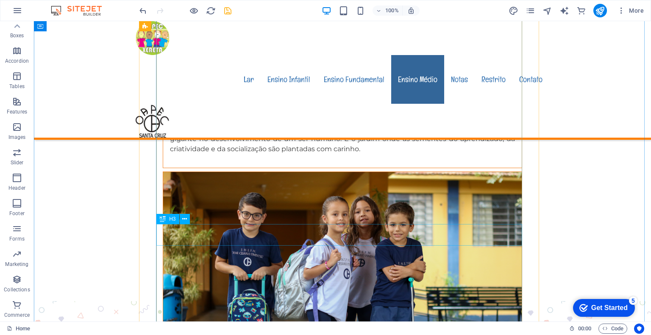
scroll to position [1669, 0]
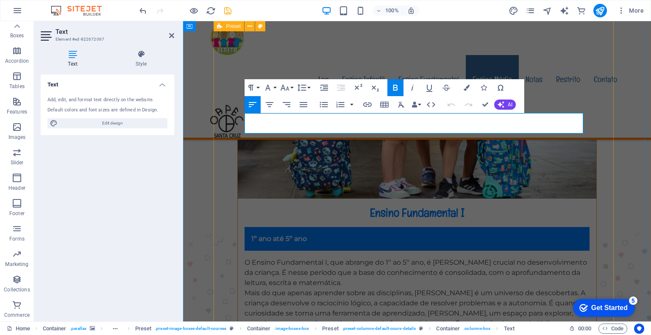
drag, startPoint x: 282, startPoint y: 128, endPoint x: 230, endPoint y: 98, distance: 59.8
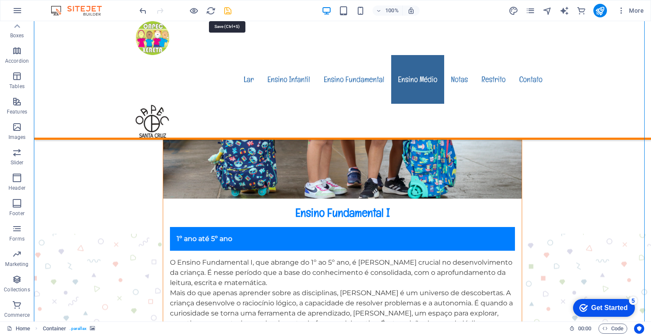
click at [229, 11] on icon "save" at bounding box center [228, 11] width 10 height 10
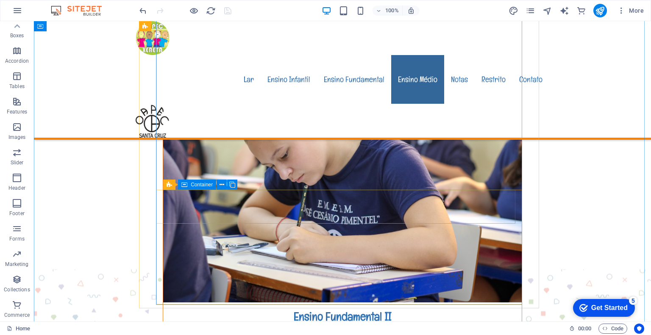
scroll to position [2008, 0]
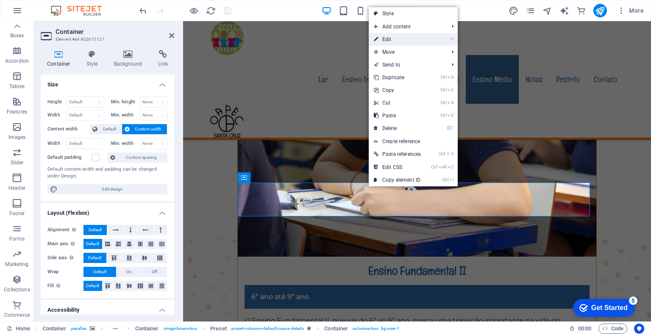
click at [391, 41] on link "⏎ Edit" at bounding box center [397, 39] width 57 height 13
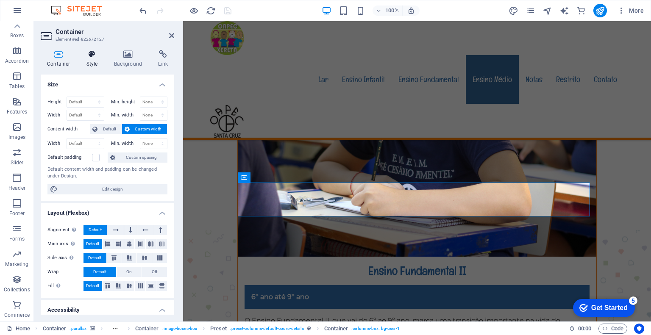
click at [89, 59] on h4 "Style" at bounding box center [94, 59] width 28 height 18
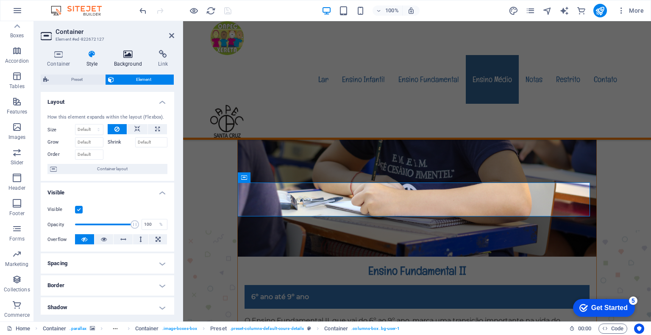
click at [130, 53] on icon at bounding box center [128, 54] width 41 height 8
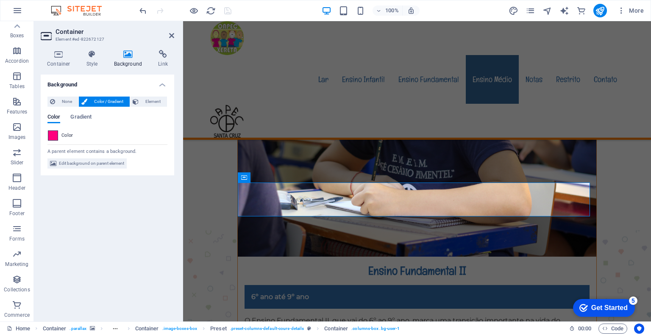
click at [56, 135] on span at bounding box center [52, 135] width 9 height 9
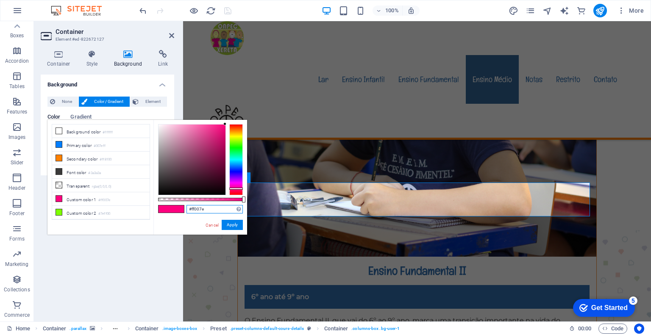
drag, startPoint x: 211, startPoint y: 209, endPoint x: 166, endPoint y: 203, distance: 45.4
click at [166, 203] on div "#ff007e Supported formats #0852ed rgb(8, 82, 237) rgba(8, 82, 237, 90%) hsv(221…" at bounding box center [200, 239] width 94 height 238
type input "#336699"
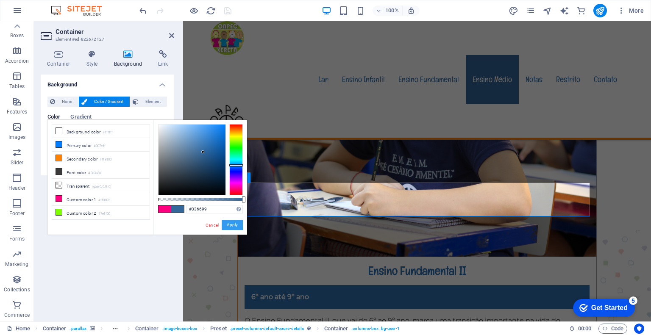
click at [230, 225] on button "Apply" at bounding box center [232, 225] width 21 height 10
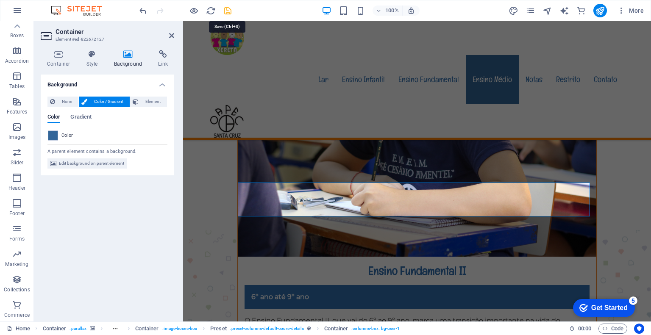
click at [226, 8] on icon "save" at bounding box center [228, 11] width 10 height 10
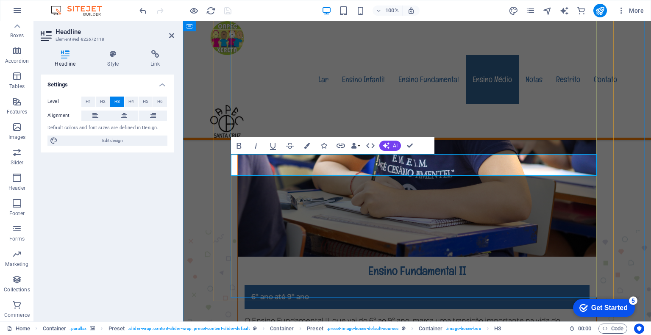
drag, startPoint x: 447, startPoint y: 167, endPoint x: 357, endPoint y: 161, distance: 90.4
click at [308, 144] on icon "button" at bounding box center [307, 146] width 6 height 6
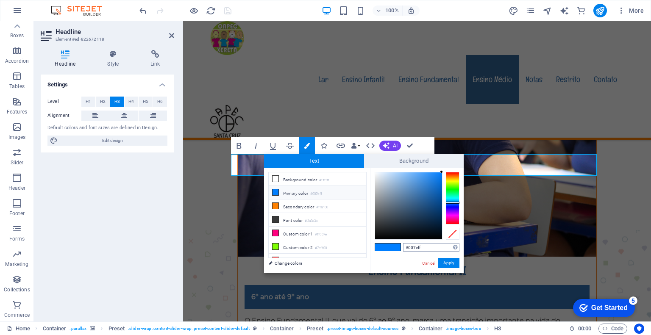
click at [437, 248] on input "#007eff" at bounding box center [431, 247] width 56 height 8
type input "#336699"
click at [444, 261] on button "Apply" at bounding box center [448, 263] width 21 height 10
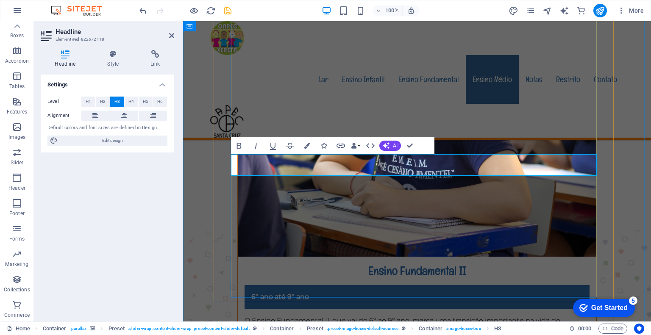
drag, startPoint x: 446, startPoint y: 169, endPoint x: 383, endPoint y: 171, distance: 62.3
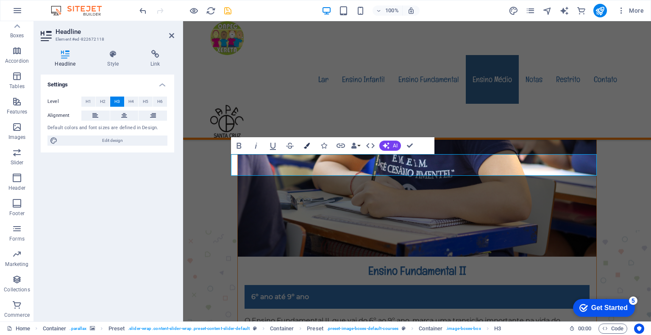
click at [311, 145] on button "Colors" at bounding box center [307, 145] width 16 height 17
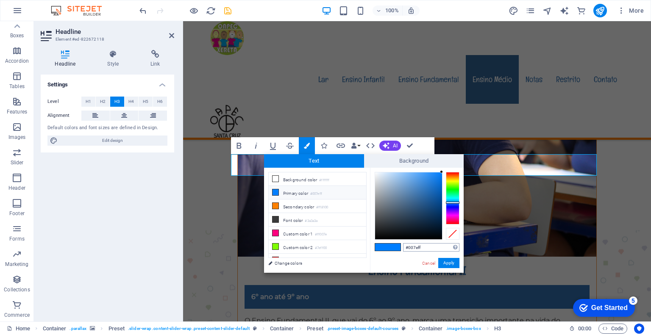
click at [425, 244] on input "#007eff" at bounding box center [431, 247] width 56 height 8
click at [433, 250] on input "#336699" at bounding box center [431, 247] width 56 height 8
type input "#336699"
click at [452, 264] on button "Apply" at bounding box center [448, 263] width 21 height 10
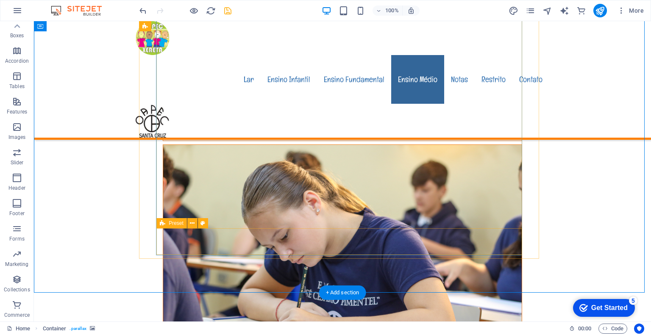
scroll to position [2051, 0]
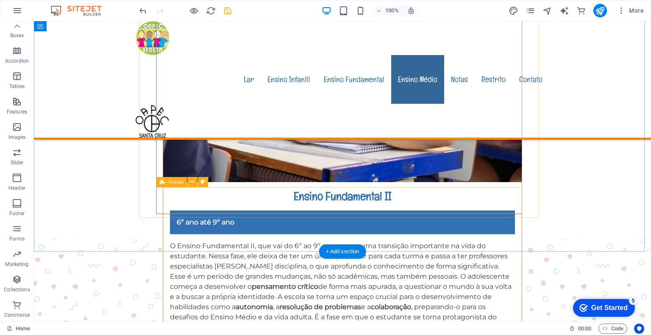
scroll to position [2093, 0]
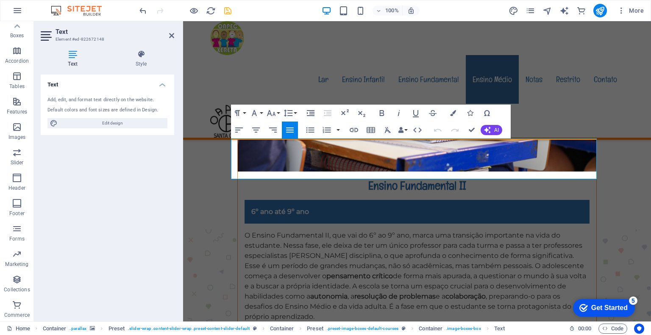
drag, startPoint x: 504, startPoint y: 175, endPoint x: 211, endPoint y: 133, distance: 296.2
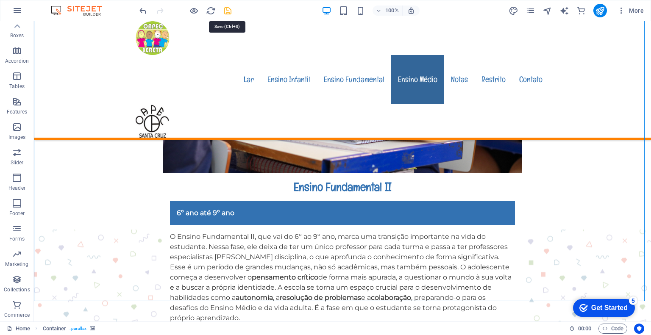
click at [225, 8] on icon "save" at bounding box center [228, 11] width 10 height 10
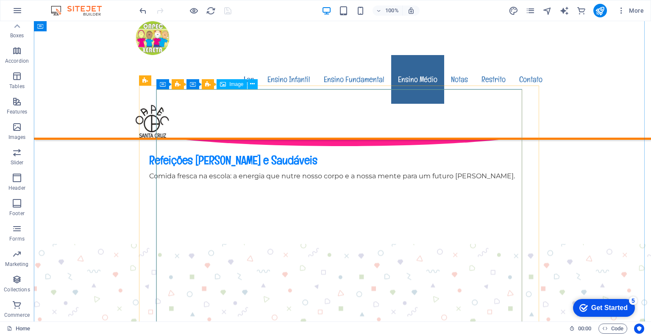
scroll to position [805, 0]
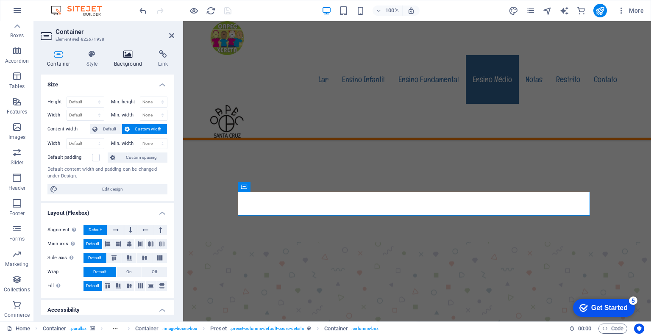
click at [130, 57] on icon at bounding box center [128, 54] width 41 height 8
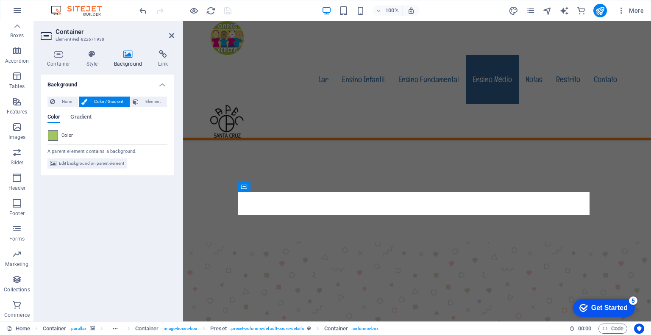
click at [53, 137] on span at bounding box center [52, 135] width 9 height 9
type input "#a2c65f"
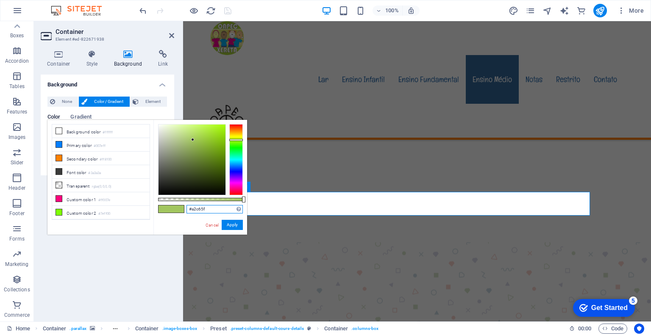
drag, startPoint x: 207, startPoint y: 210, endPoint x: 185, endPoint y: 209, distance: 22.1
click at [185, 209] on div "#a2c65f Supported formats #0852ed rgb(8, 82, 237) rgba(8, 82, 237, 90%) hsv(221…" at bounding box center [200, 239] width 94 height 238
click at [214, 226] on link "Cancel" at bounding box center [212, 225] width 15 height 6
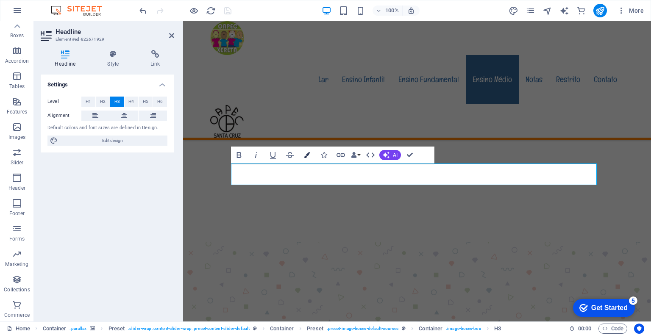
click at [307, 154] on icon "button" at bounding box center [307, 155] width 6 height 6
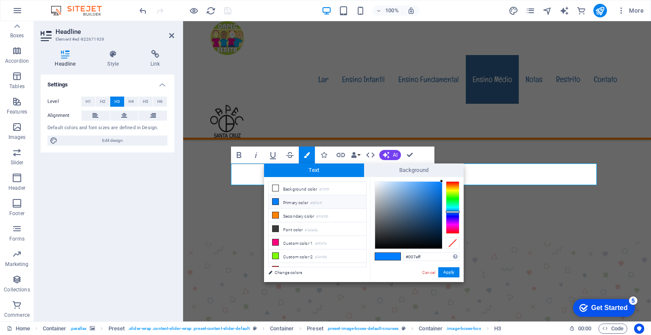
drag, startPoint x: 428, startPoint y: 255, endPoint x: 368, endPoint y: 259, distance: 60.3
click at [368, 259] on div "less Background color #ffffff Primary color #007eff Secondary color #ff8100 Fon…" at bounding box center [364, 229] width 200 height 105
type input "#a2c65f"
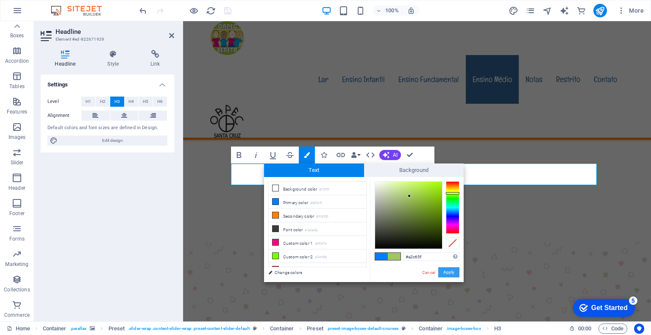
click at [448, 270] on button "Apply" at bounding box center [448, 272] width 21 height 10
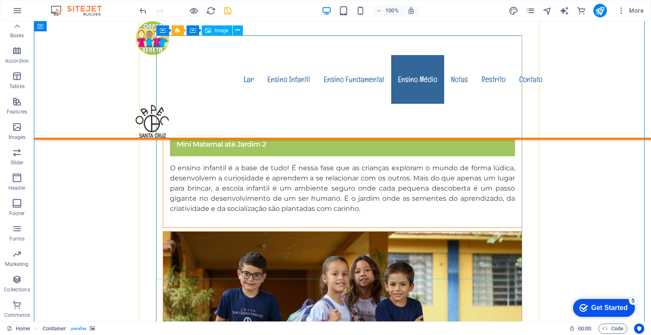
scroll to position [1652, 0]
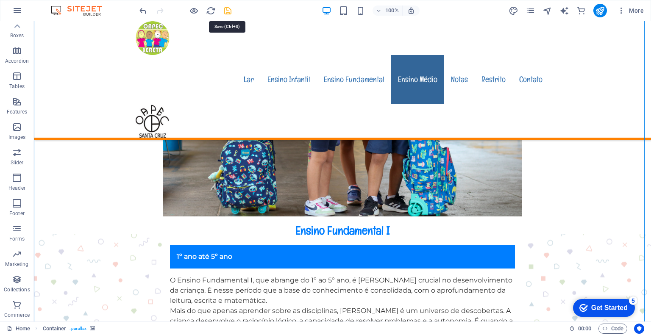
click at [227, 14] on icon "save" at bounding box center [228, 11] width 10 height 10
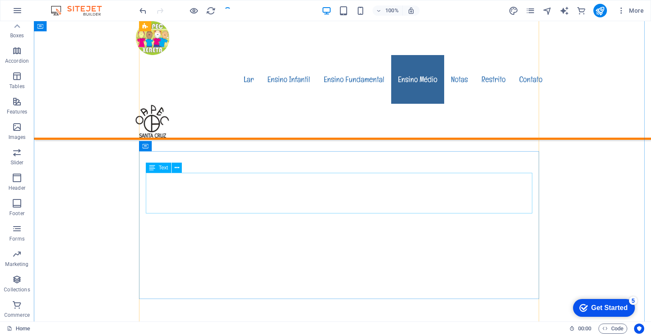
scroll to position [3008, 0]
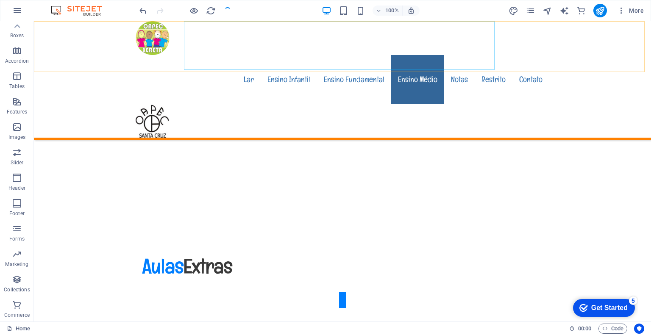
click at [402, 55] on nav "Lar Ensino Infantil Ensino Fundamental Ensino Médio Notas Restrito Contato" at bounding box center [343, 79] width 414 height 49
click at [304, 55] on nav "Lar Ensino Infantil Ensino Fundamental Ensino Médio Notas Restrito Contato" at bounding box center [343, 79] width 414 height 49
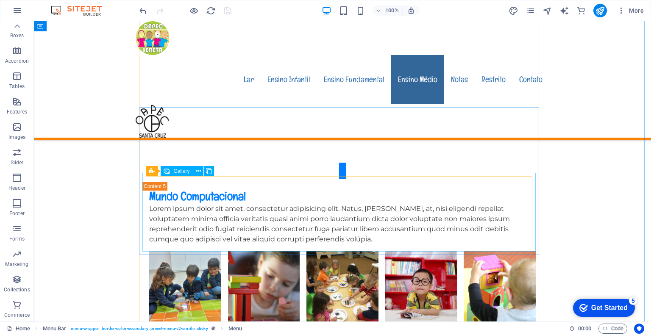
scroll to position [4321, 0]
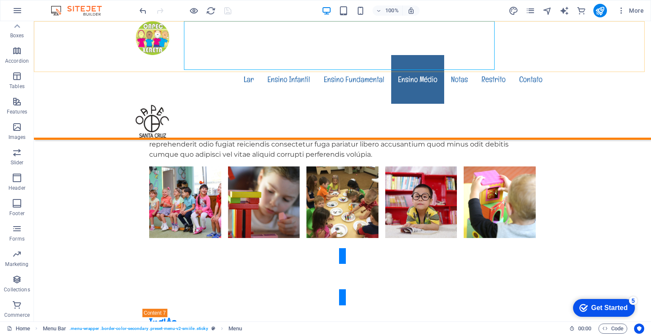
click at [194, 55] on nav "Lar Ensino Infantil Ensino Fundamental Ensino Médio Notas Restrito Contato" at bounding box center [343, 79] width 414 height 49
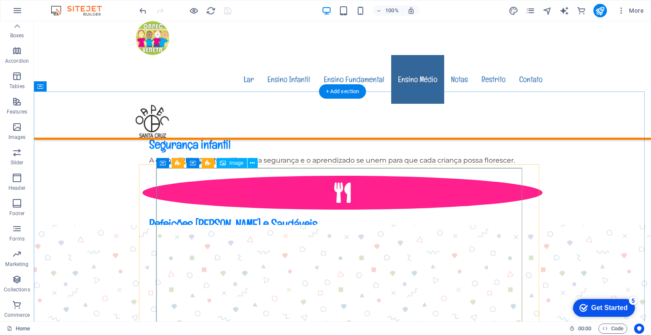
scroll to position [551, 0]
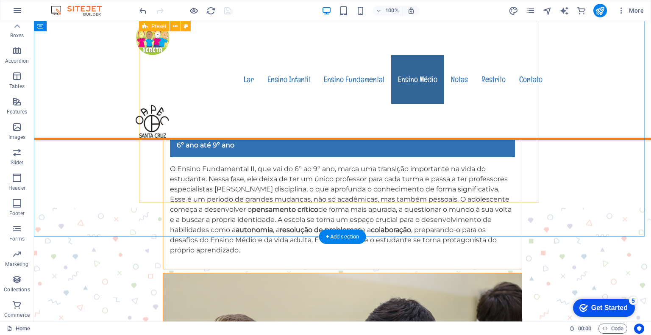
scroll to position [2076, 0]
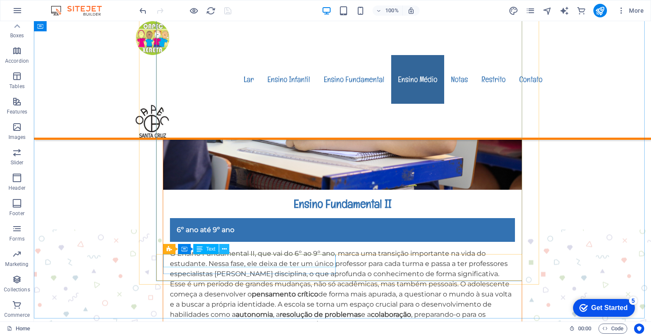
click at [225, 250] on icon at bounding box center [224, 249] width 5 height 9
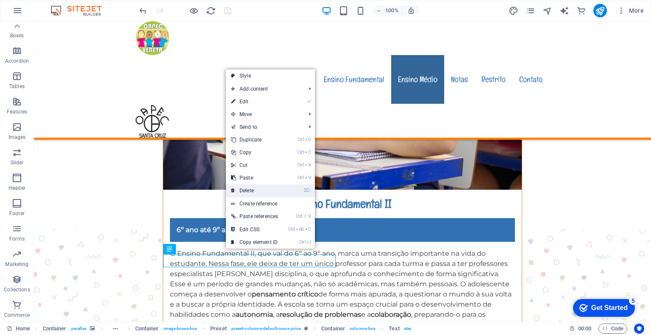
click at [248, 191] on link "⌦ Delete" at bounding box center [254, 190] width 57 height 13
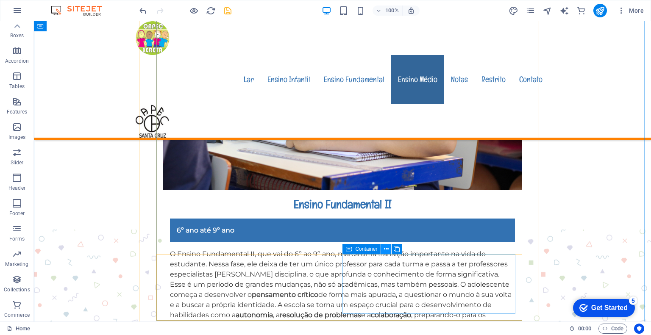
click at [386, 250] on icon at bounding box center [386, 249] width 5 height 9
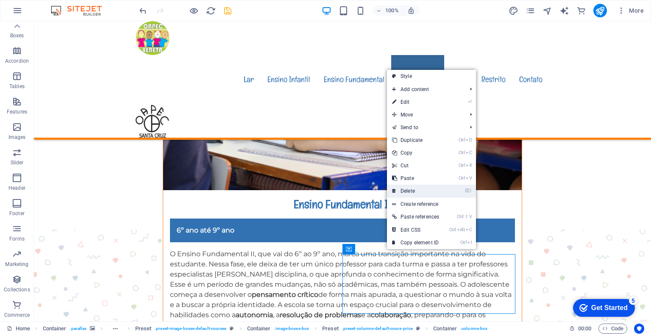
click at [414, 190] on link "⌦ Delete" at bounding box center [415, 191] width 57 height 13
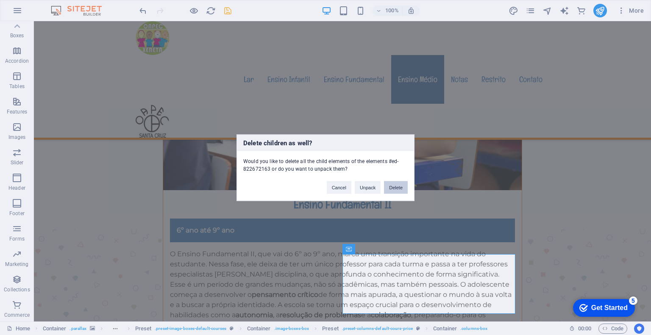
click at [402, 186] on button "Delete" at bounding box center [396, 187] width 24 height 13
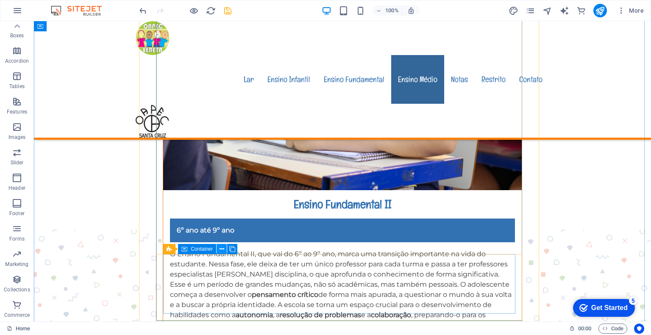
click at [222, 247] on icon at bounding box center [221, 249] width 5 height 9
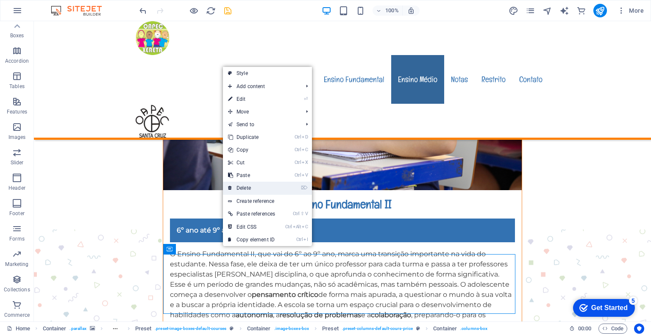
click at [241, 189] on link "⌦ Delete" at bounding box center [251, 188] width 57 height 13
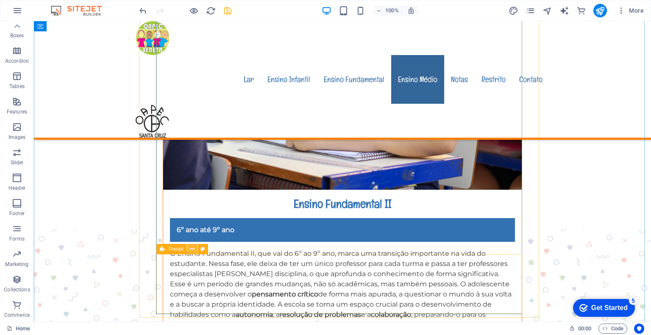
click at [192, 250] on icon at bounding box center [192, 249] width 5 height 9
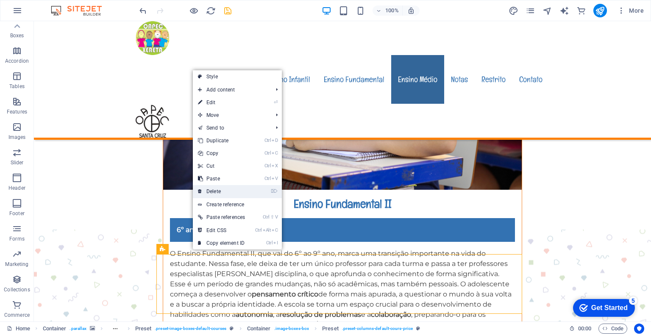
click at [211, 192] on link "⌦ Delete" at bounding box center [221, 191] width 57 height 13
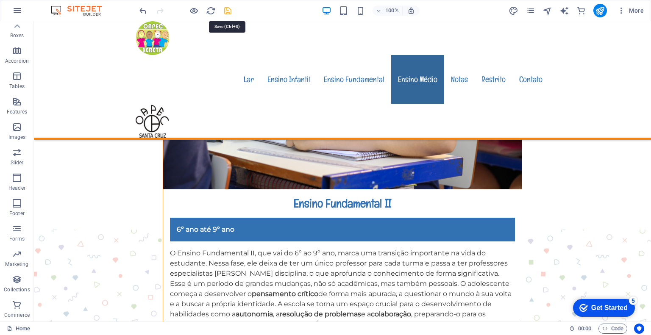
click at [226, 8] on icon "save" at bounding box center [228, 11] width 10 height 10
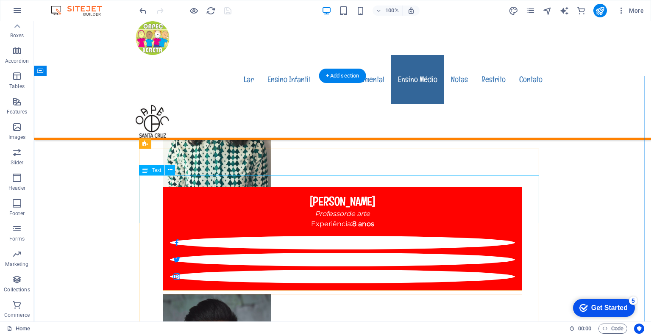
scroll to position [6258, 0]
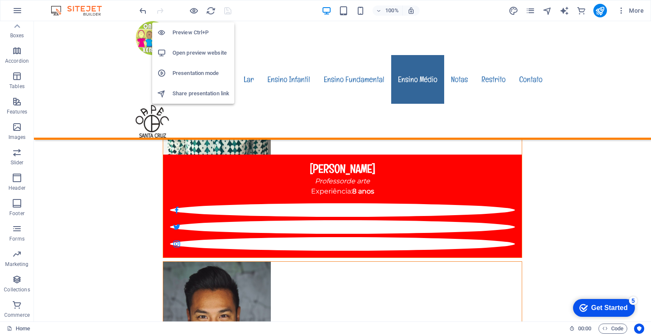
click at [189, 74] on h6 "Presentation mode" at bounding box center [200, 73] width 57 height 10
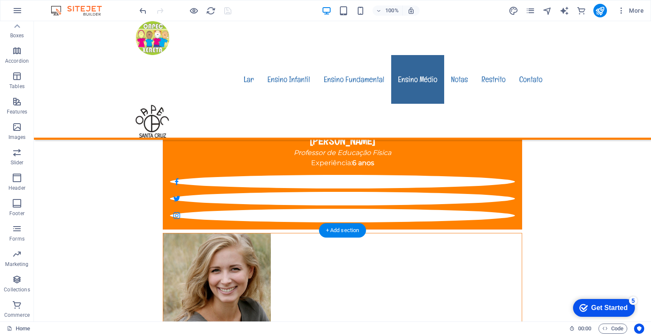
scroll to position [6597, 0]
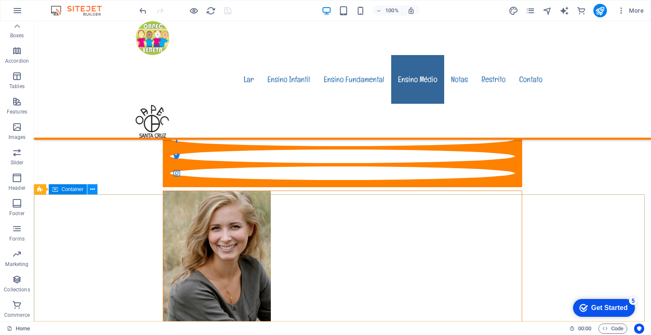
click at [92, 188] on icon at bounding box center [92, 189] width 5 height 9
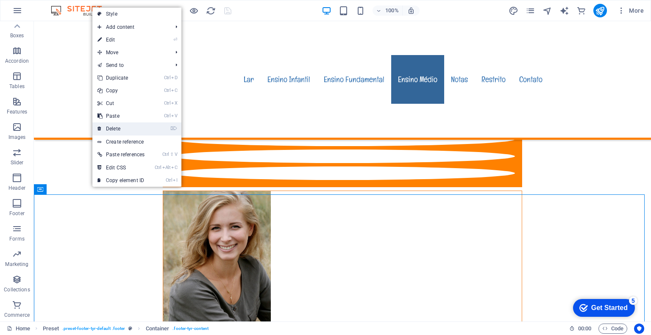
click at [117, 130] on link "⌦ Delete" at bounding box center [120, 128] width 57 height 13
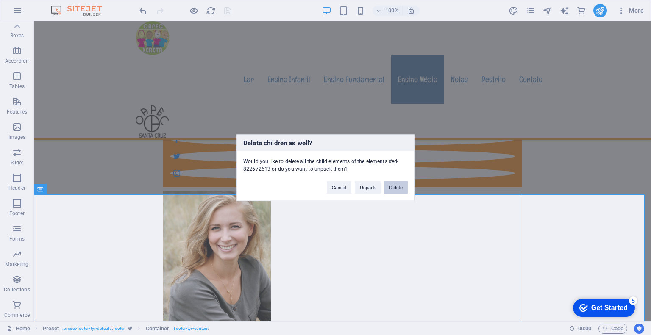
click at [397, 185] on button "Delete" at bounding box center [396, 187] width 24 height 13
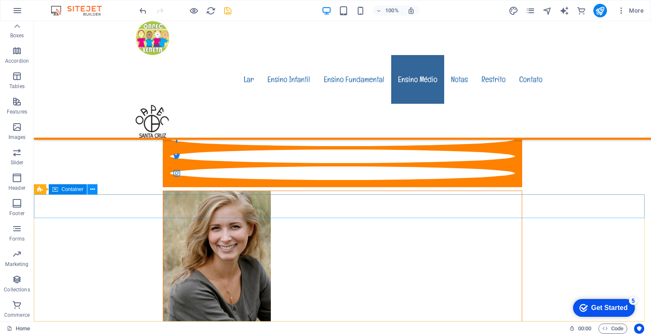
click at [93, 189] on icon at bounding box center [92, 189] width 5 height 9
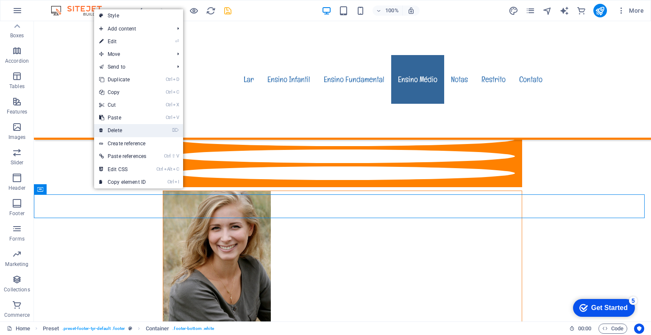
click at [107, 131] on link "⌦ Delete" at bounding box center [122, 130] width 57 height 13
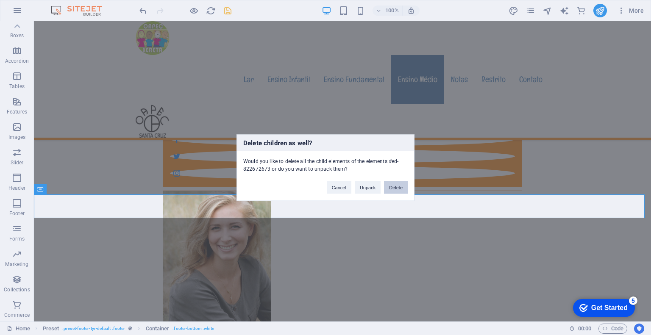
click at [400, 186] on button "Delete" at bounding box center [396, 187] width 24 height 13
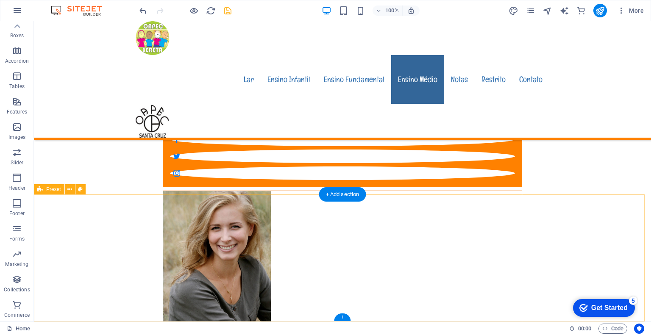
click at [71, 189] on icon at bounding box center [69, 189] width 5 height 9
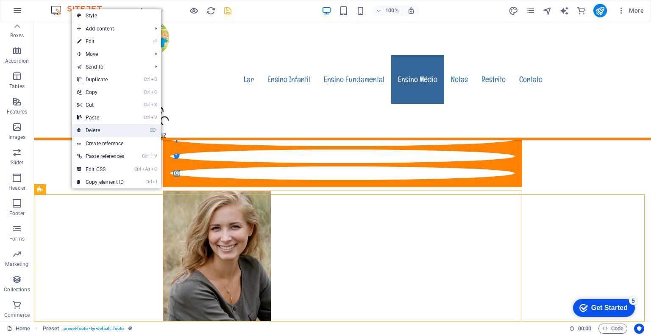
click at [92, 130] on link "⌦ Delete" at bounding box center [100, 130] width 57 height 13
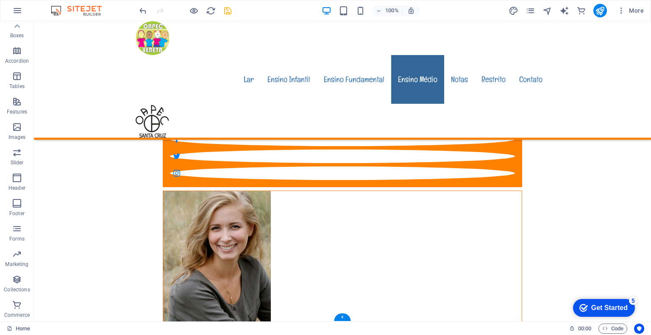
scroll to position [6470, 0]
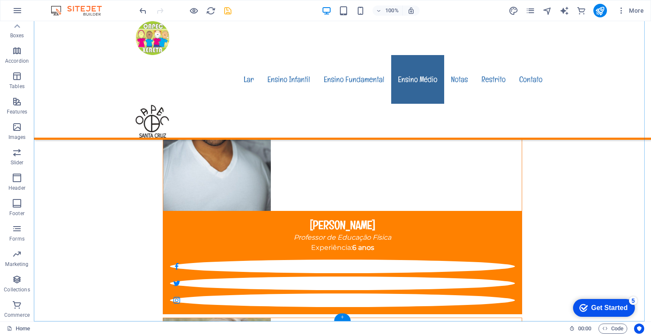
click at [339, 316] on div "+" at bounding box center [342, 318] width 17 height 8
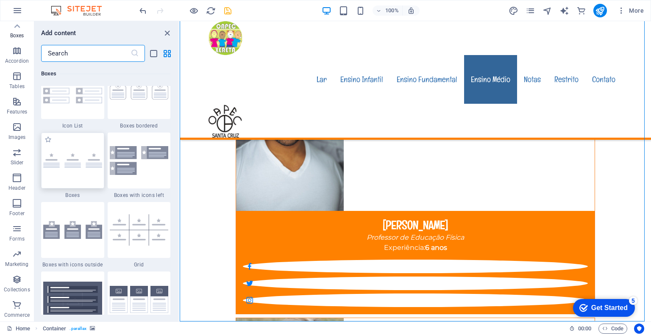
scroll to position [2372, 0]
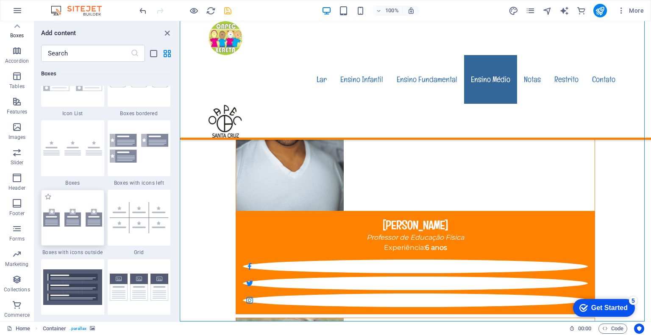
click at [75, 227] on div at bounding box center [72, 218] width 63 height 56
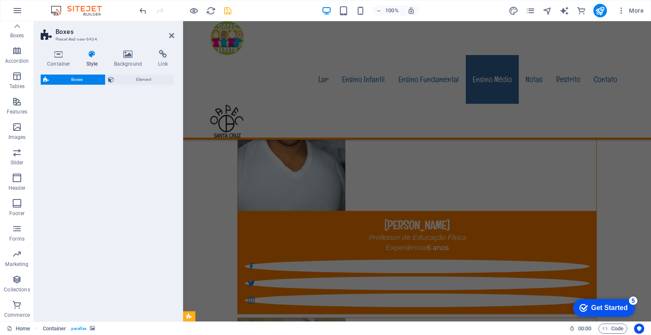
select select "rem"
select select "preset-boxes-v3-icons-outside"
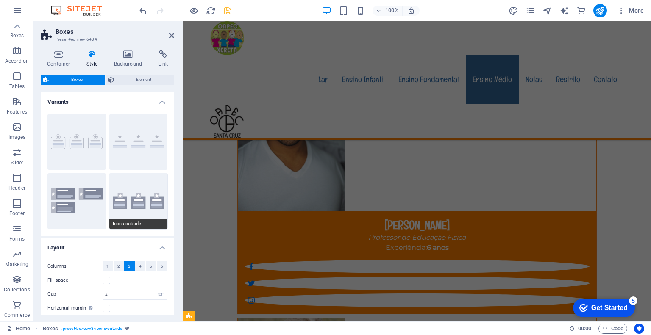
click at [146, 211] on button "Icons outside" at bounding box center [138, 201] width 58 height 56
click at [108, 266] on span "1" at bounding box center [107, 266] width 3 height 10
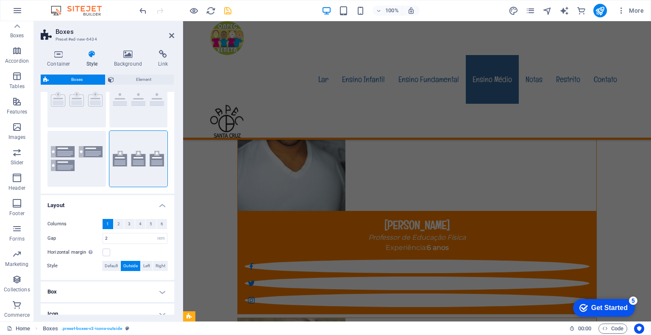
scroll to position [85, 0]
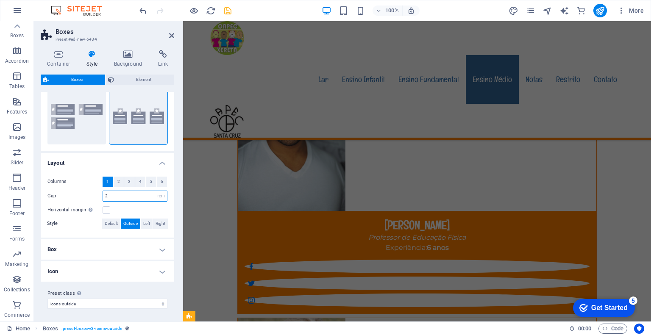
drag, startPoint x: 122, startPoint y: 194, endPoint x: 92, endPoint y: 194, distance: 30.1
click at [92, 194] on div "Gap 2 px rem % vh vw" at bounding box center [107, 196] width 120 height 11
click at [114, 194] on input "2" at bounding box center [135, 196] width 64 height 10
click at [143, 196] on input "3" at bounding box center [135, 196] width 64 height 10
type input "3"
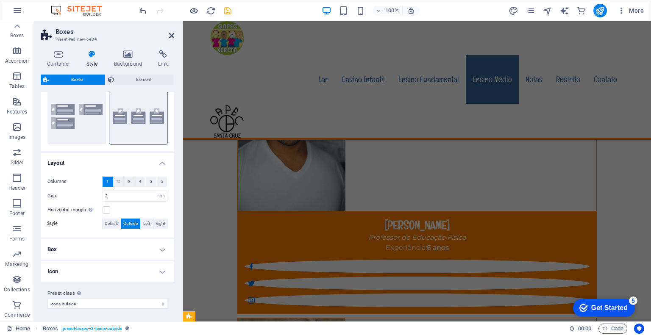
click at [170, 35] on icon at bounding box center [171, 35] width 5 height 7
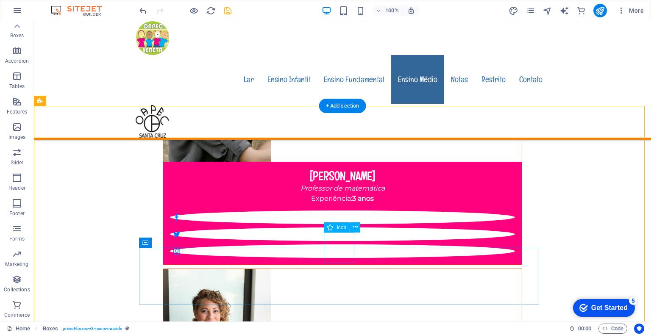
scroll to position [6669, 0]
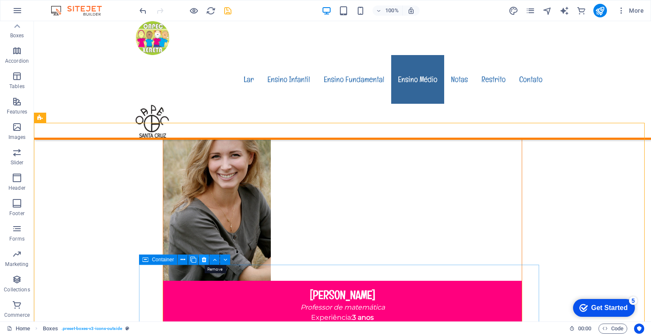
click at [204, 261] on icon at bounding box center [204, 259] width 5 height 9
click at [205, 261] on icon at bounding box center [204, 259] width 5 height 9
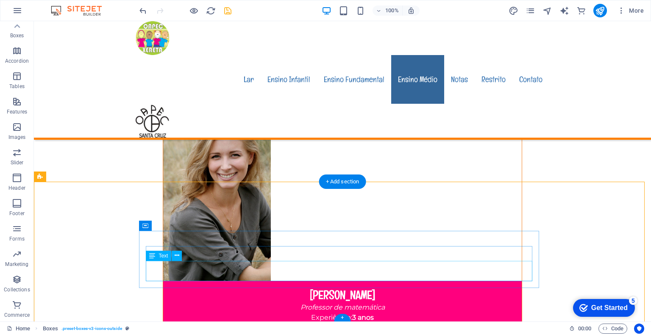
scroll to position [6611, 0]
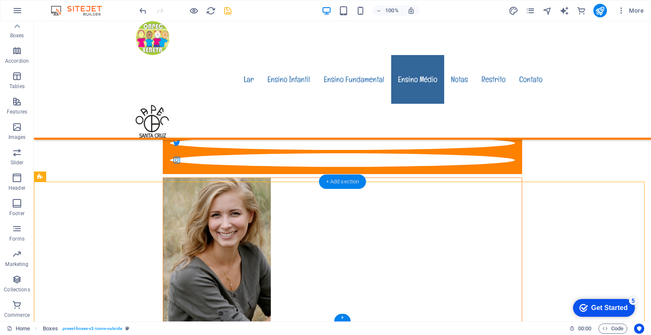
click at [330, 182] on div "+ Add section" at bounding box center [342, 182] width 47 height 14
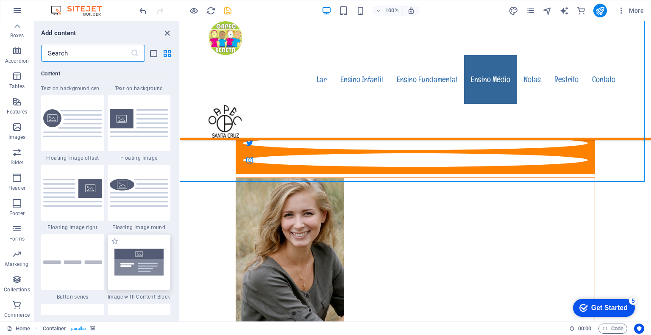
scroll to position [1821, 0]
drag, startPoint x: 83, startPoint y: 55, endPoint x: 27, endPoint y: 53, distance: 56.0
click at [27, 53] on div "Favorites Elements Columns Content Boxes Accordion Tables Features Images Slide…" at bounding box center [90, 171] width 180 height 300
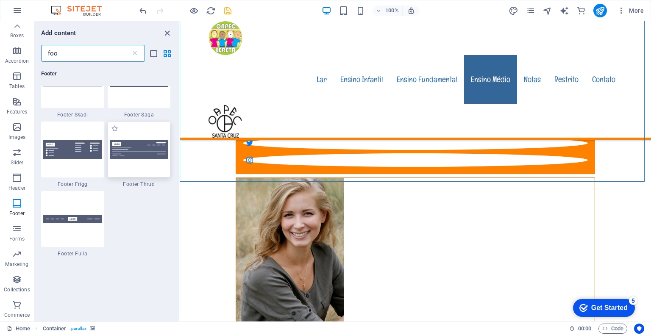
scroll to position [339, 0]
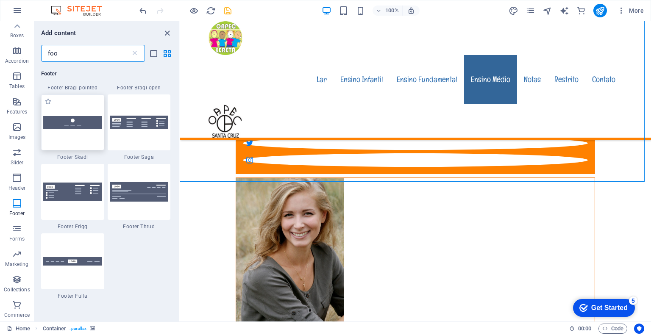
type input "foo"
drag, startPoint x: 58, startPoint y: 121, endPoint x: 294, endPoint y: 330, distance: 315.7
click at [58, 121] on img at bounding box center [72, 122] width 59 height 12
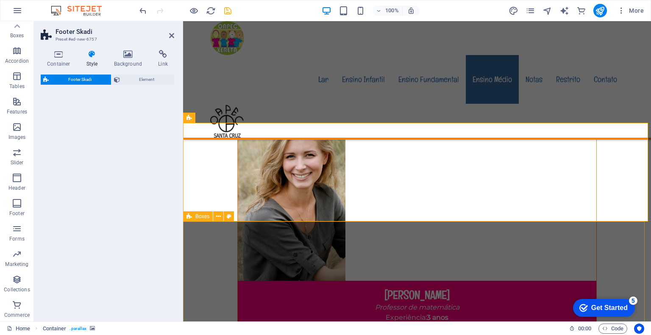
select select "rem"
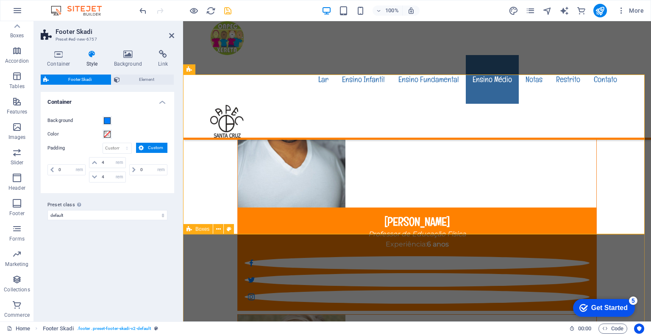
scroll to position [6770, 0]
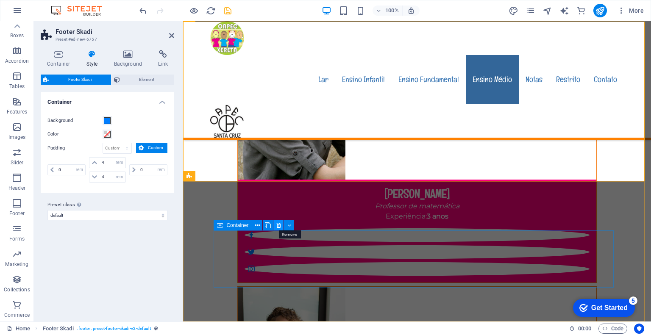
click at [279, 226] on icon at bounding box center [278, 225] width 5 height 9
click at [278, 224] on icon at bounding box center [278, 225] width 5 height 9
